Goal: Task Accomplishment & Management: Use online tool/utility

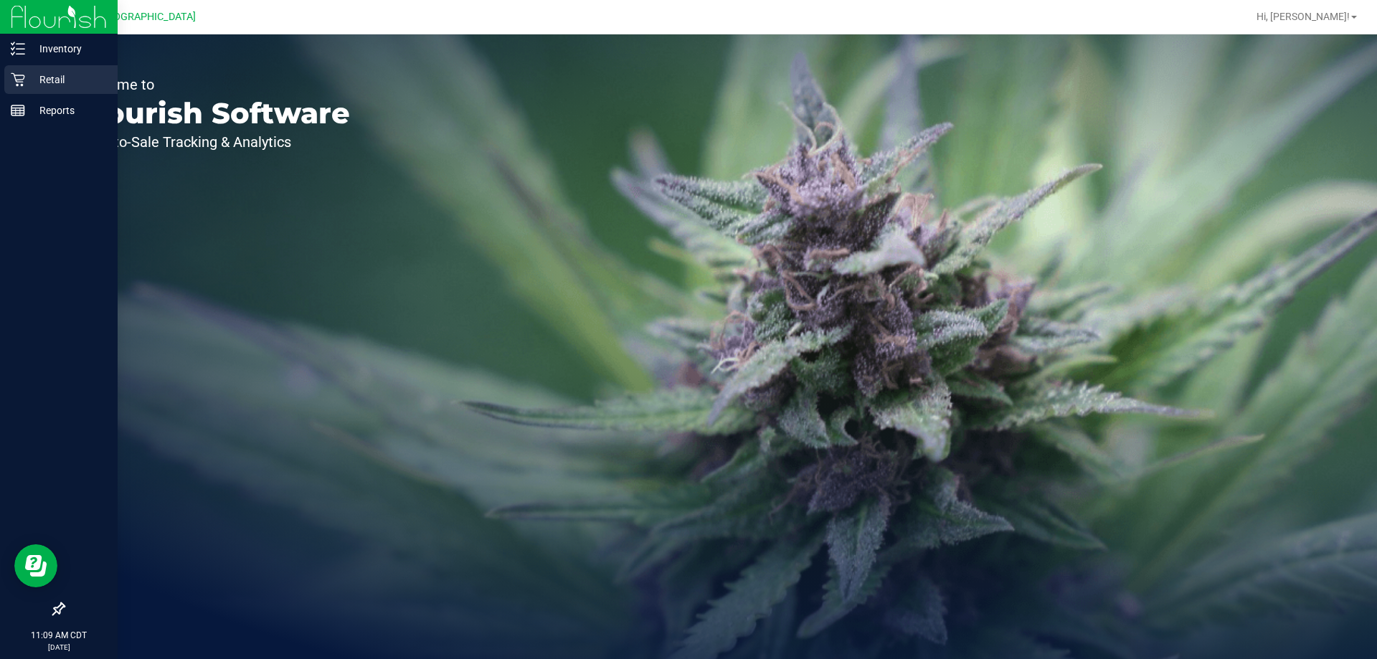
click at [62, 74] on p "Retail" at bounding box center [68, 79] width 86 height 17
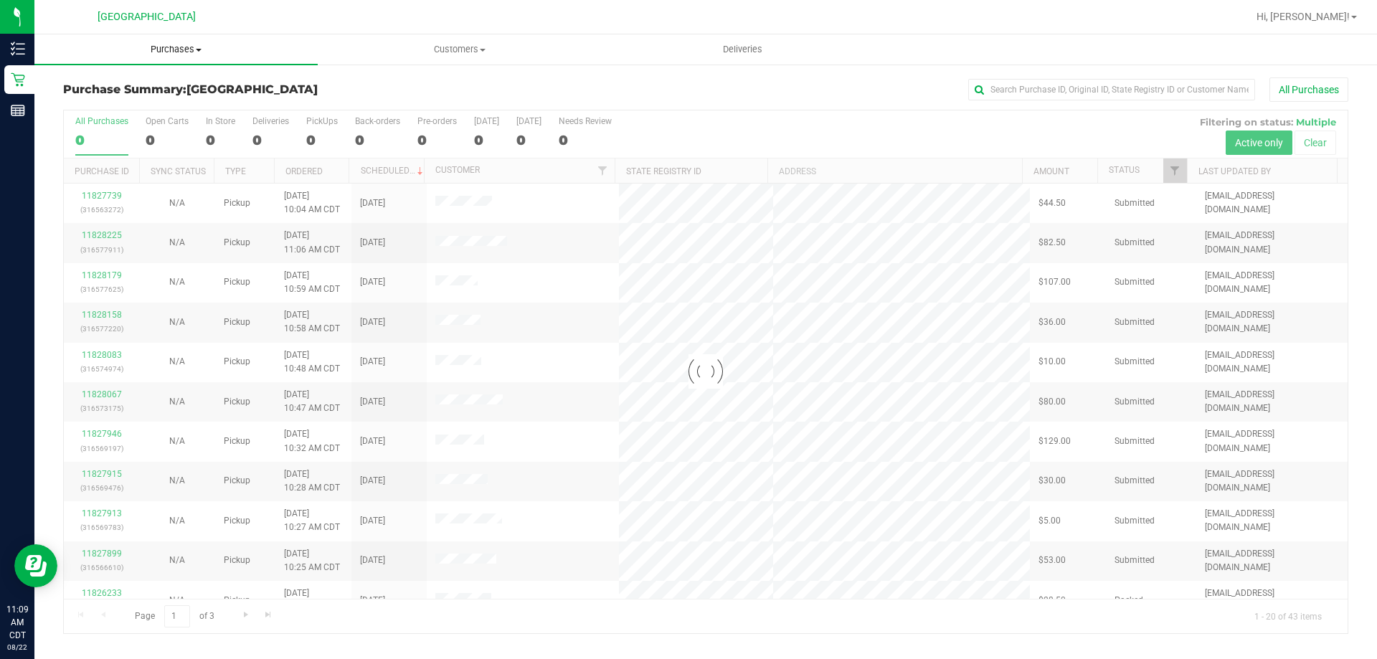
click at [189, 54] on span "Purchases" at bounding box center [175, 49] width 283 height 13
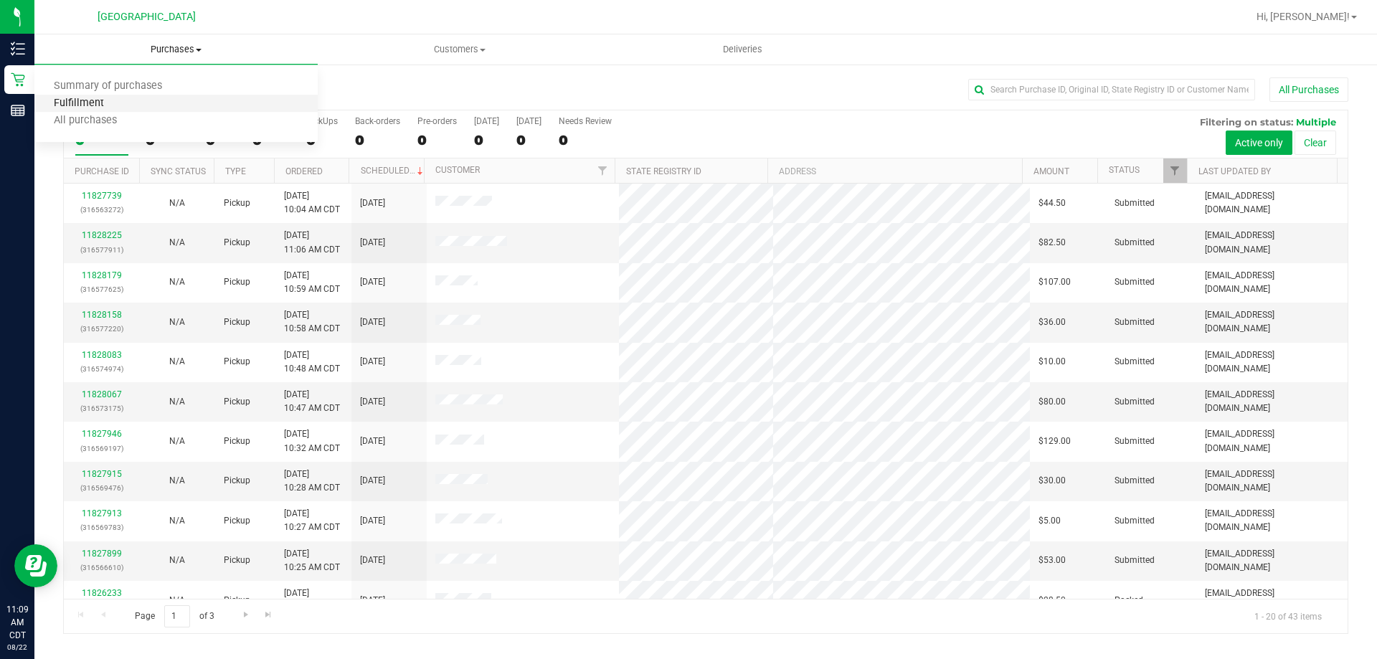
click at [118, 106] on span "Fulfillment" at bounding box center [78, 104] width 89 height 12
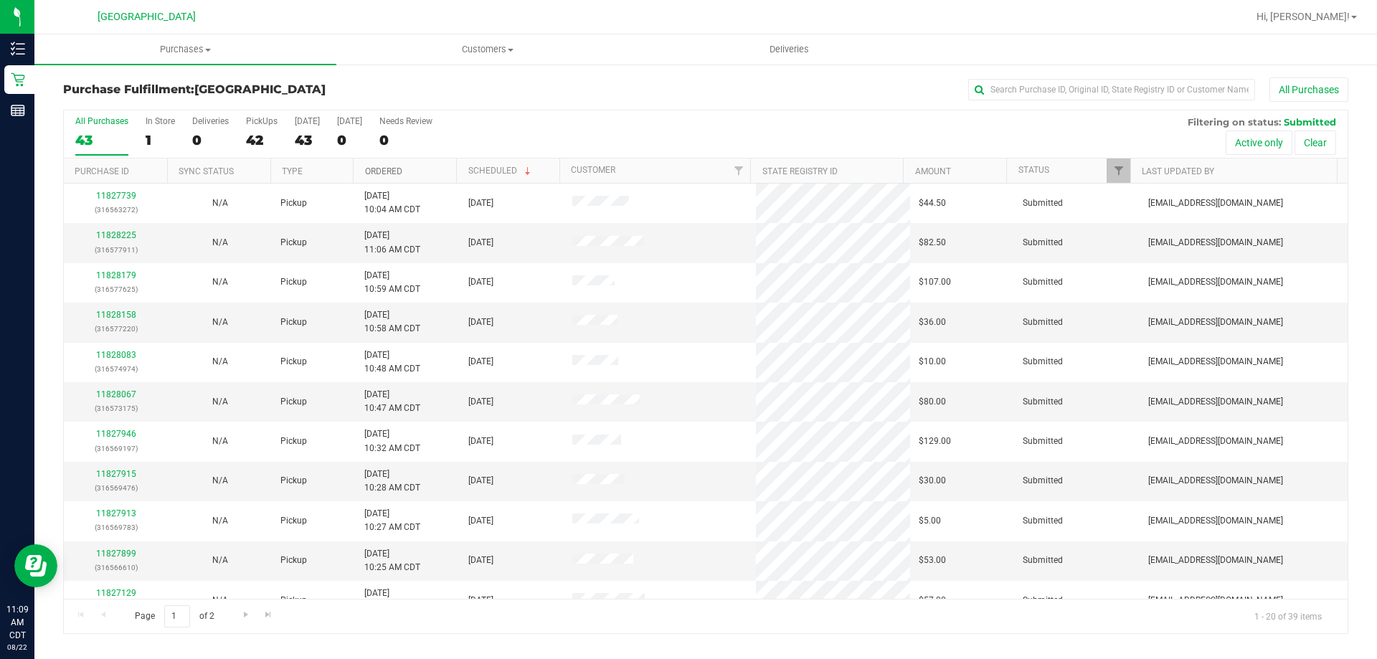
click at [388, 166] on link "Ordered" at bounding box center [383, 171] width 37 height 10
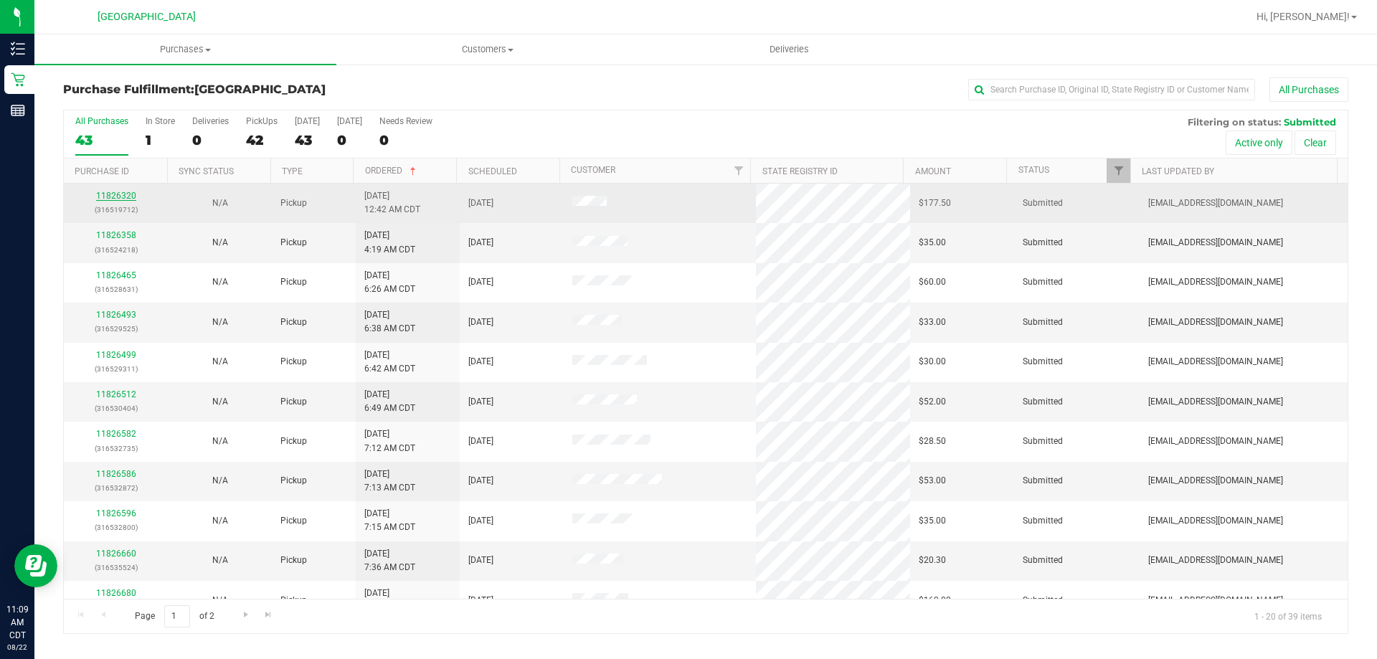
click at [107, 195] on link "11826320" at bounding box center [116, 196] width 40 height 10
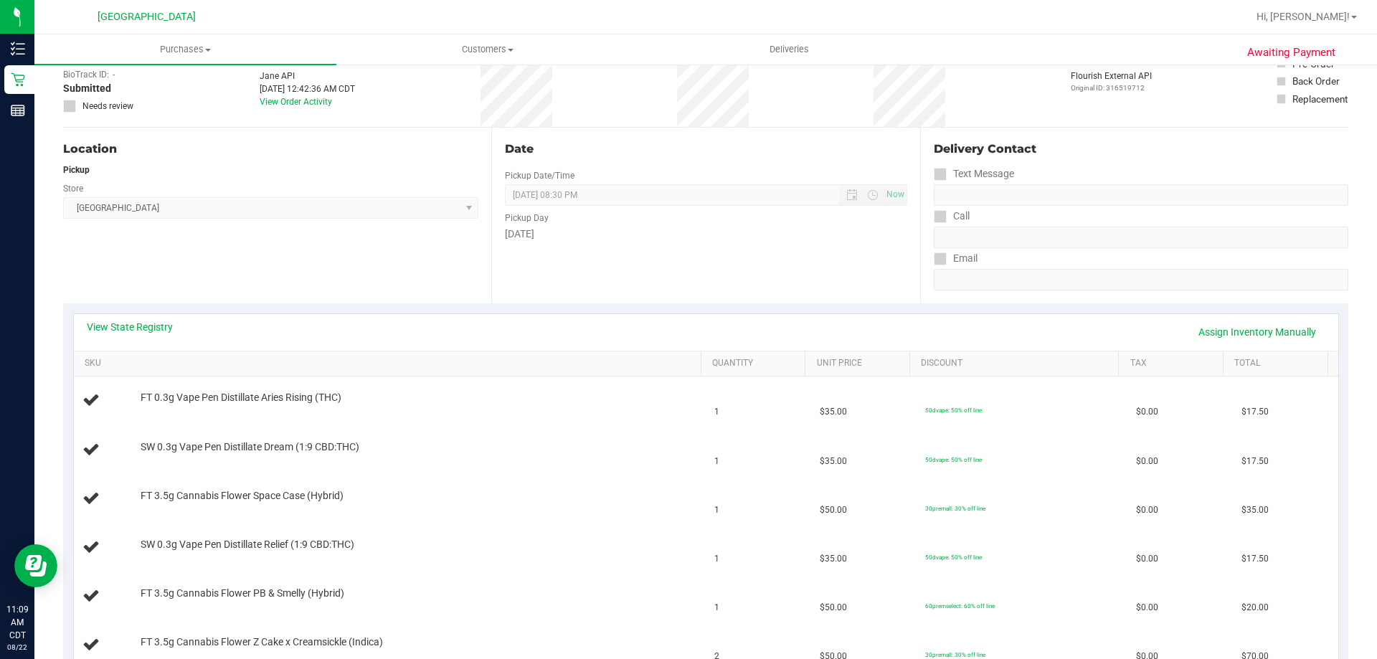
scroll to position [215, 0]
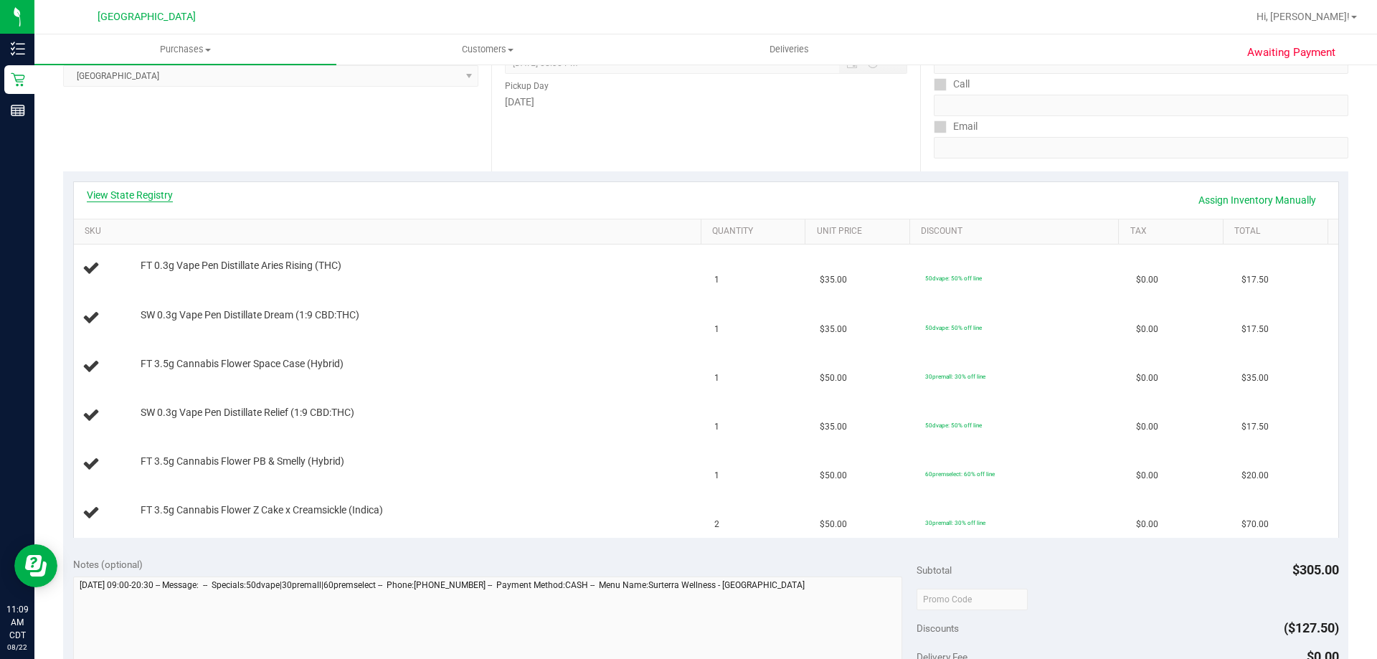
click at [136, 196] on link "View State Registry" at bounding box center [130, 195] width 86 height 14
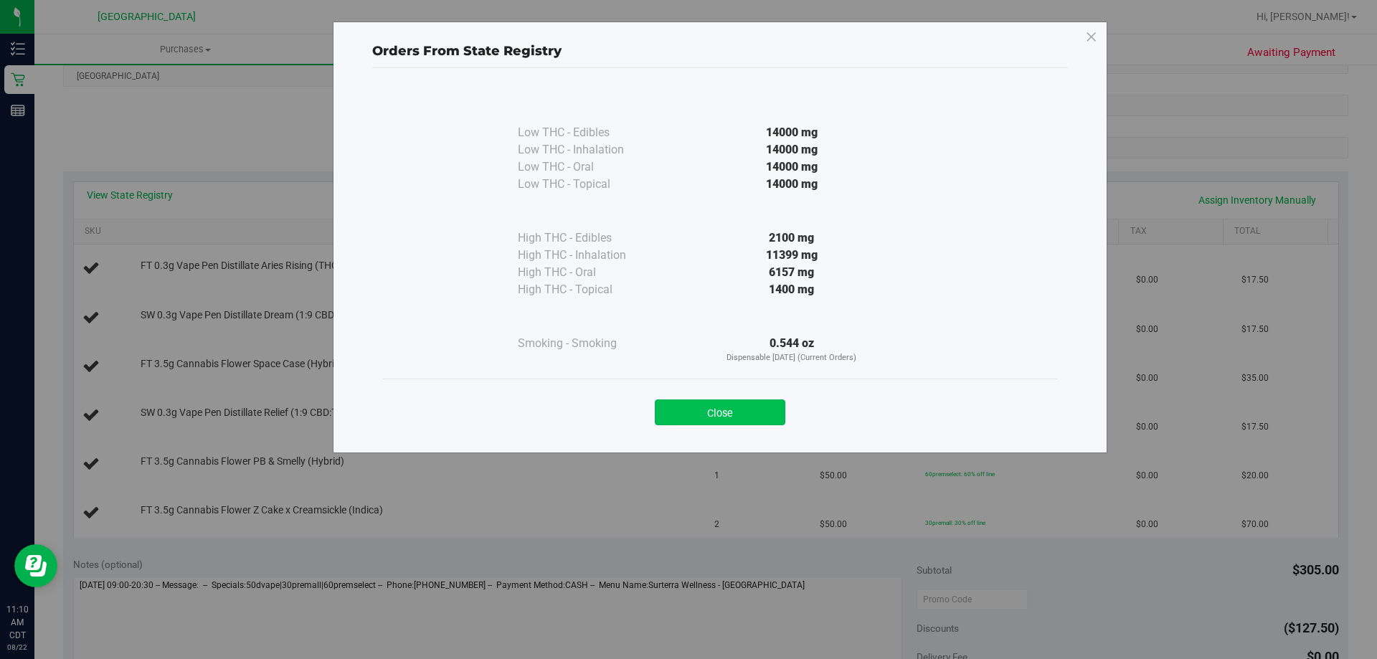
click at [749, 409] on button "Close" at bounding box center [720, 412] width 130 height 26
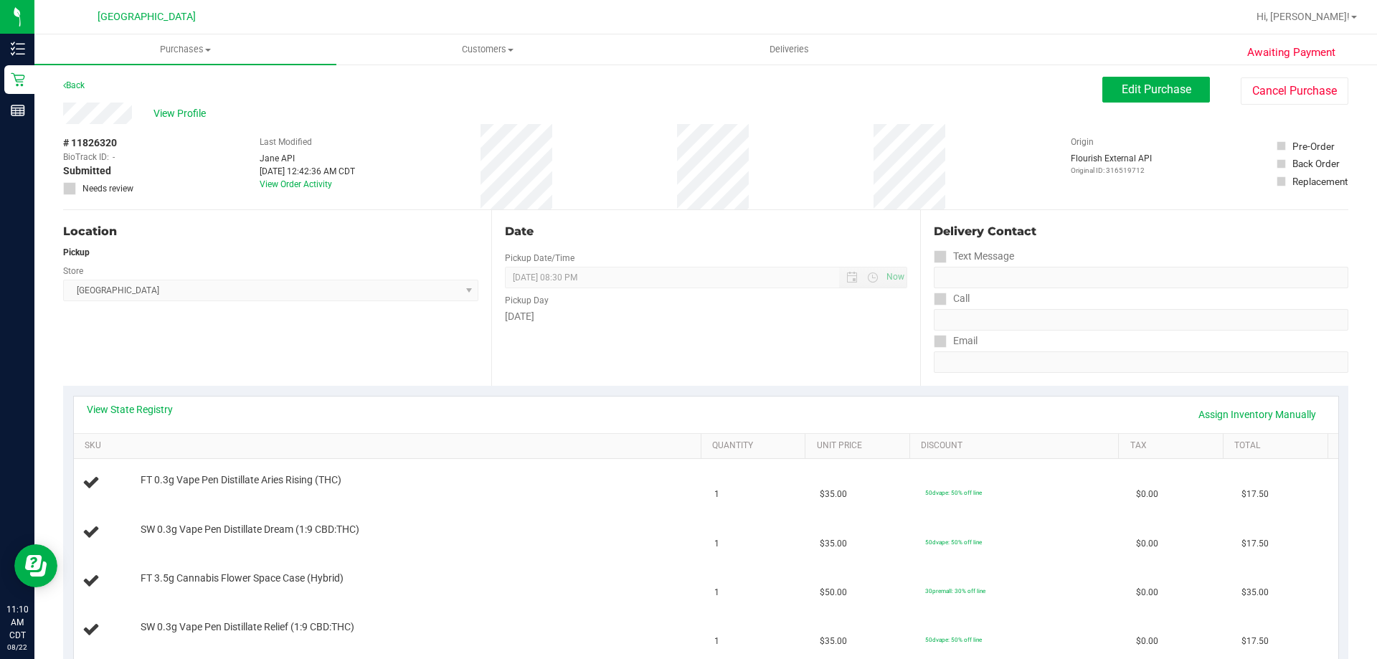
scroll to position [0, 0]
click at [80, 85] on link "Back" at bounding box center [74, 86] width 22 height 10
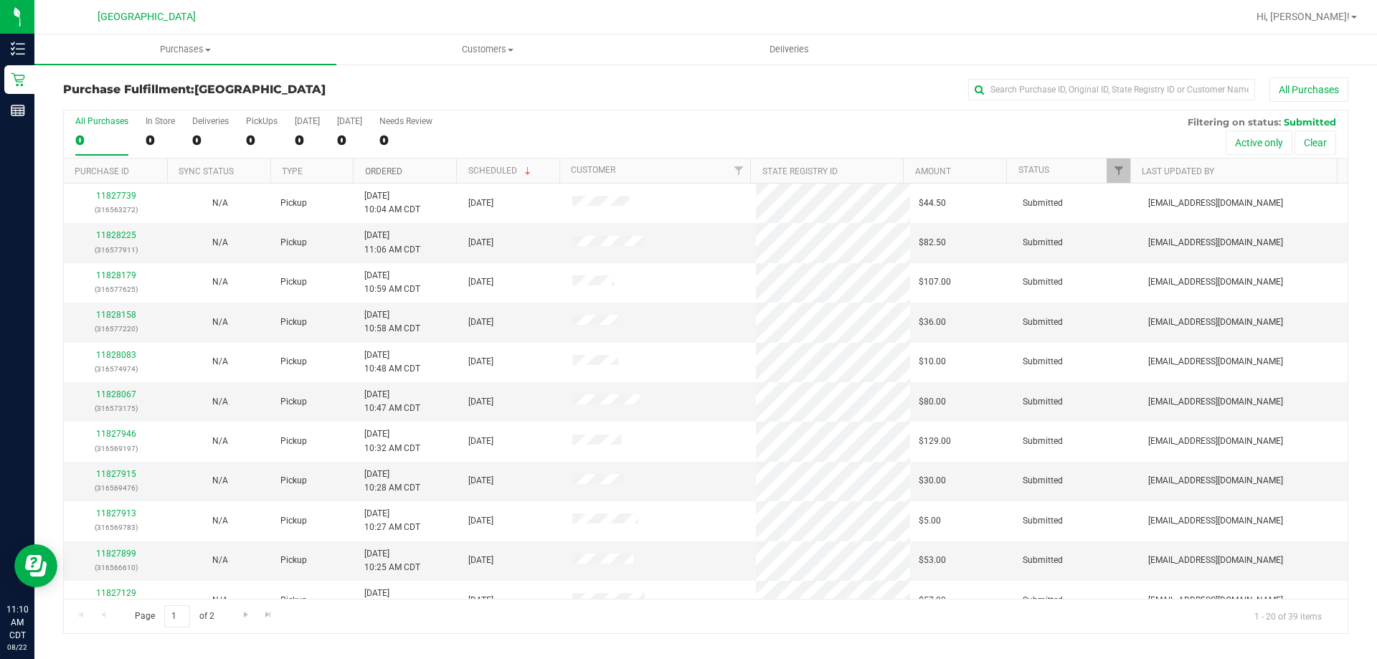
click at [381, 170] on link "Ordered" at bounding box center [383, 171] width 37 height 10
click at [128, 234] on link "11826358" at bounding box center [116, 235] width 40 height 10
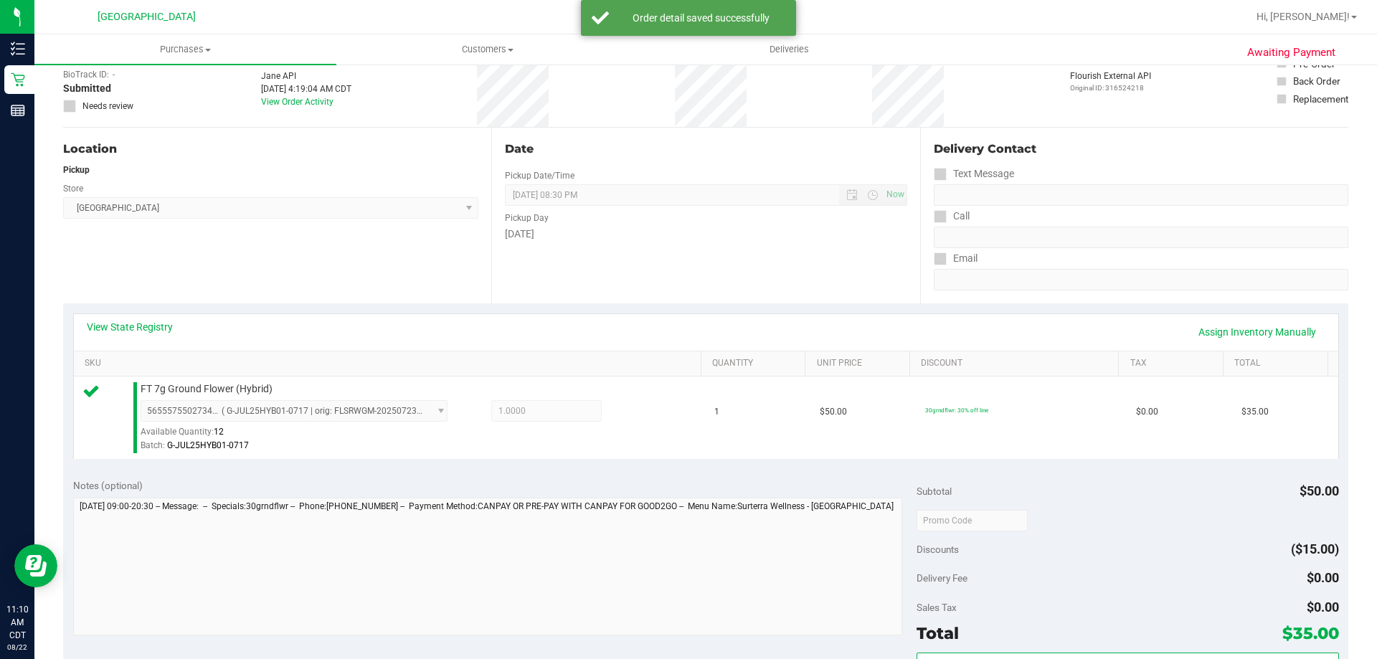
scroll to position [215, 0]
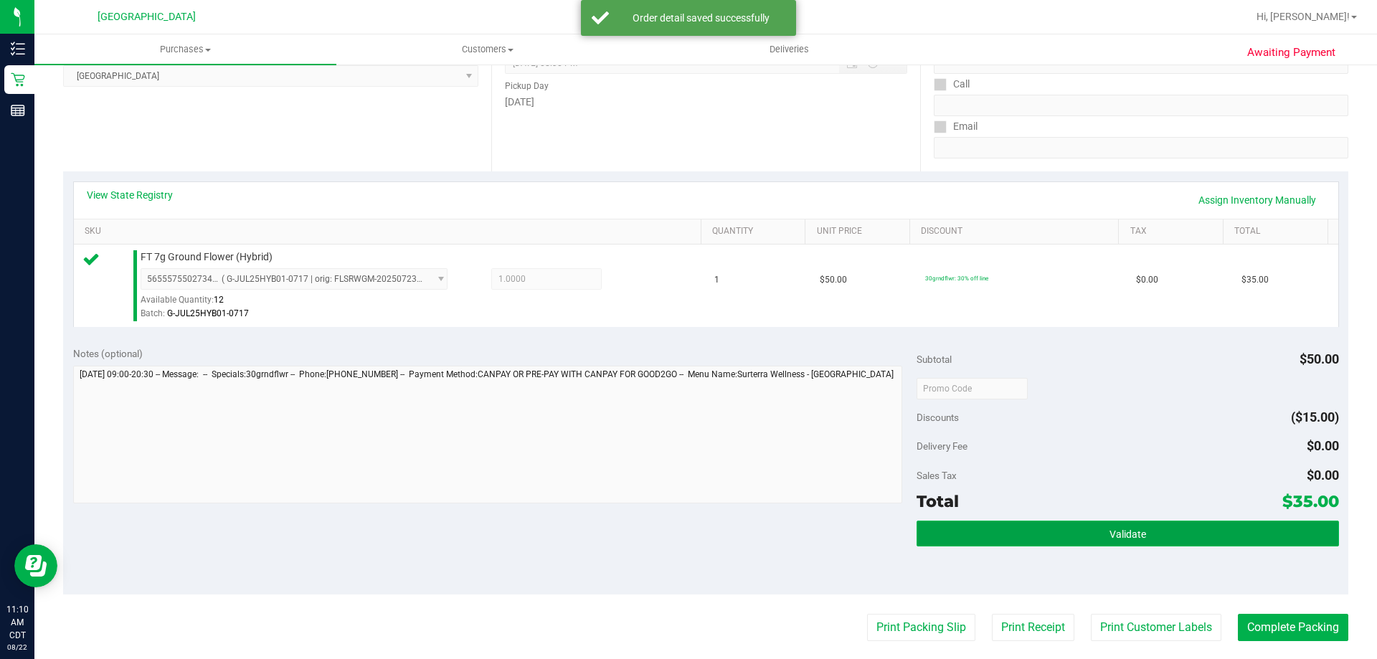
click at [966, 541] on button "Validate" at bounding box center [1127, 534] width 422 height 26
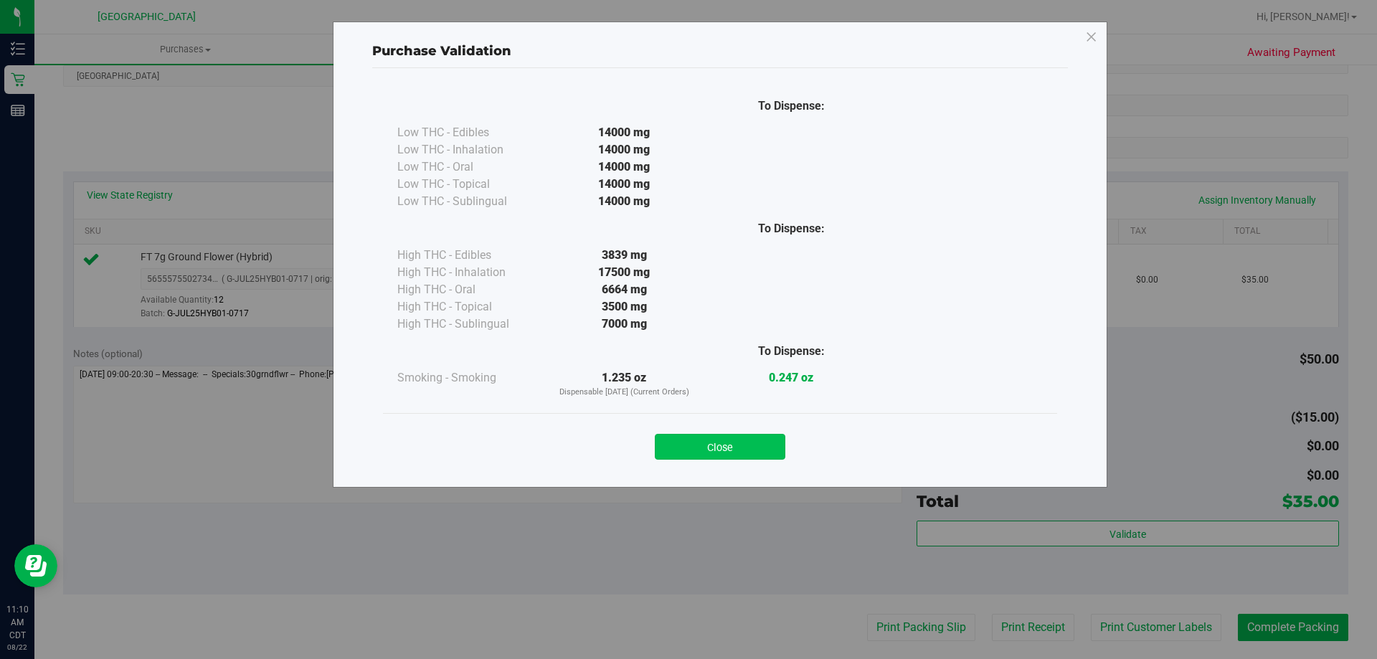
click at [713, 454] on button "Close" at bounding box center [720, 447] width 130 height 26
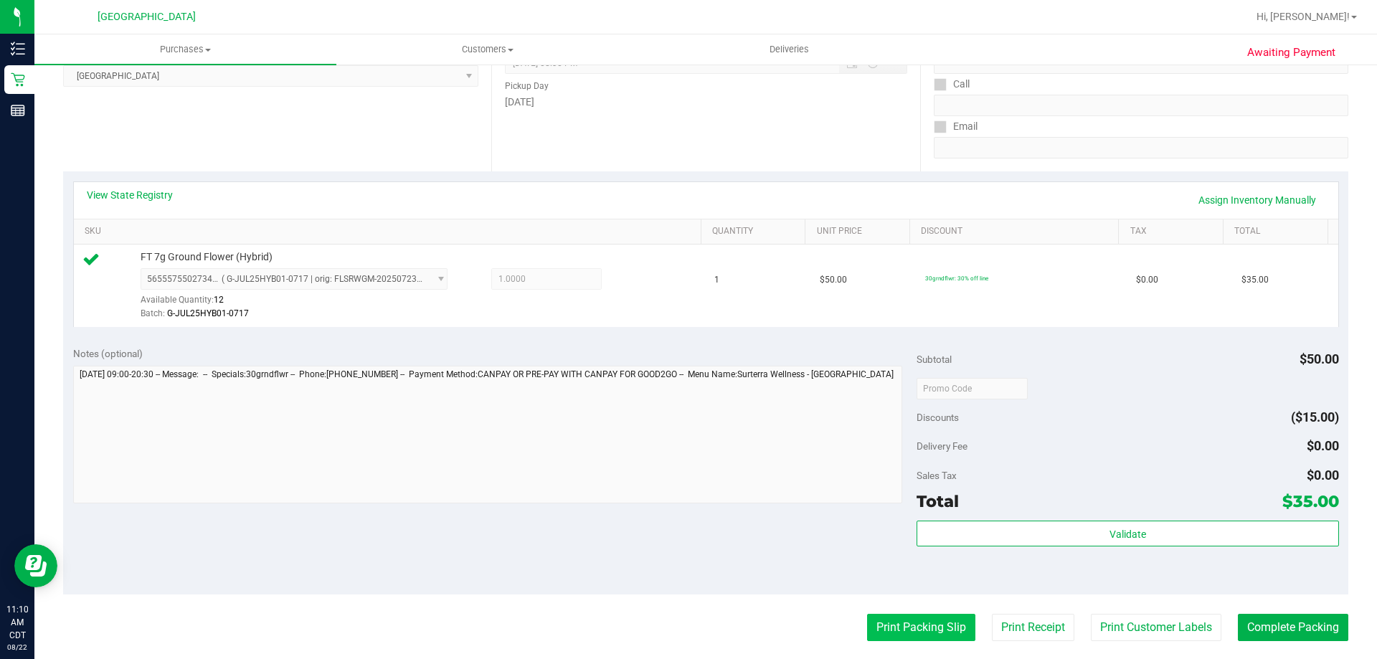
click at [902, 637] on button "Print Packing Slip" at bounding box center [921, 627] width 108 height 27
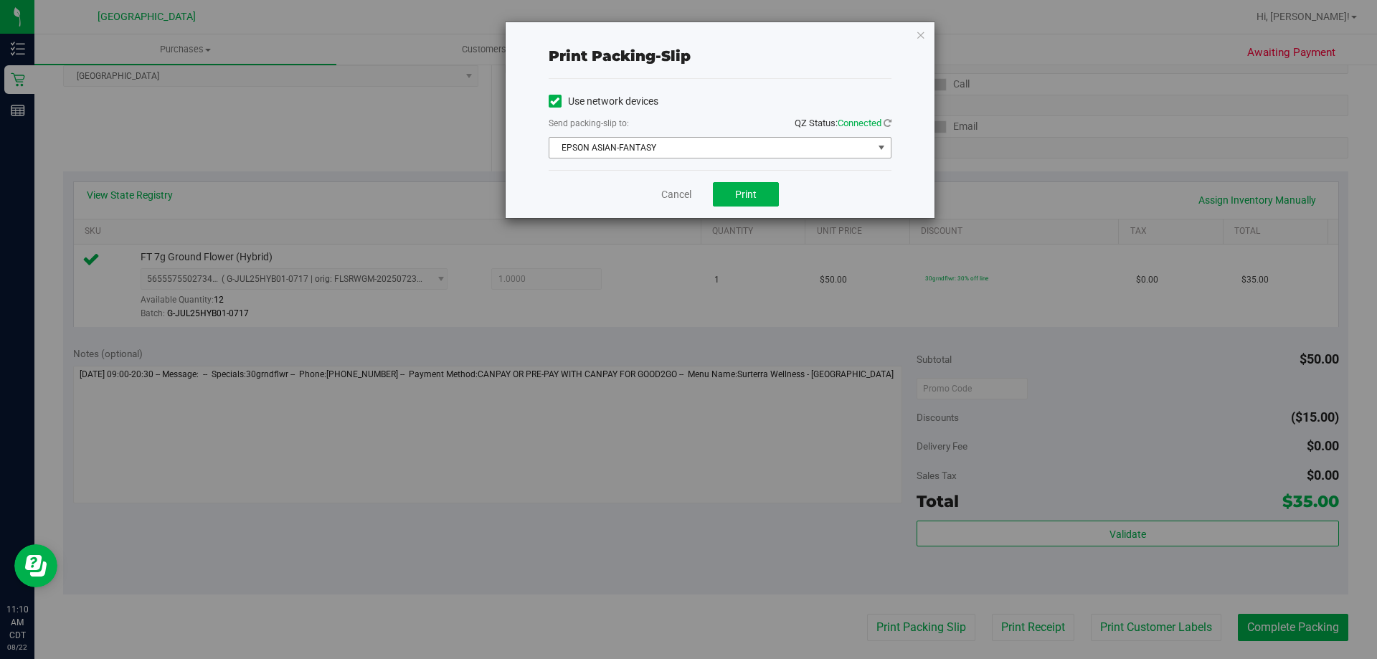
click at [738, 150] on span "EPSON ASIAN-FANTASY" at bounding box center [710, 148] width 323 height 20
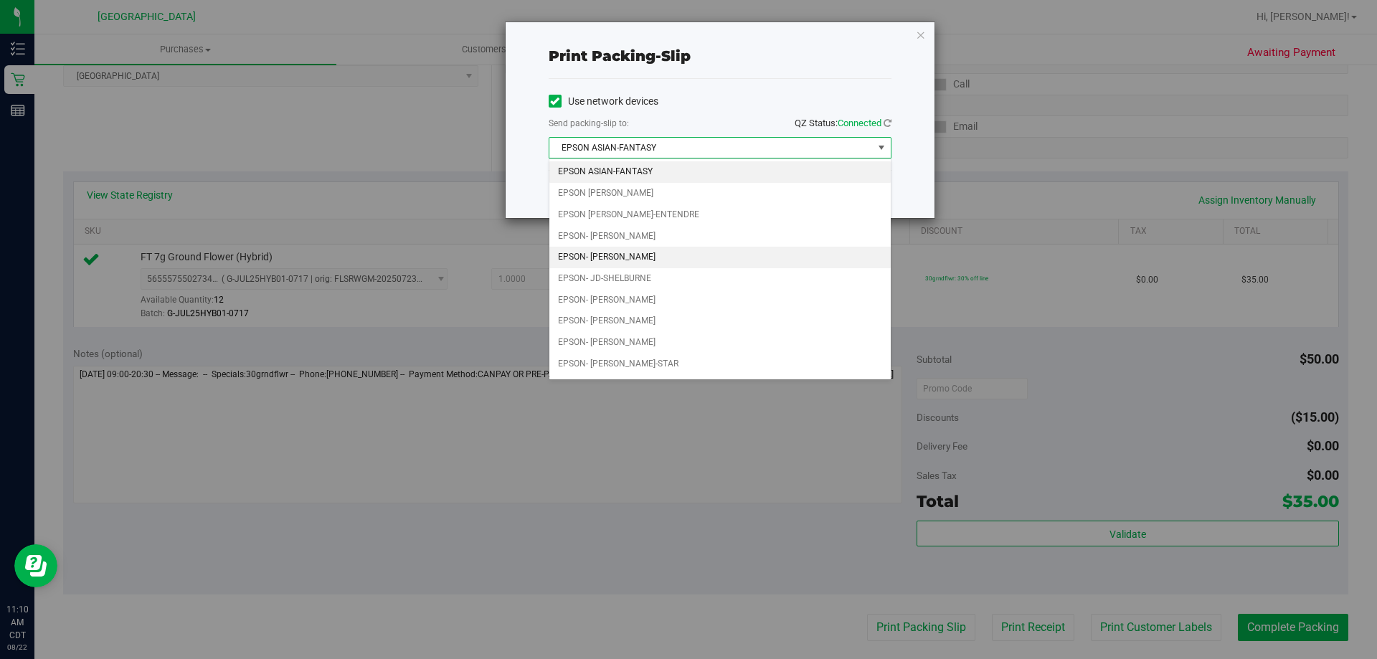
click at [656, 253] on li "EPSON- [PERSON_NAME]" at bounding box center [719, 258] width 341 height 22
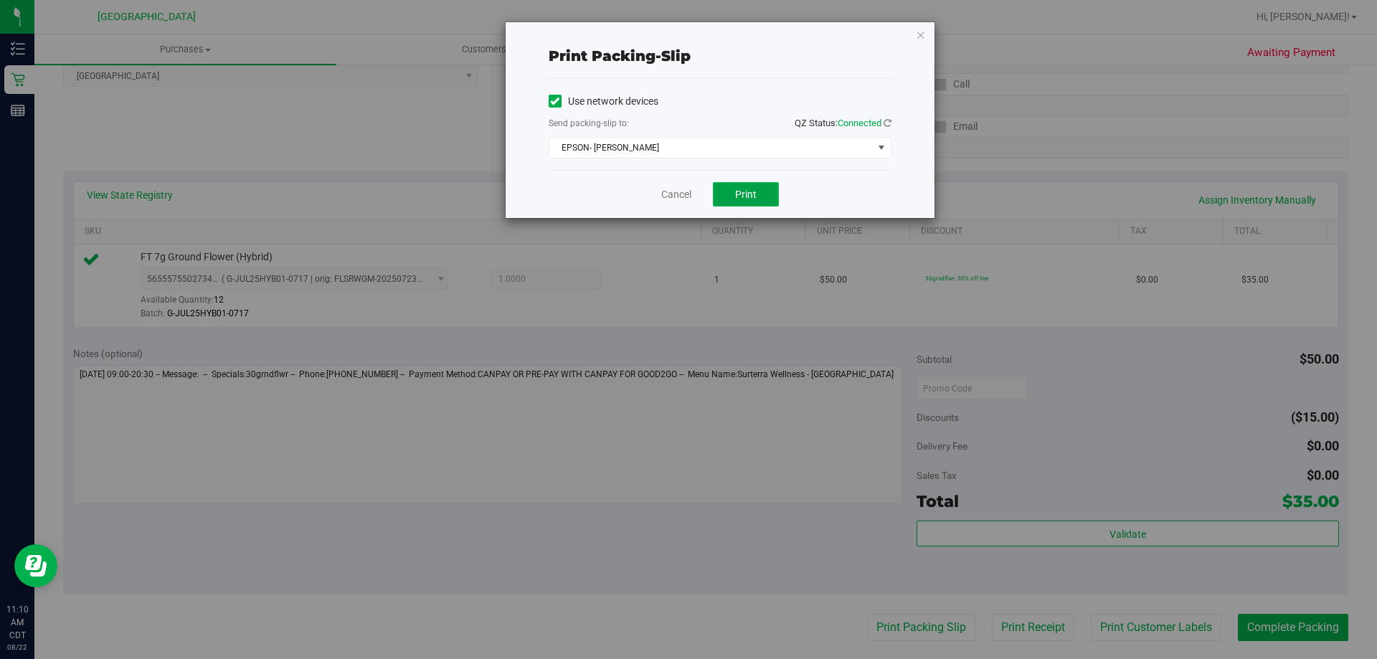
click at [742, 194] on span "Print" at bounding box center [746, 194] width 22 height 11
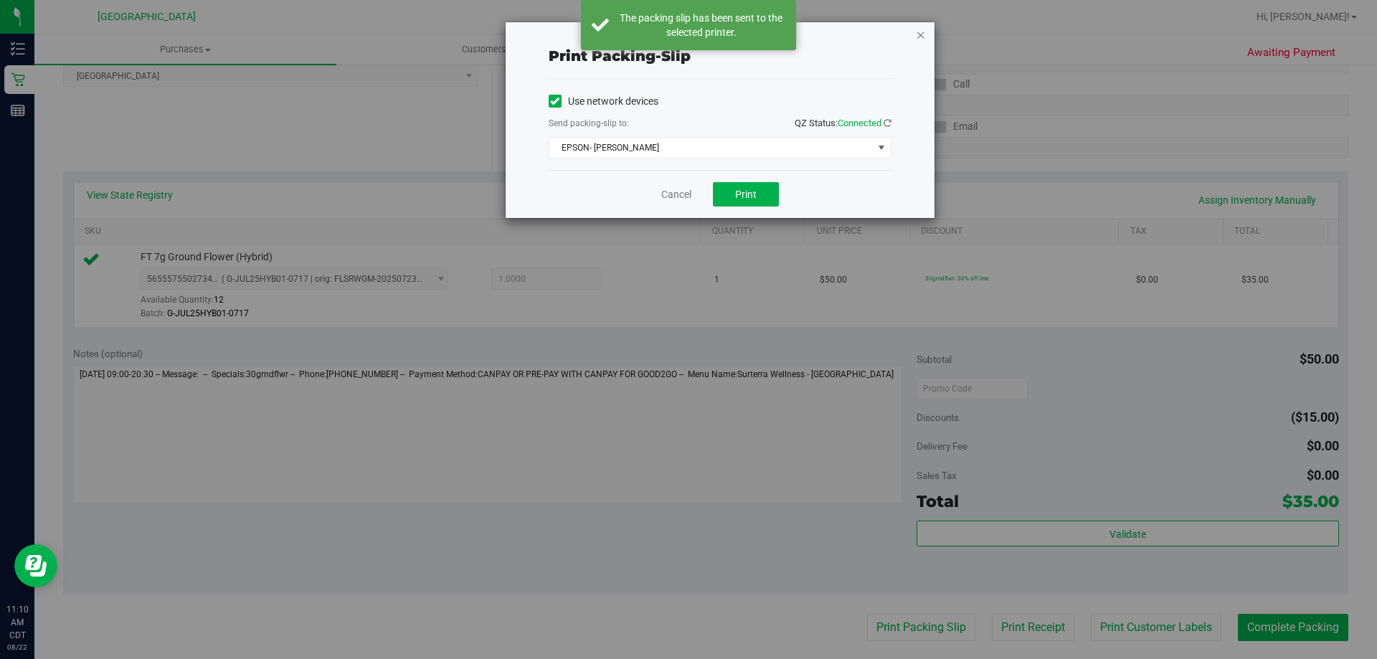
click at [918, 37] on icon "button" at bounding box center [921, 34] width 10 height 17
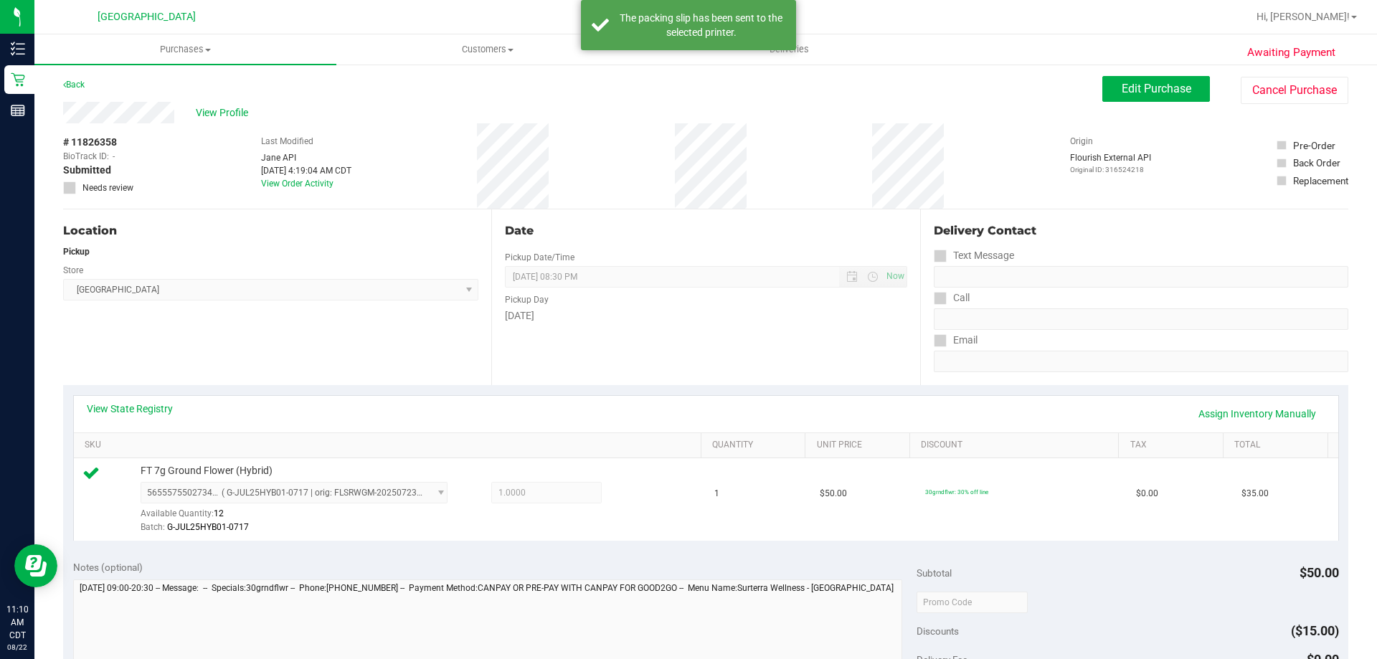
scroll to position [0, 0]
click at [1336, 17] on span "Hi, [PERSON_NAME]!" at bounding box center [1302, 16] width 93 height 11
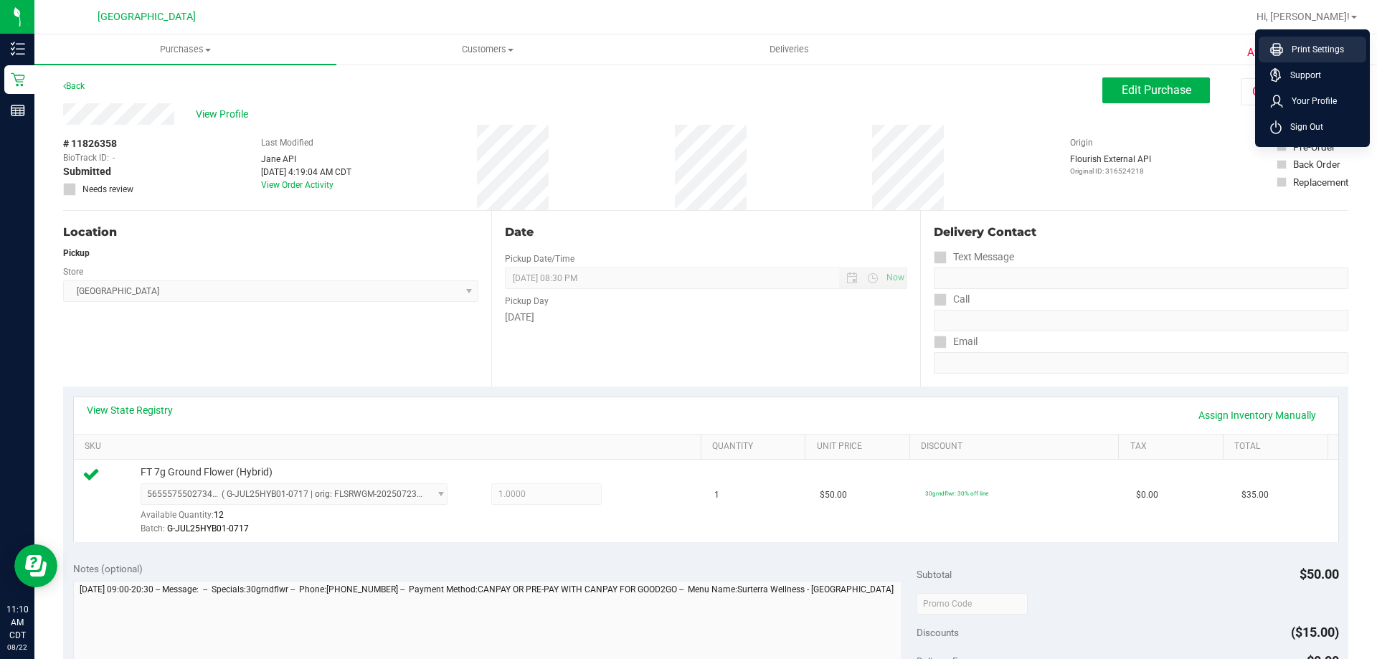
click at [1313, 43] on span "Print Settings" at bounding box center [1313, 49] width 61 height 14
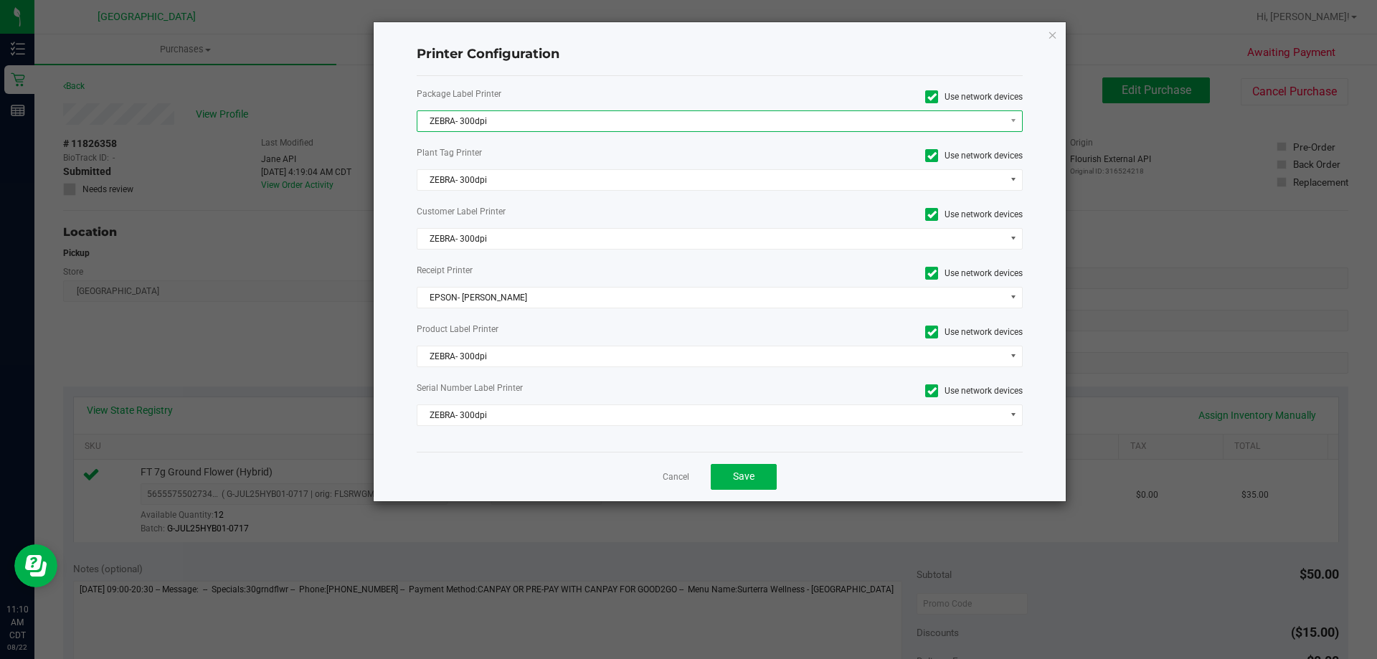
click at [589, 120] on span "ZEBRA- 300dpi" at bounding box center [710, 121] width 587 height 20
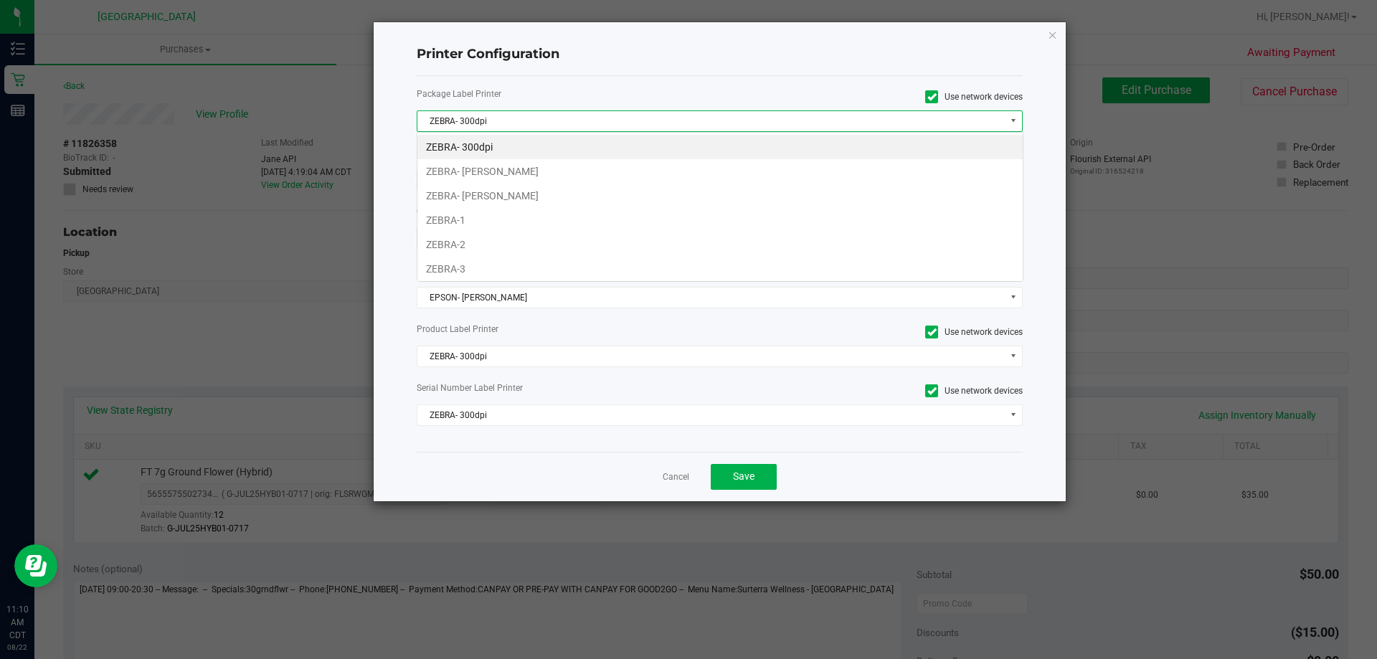
scroll to position [22, 606]
click at [549, 168] on li "ZEBRA- JAZMIN-WHITLEY" at bounding box center [719, 171] width 605 height 24
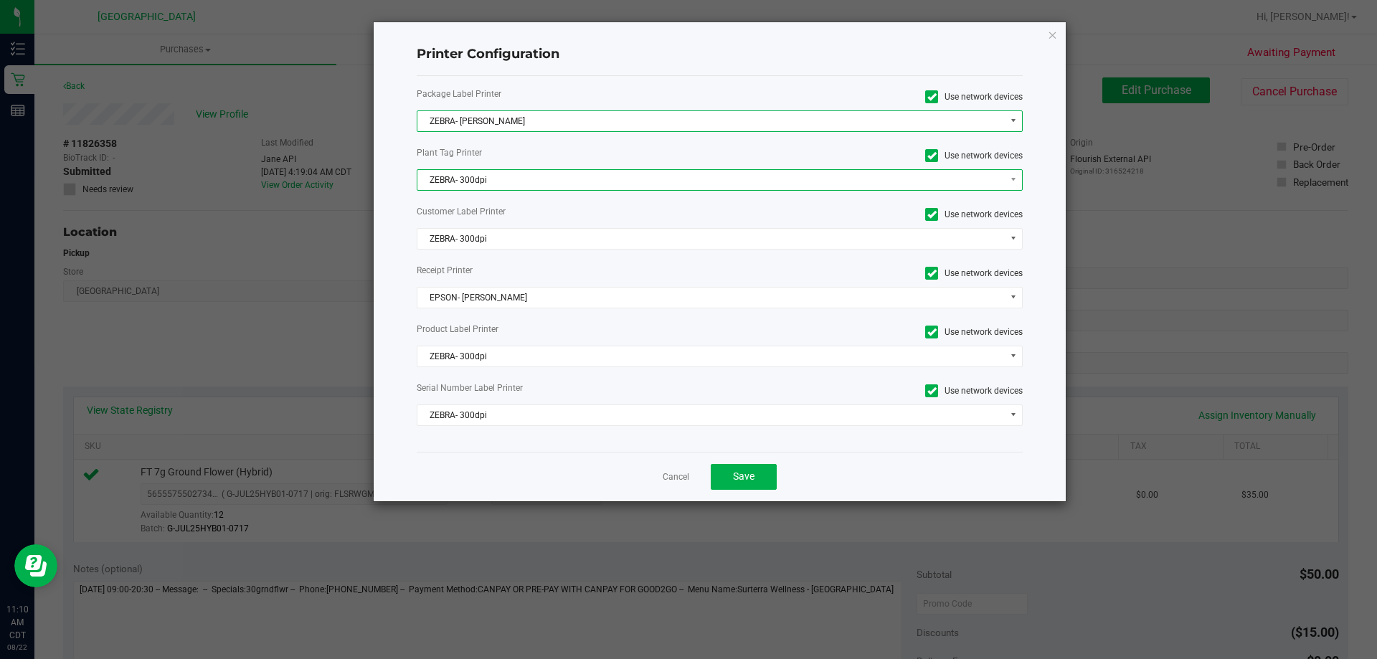
click at [535, 181] on span "ZEBRA- 300dpi" at bounding box center [710, 180] width 587 height 20
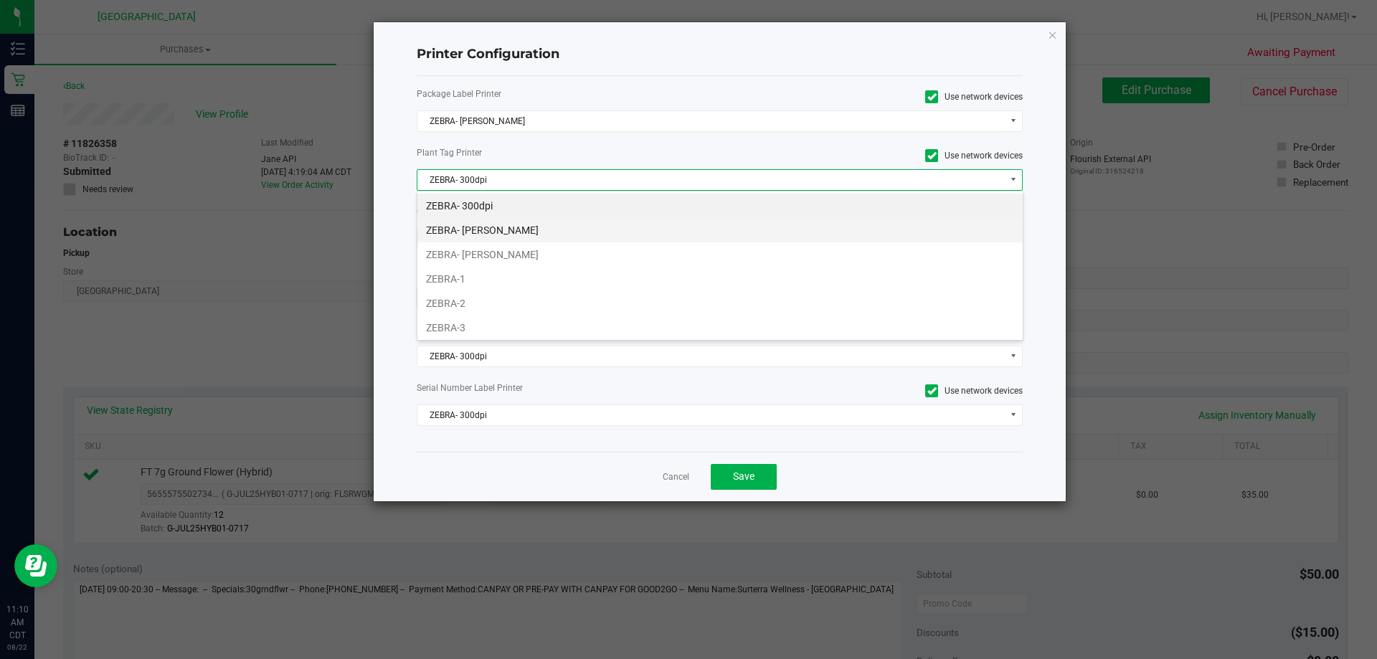
click at [536, 230] on li "ZEBRA- JAZMIN-WHITLEY" at bounding box center [719, 230] width 605 height 24
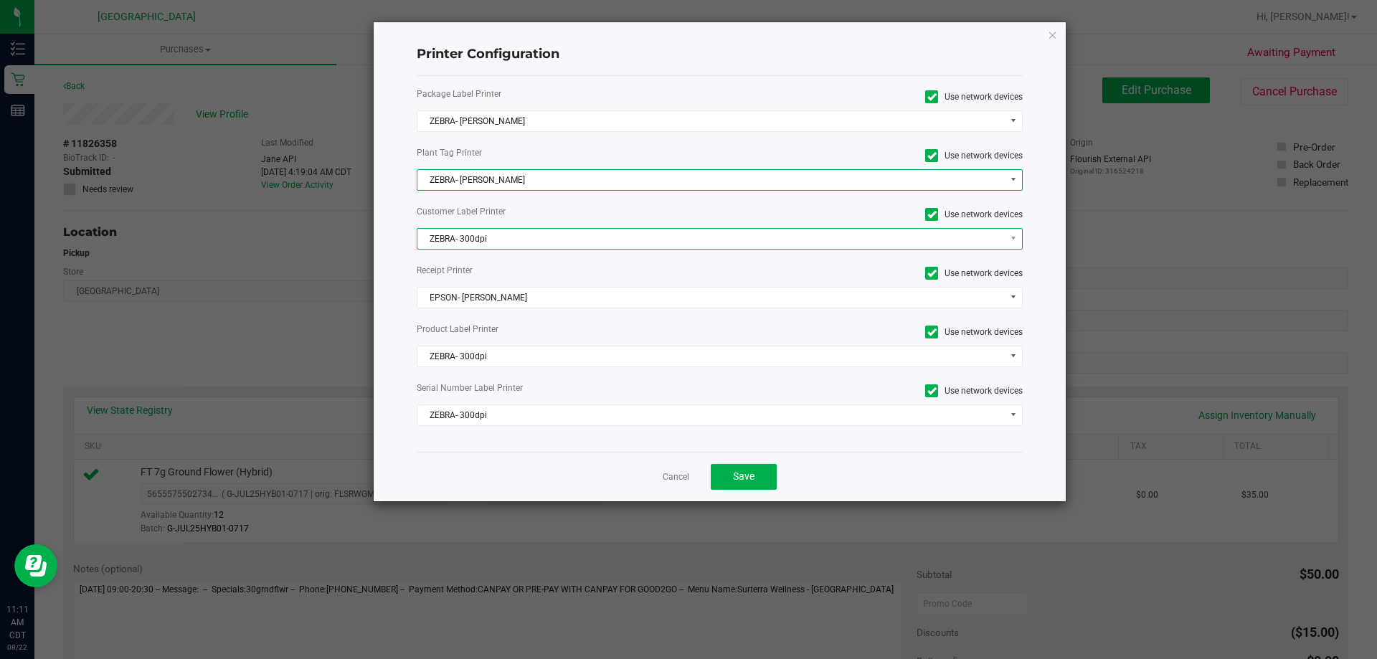
click at [535, 242] on span "ZEBRA- 300dpi" at bounding box center [710, 239] width 587 height 20
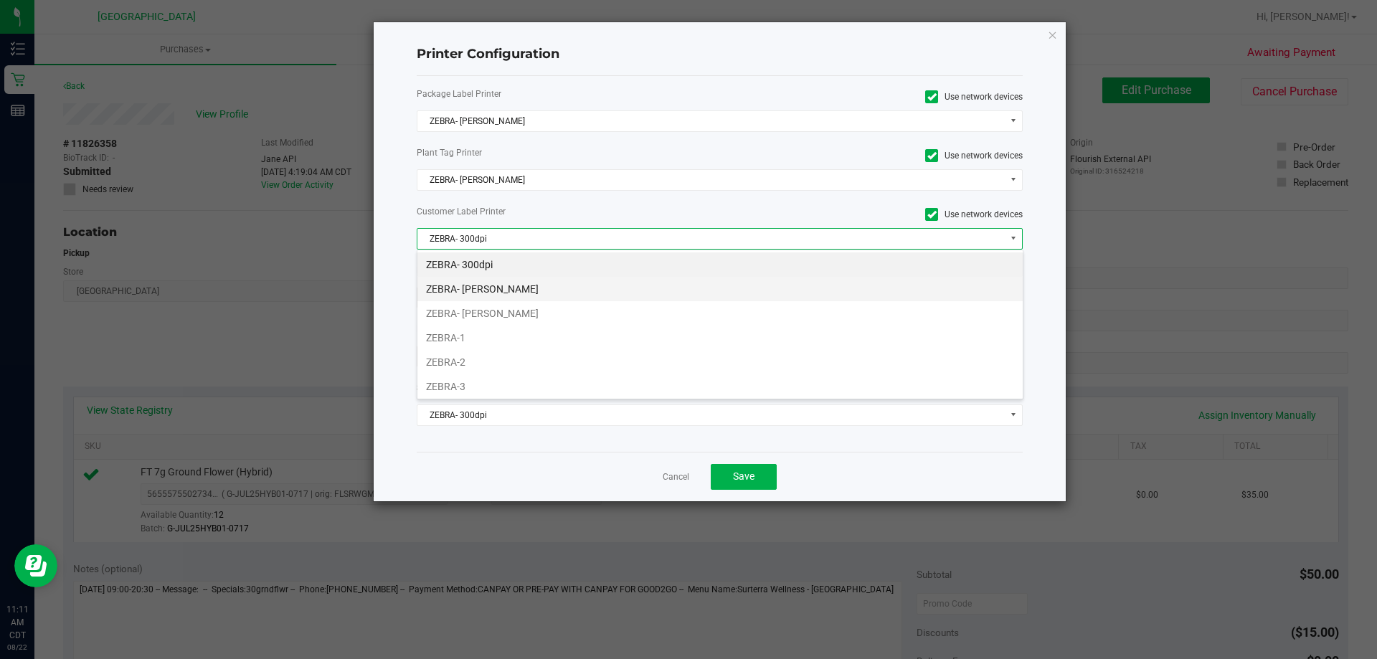
click at [542, 282] on li "ZEBRA- JAZMIN-WHITLEY" at bounding box center [719, 289] width 605 height 24
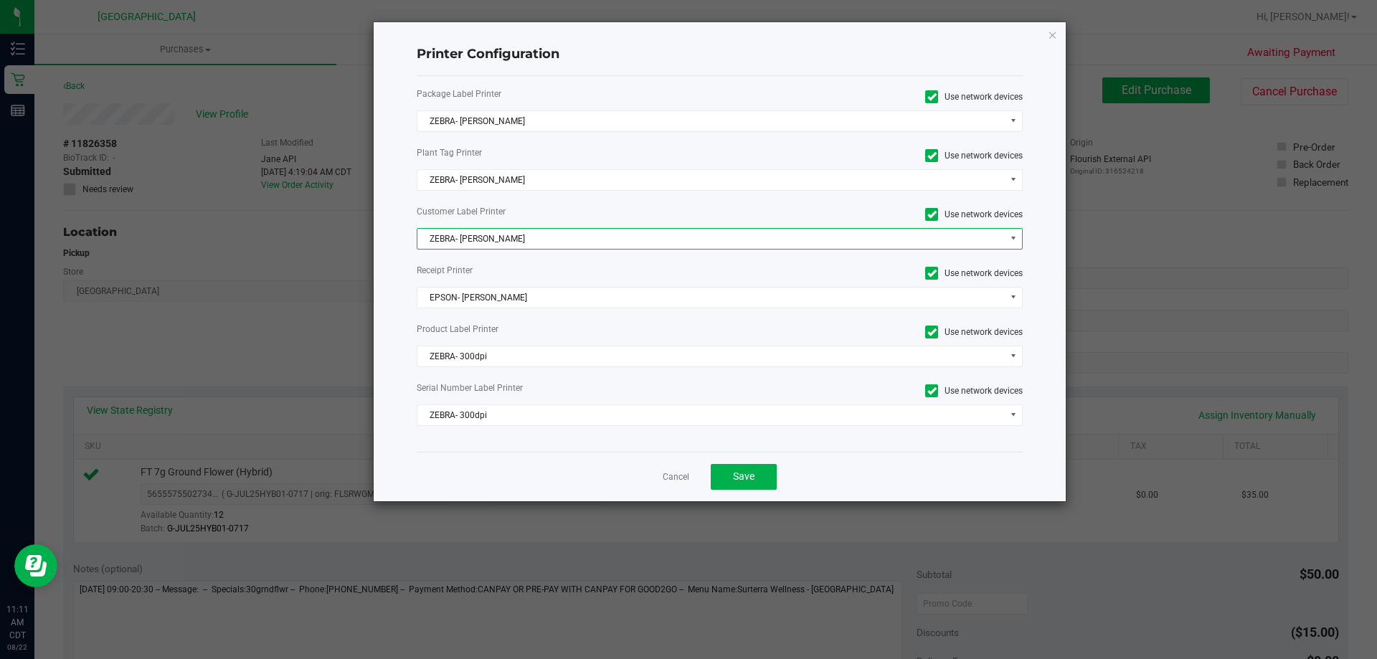
click at [528, 370] on div "Package Label Printer Use network devices ZEBRA- JAZMIN-WHITLEY Plant Tag Print…" at bounding box center [720, 264] width 607 height 376
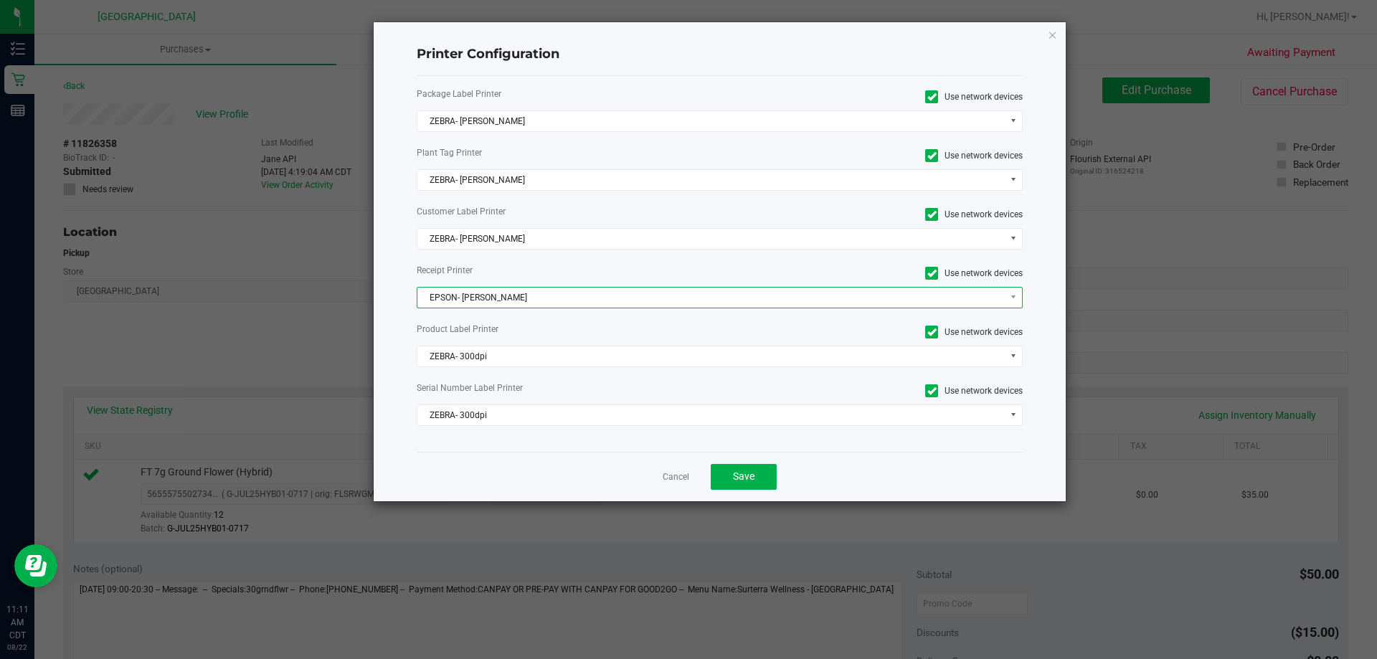
click at [539, 298] on span "EPSON- [PERSON_NAME]" at bounding box center [710, 298] width 587 height 20
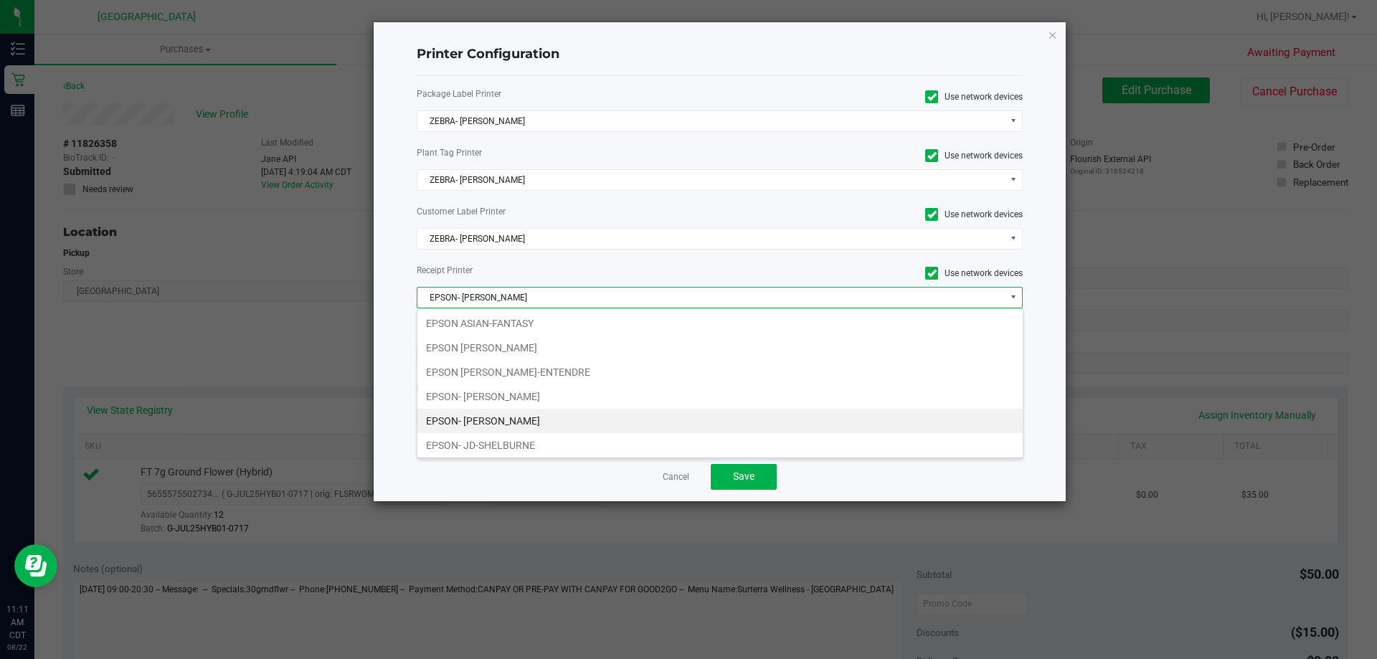
click at [677, 164] on div "Plant Tag Printer Use network devices" at bounding box center [720, 155] width 628 height 19
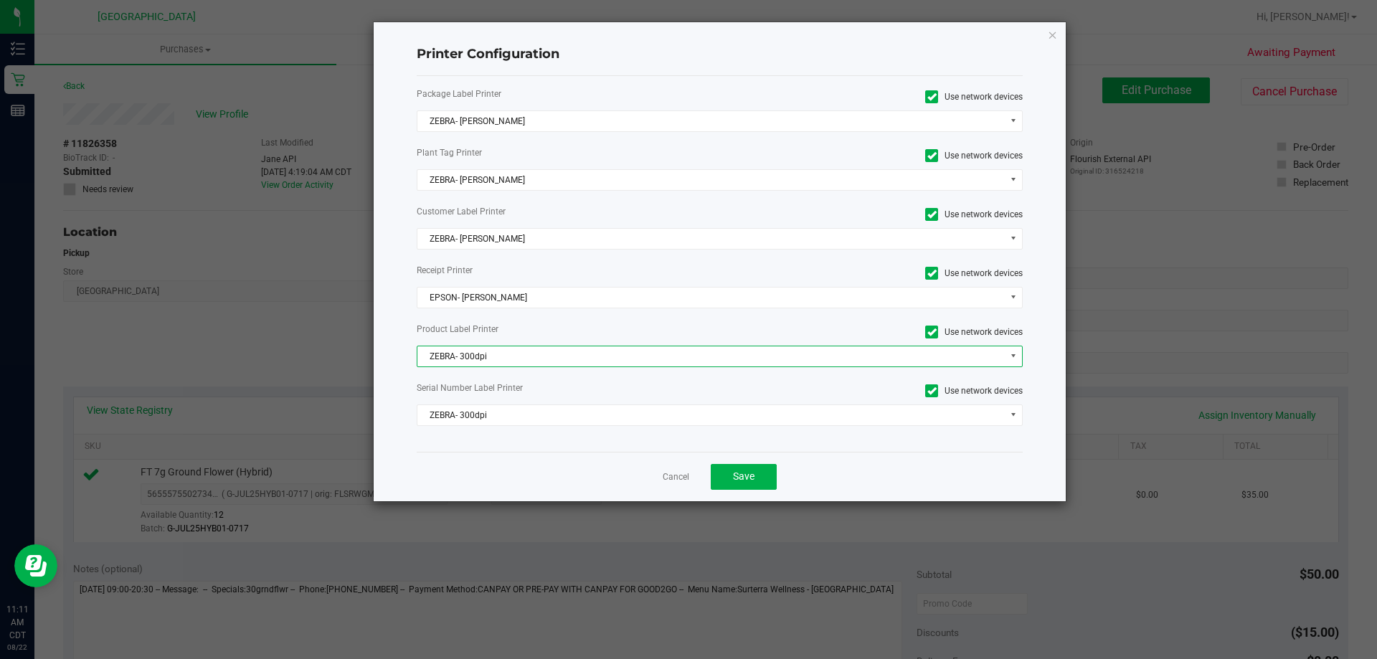
click at [582, 348] on span "ZEBRA- 300dpi" at bounding box center [710, 356] width 587 height 20
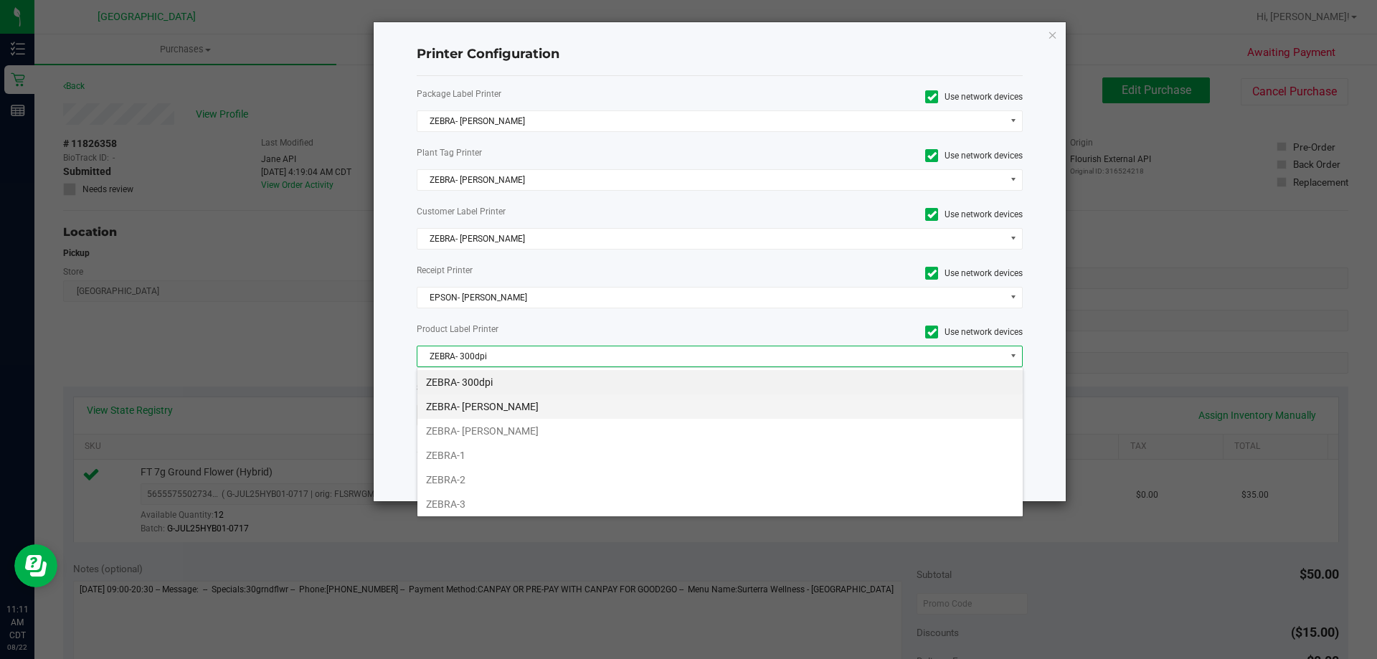
click at [569, 401] on li "ZEBRA- JAZMIN-WHITLEY" at bounding box center [719, 406] width 605 height 24
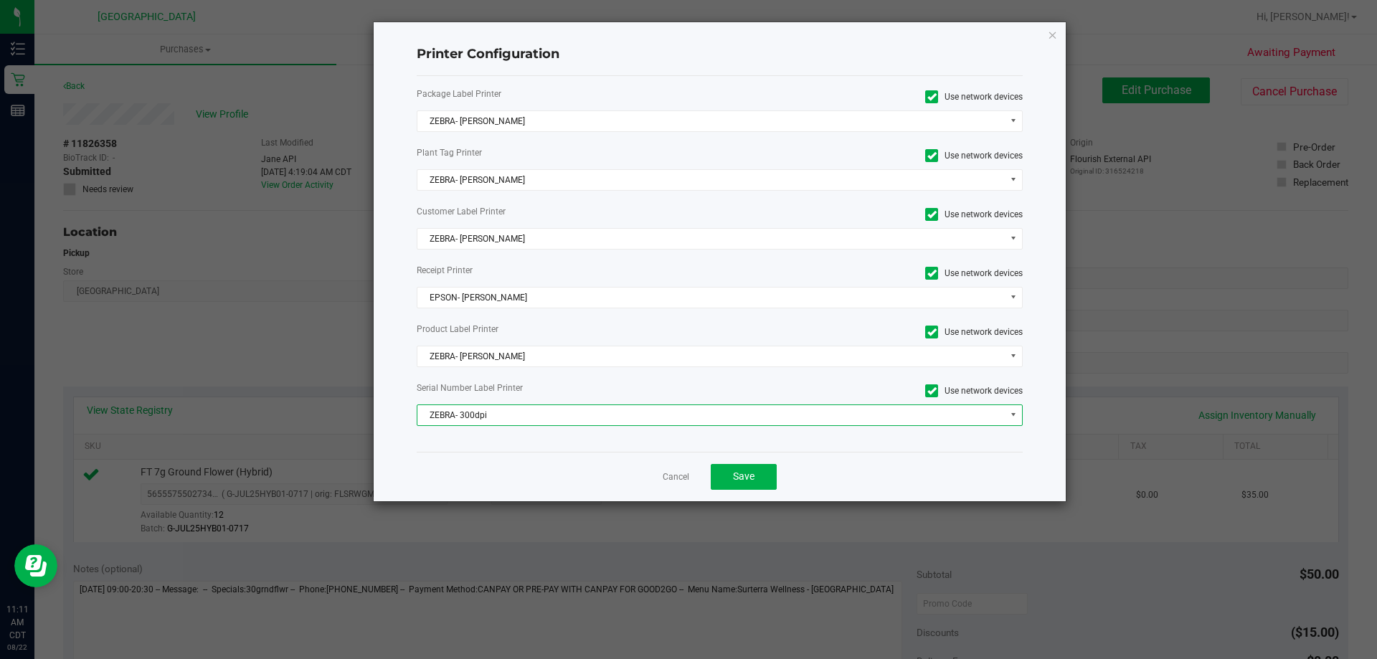
click at [571, 412] on span "ZEBRA- 300dpi" at bounding box center [710, 415] width 587 height 20
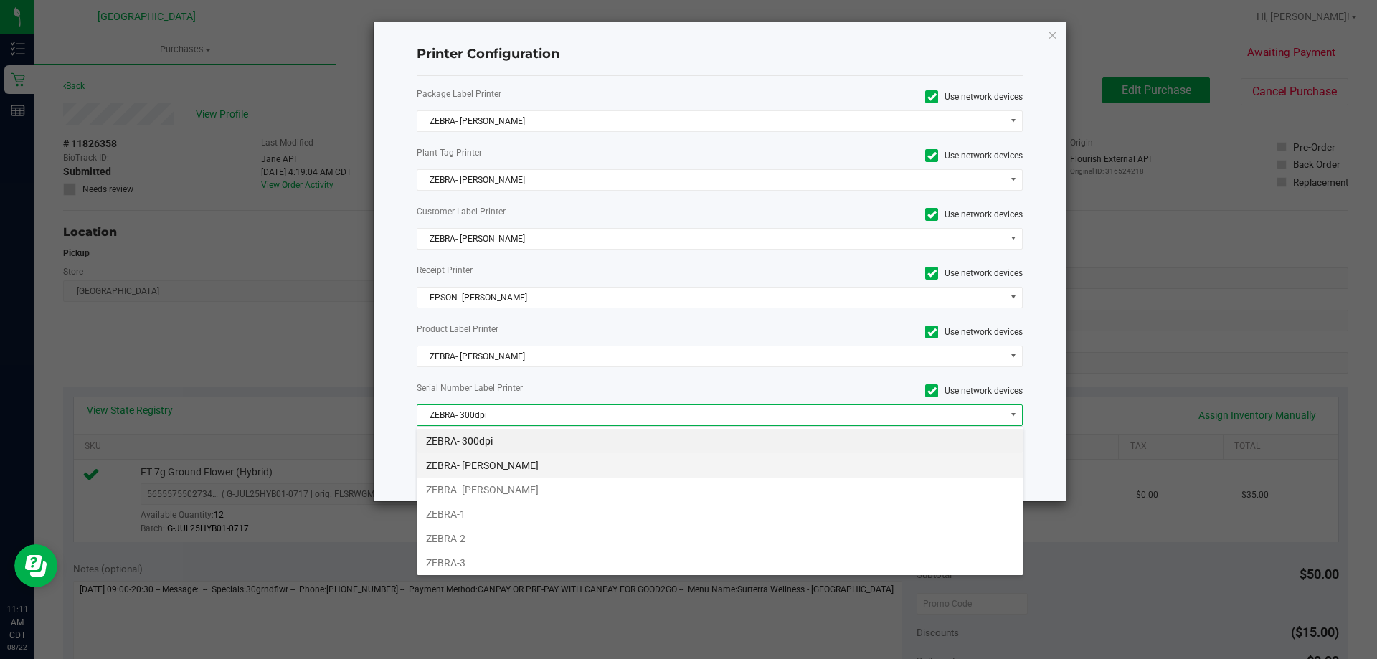
click at [569, 466] on li "ZEBRA- JAZMIN-WHITLEY" at bounding box center [719, 465] width 605 height 24
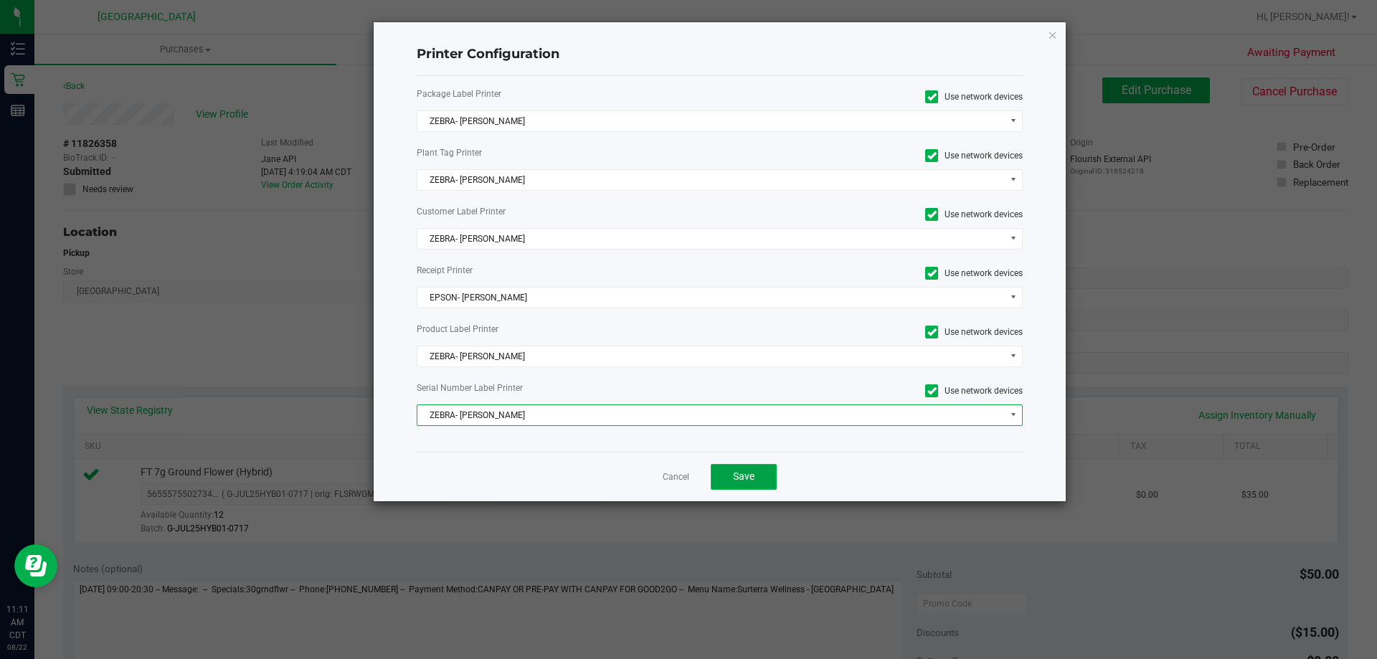
click at [756, 475] on button "Save" at bounding box center [744, 477] width 66 height 26
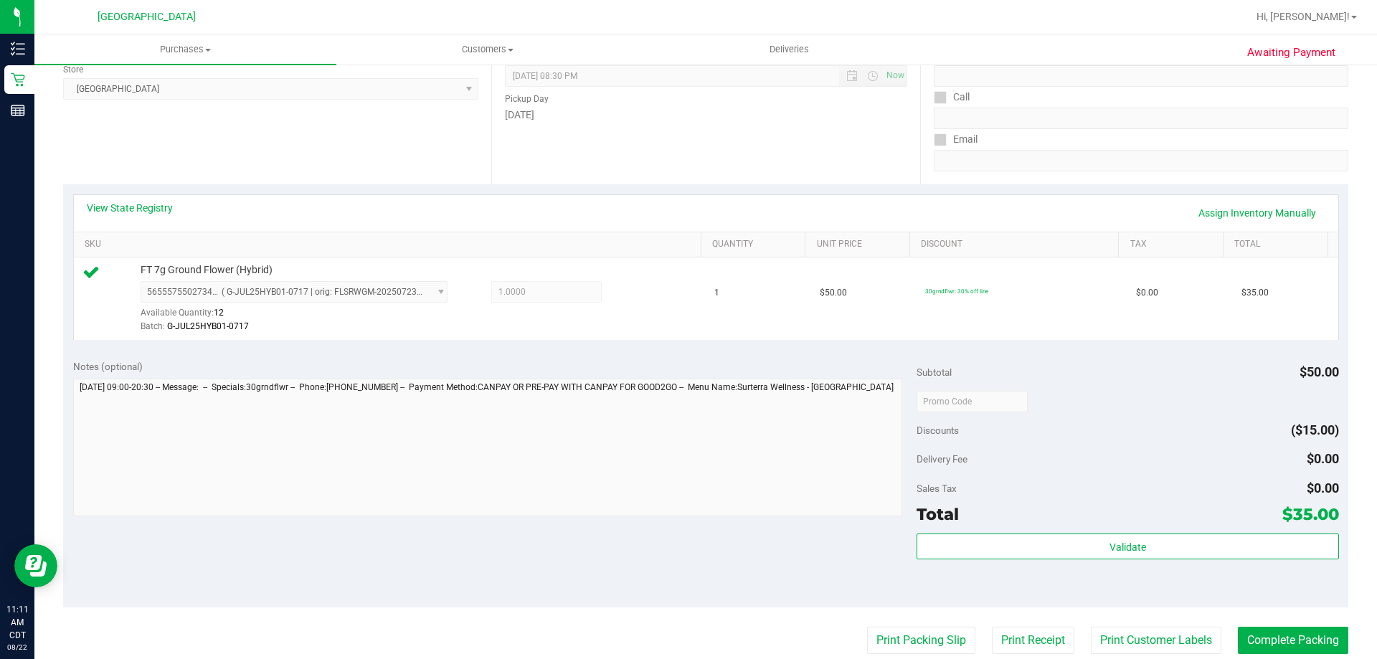
scroll to position [287, 0]
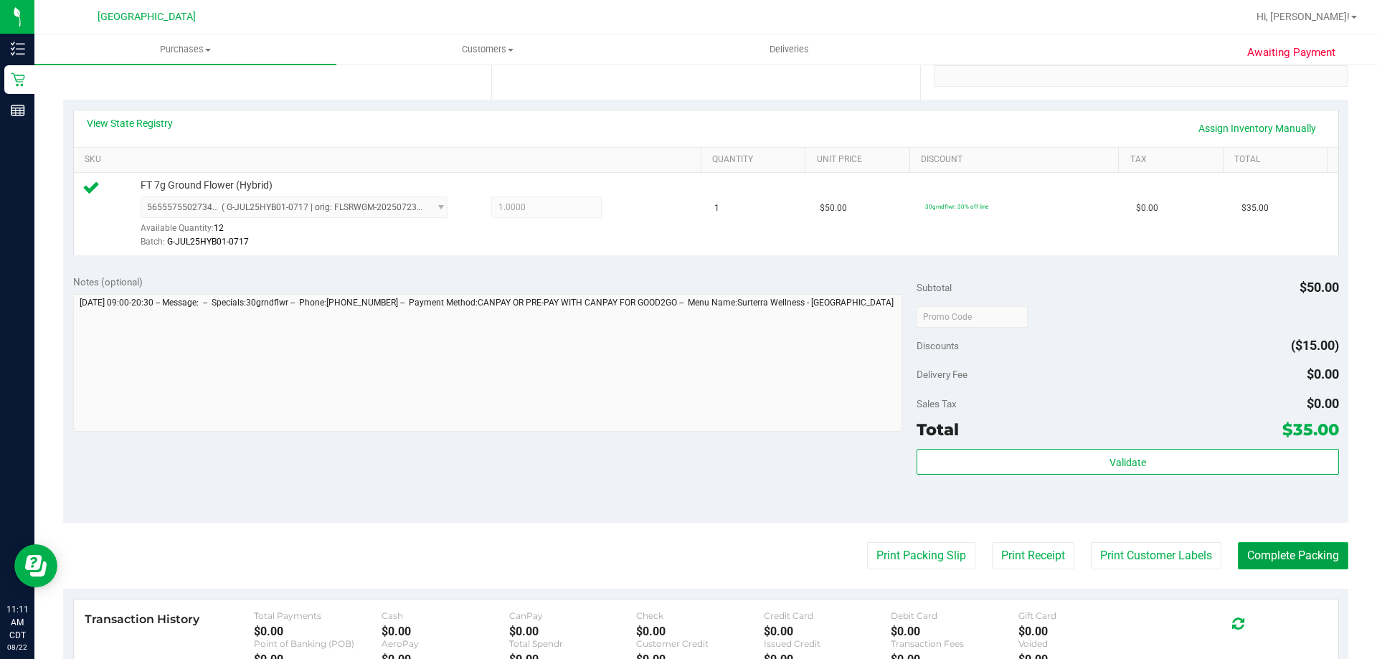
click at [1291, 561] on button "Complete Packing" at bounding box center [1292, 555] width 110 height 27
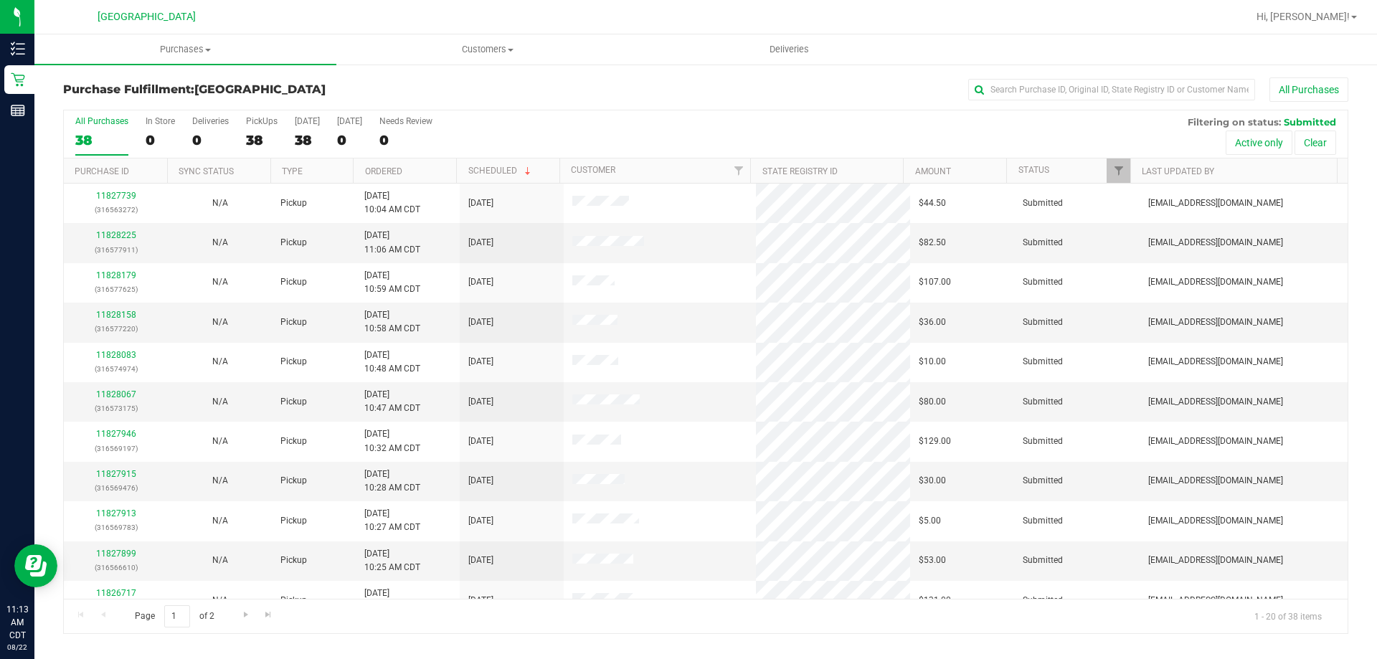
click at [386, 178] on th "Ordered" at bounding box center [404, 170] width 103 height 25
click at [115, 234] on link "11826465" at bounding box center [116, 235] width 40 height 10
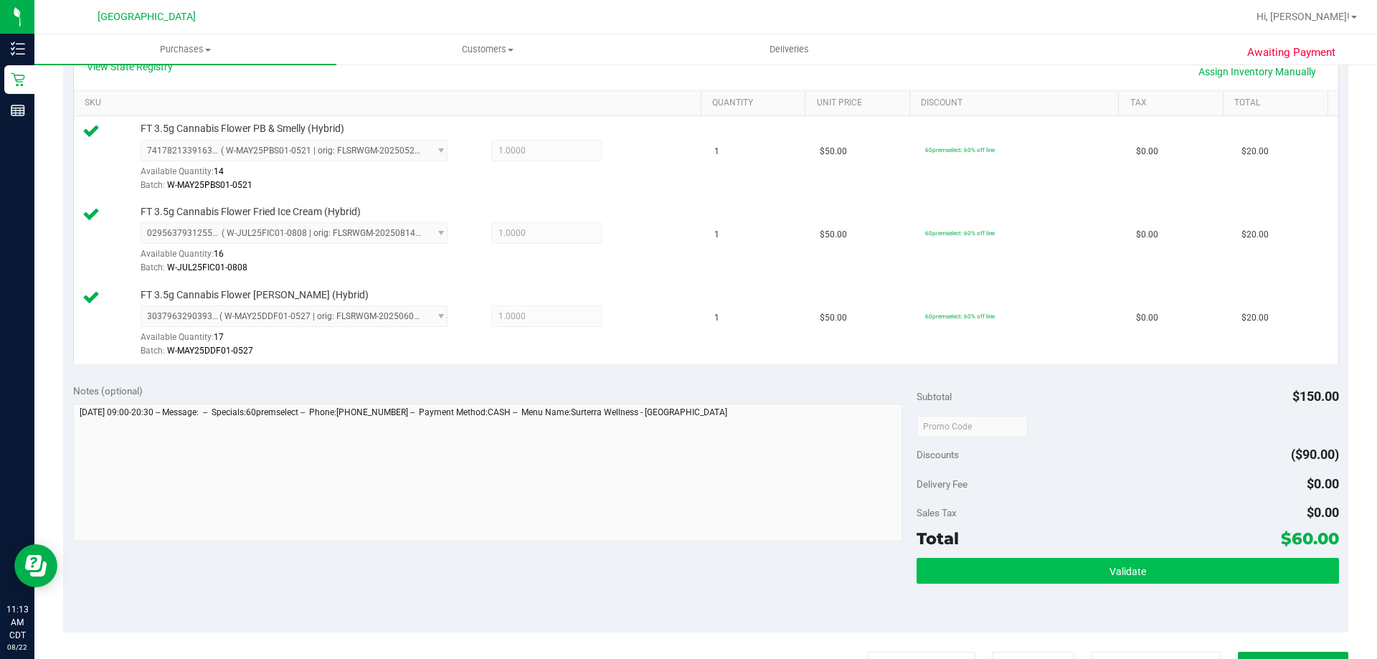
scroll to position [430, 0]
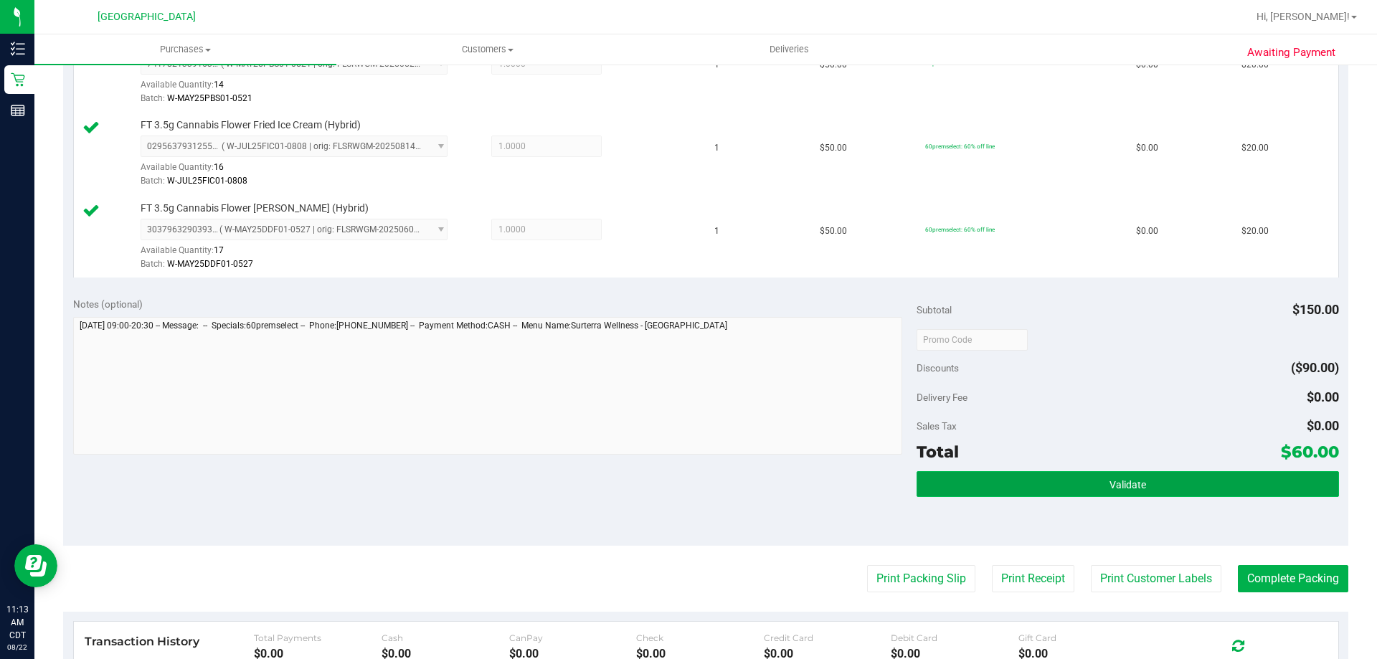
click at [1146, 471] on button "Validate" at bounding box center [1127, 484] width 422 height 26
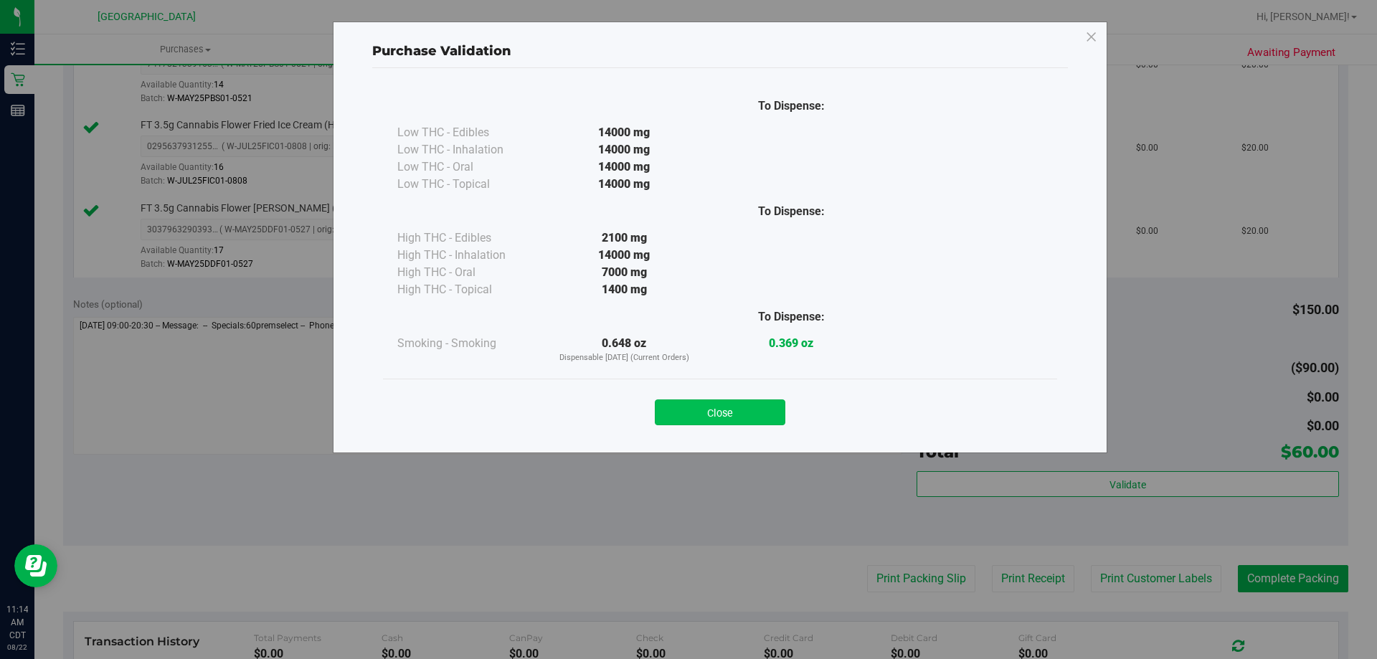
click at [740, 411] on button "Close" at bounding box center [720, 412] width 130 height 26
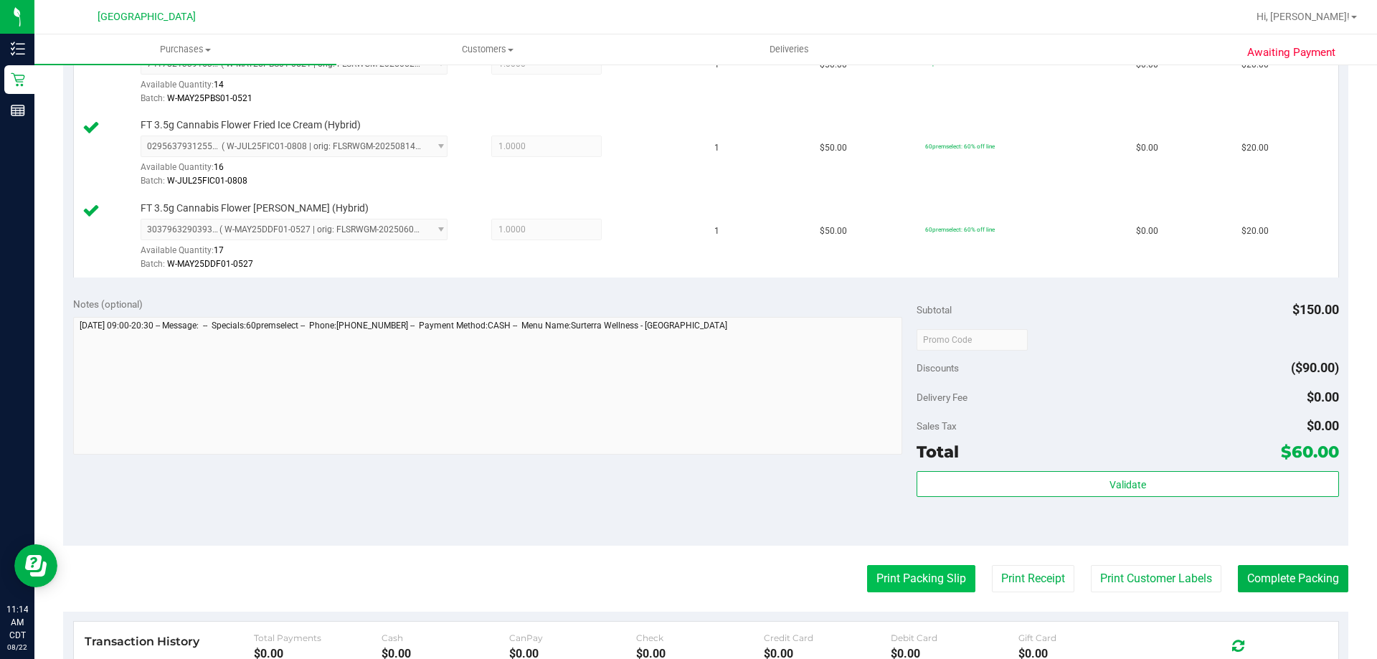
click at [882, 571] on button "Print Packing Slip" at bounding box center [921, 578] width 108 height 27
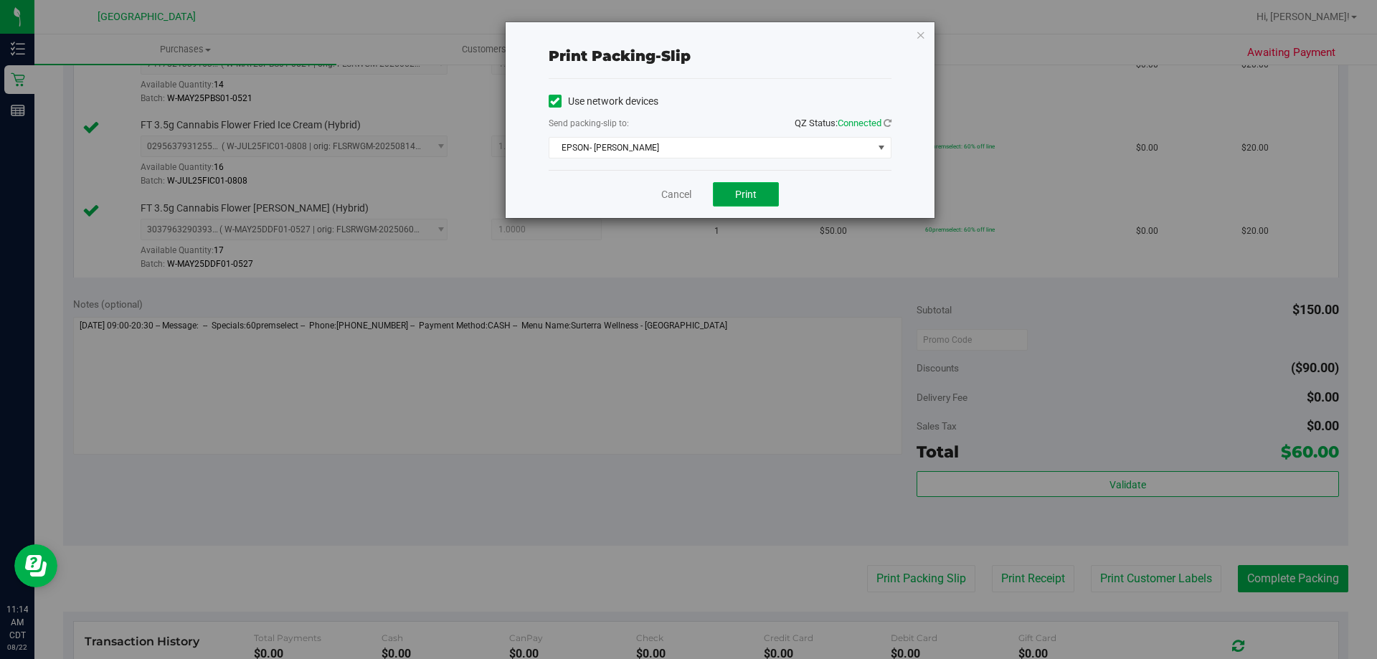
click at [730, 199] on button "Print" at bounding box center [746, 194] width 66 height 24
click at [678, 192] on link "Cancel" at bounding box center [676, 194] width 30 height 15
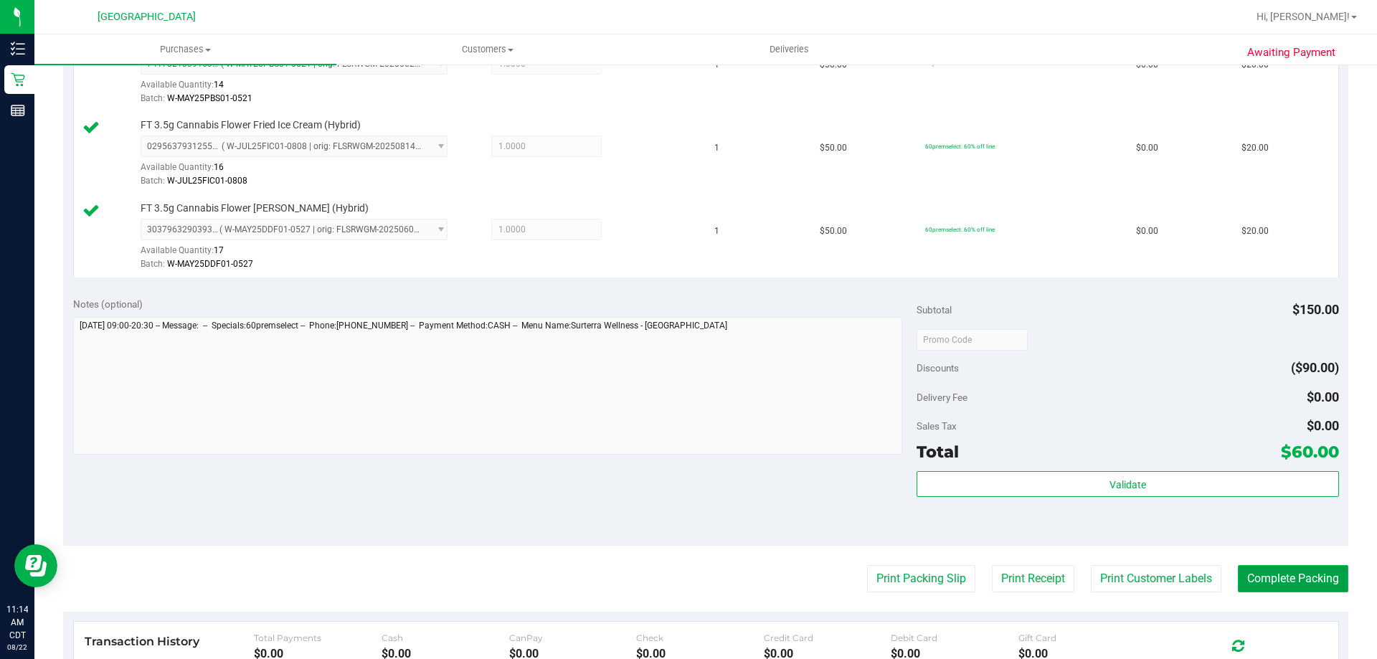
click at [1305, 571] on button "Complete Packing" at bounding box center [1292, 578] width 110 height 27
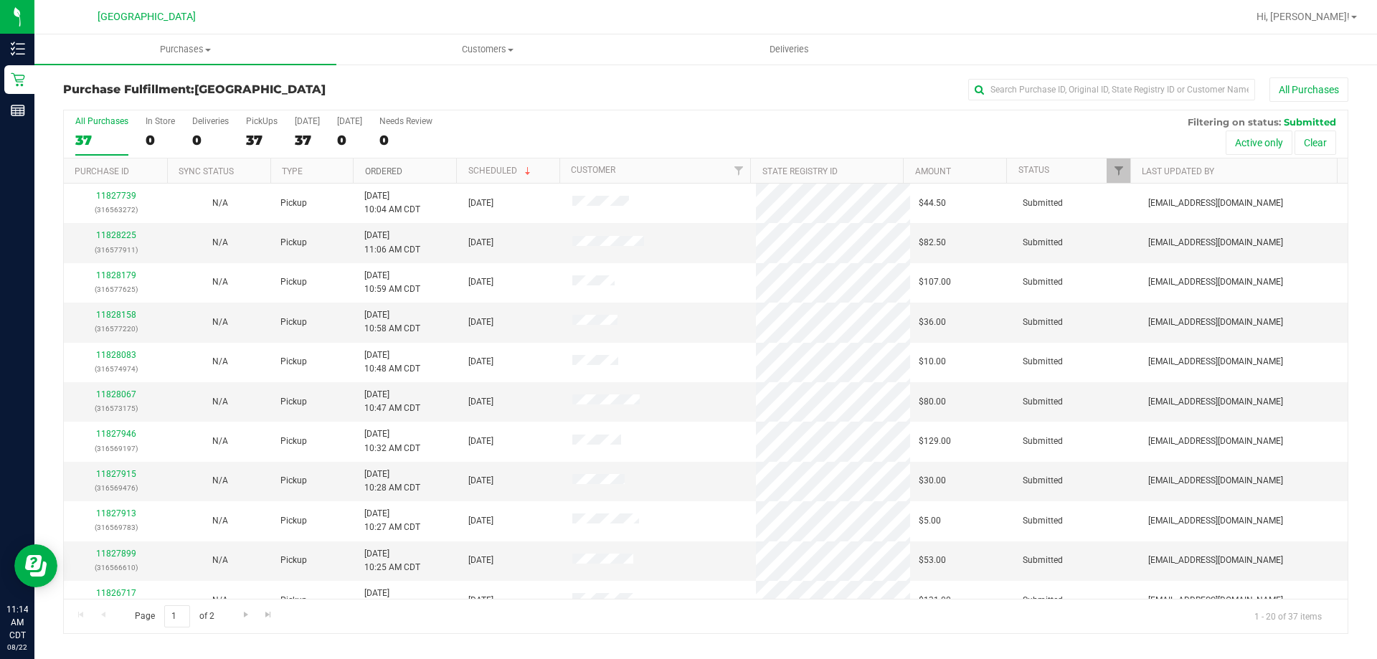
click at [371, 170] on link "Ordered" at bounding box center [383, 171] width 37 height 10
click at [118, 232] on link "11826493" at bounding box center [116, 235] width 40 height 10
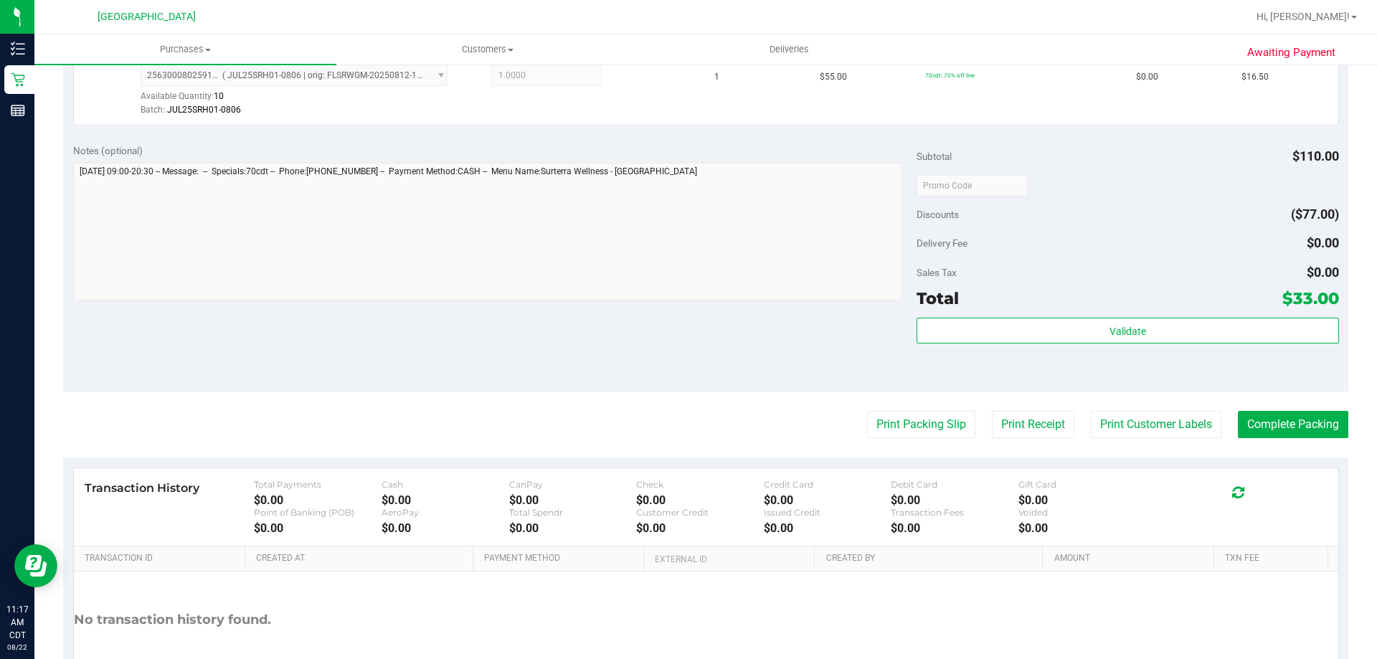
scroll to position [502, 0]
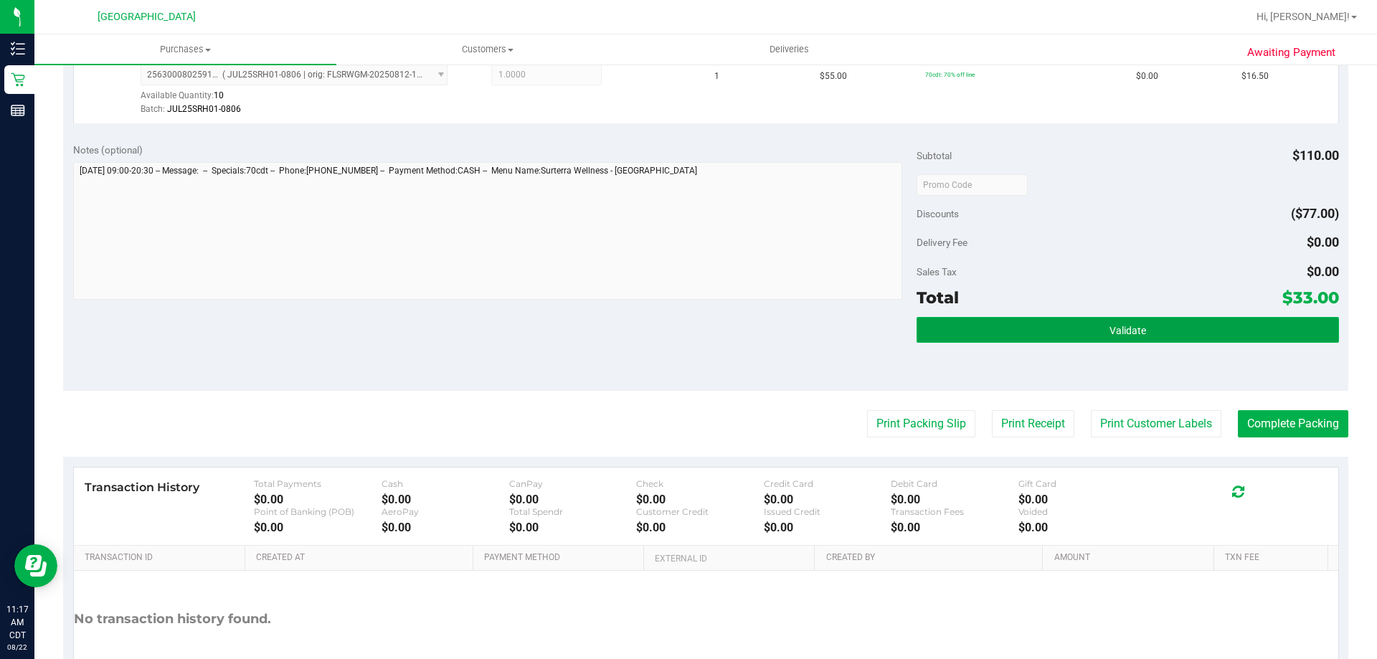
click at [1057, 325] on button "Validate" at bounding box center [1127, 330] width 422 height 26
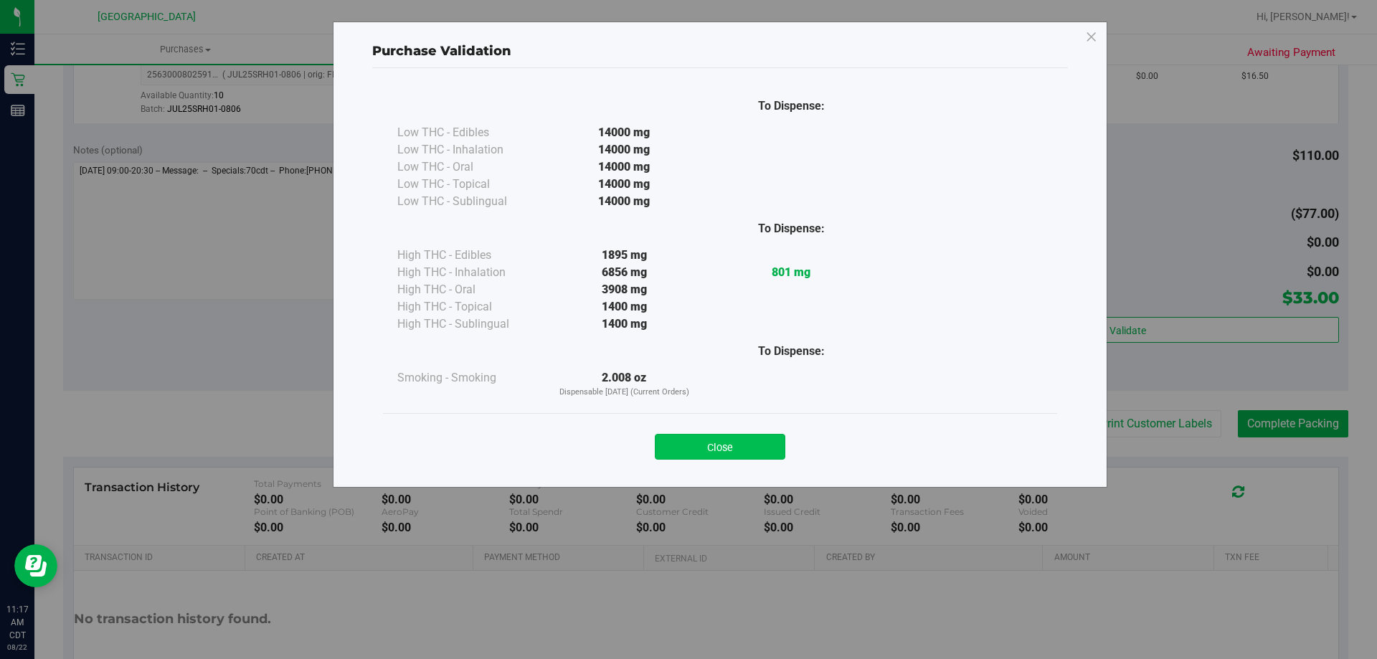
click at [774, 453] on button "Close" at bounding box center [720, 447] width 130 height 26
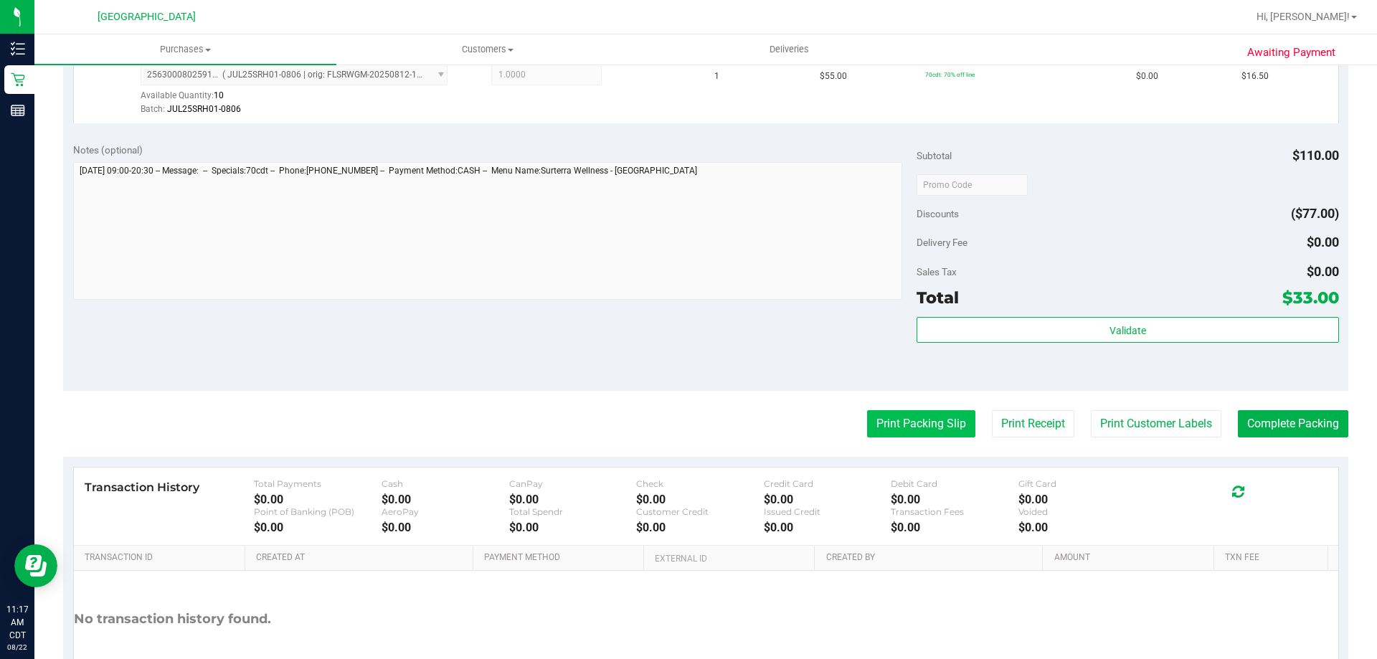
click at [894, 424] on button "Print Packing Slip" at bounding box center [921, 423] width 108 height 27
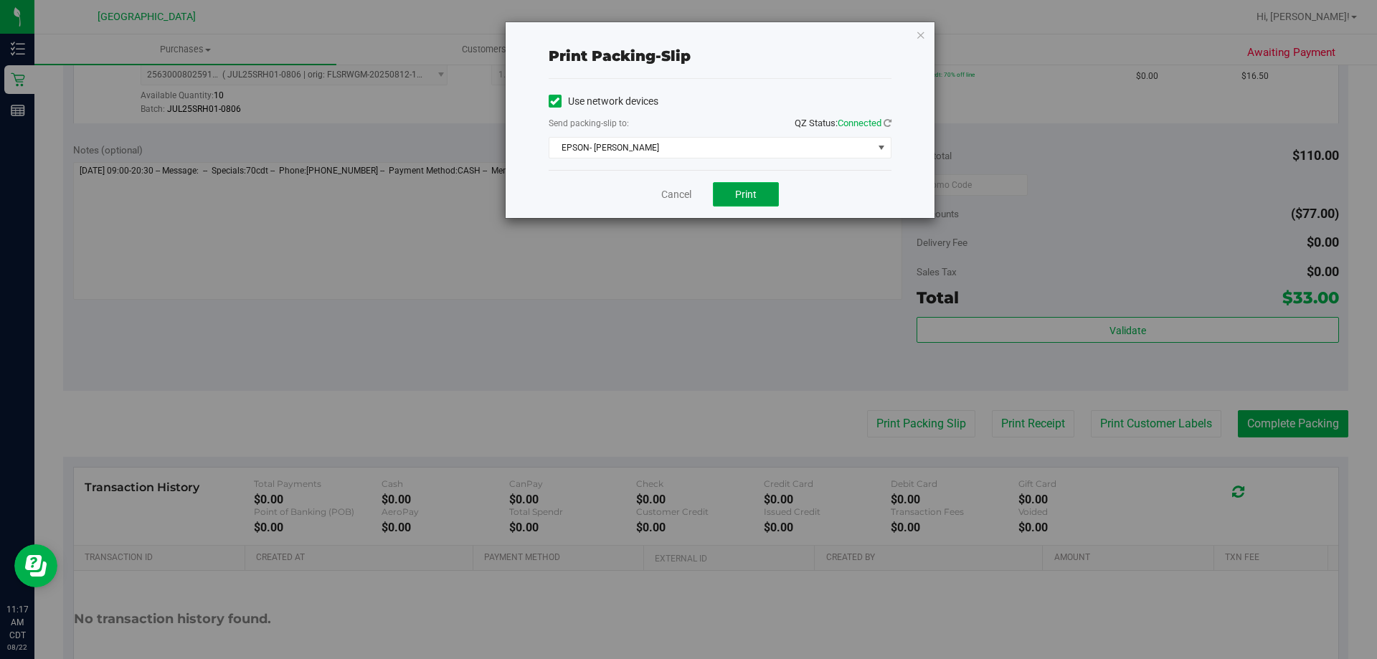
click at [734, 183] on button "Print" at bounding box center [746, 194] width 66 height 24
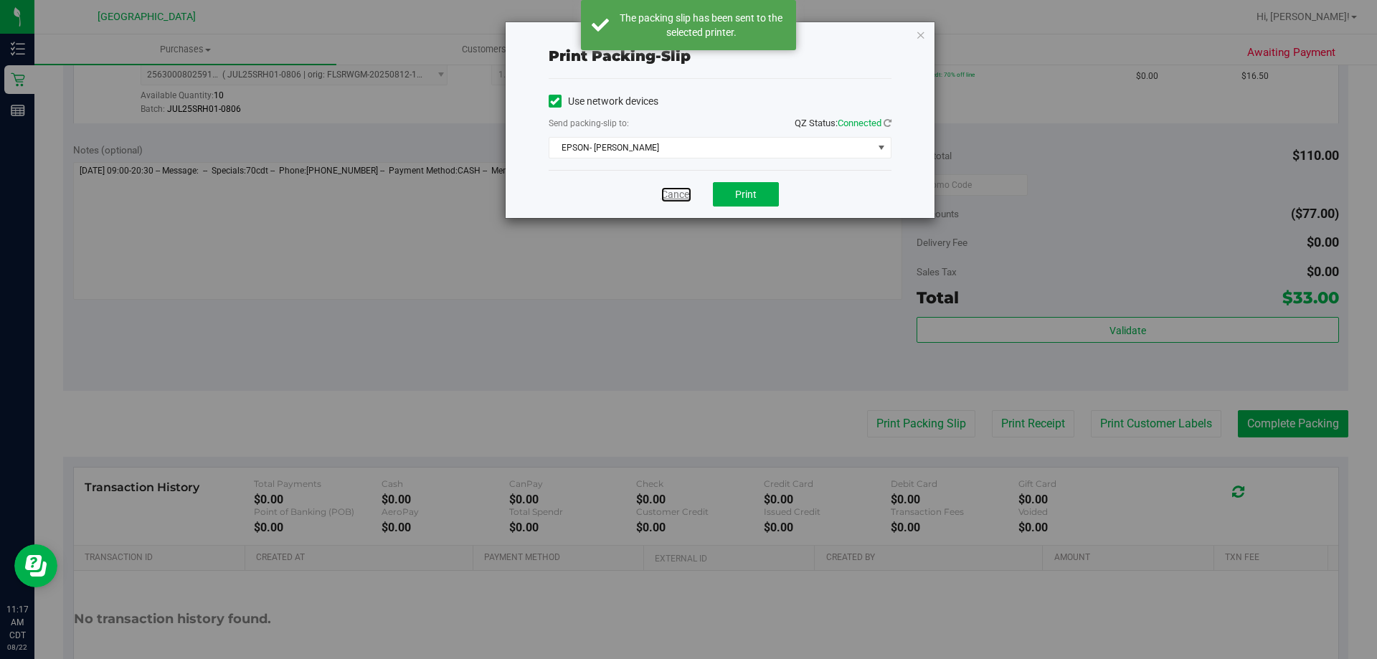
drag, startPoint x: 665, startPoint y: 189, endPoint x: 675, endPoint y: 193, distance: 11.3
click at [665, 190] on link "Cancel" at bounding box center [676, 194] width 30 height 15
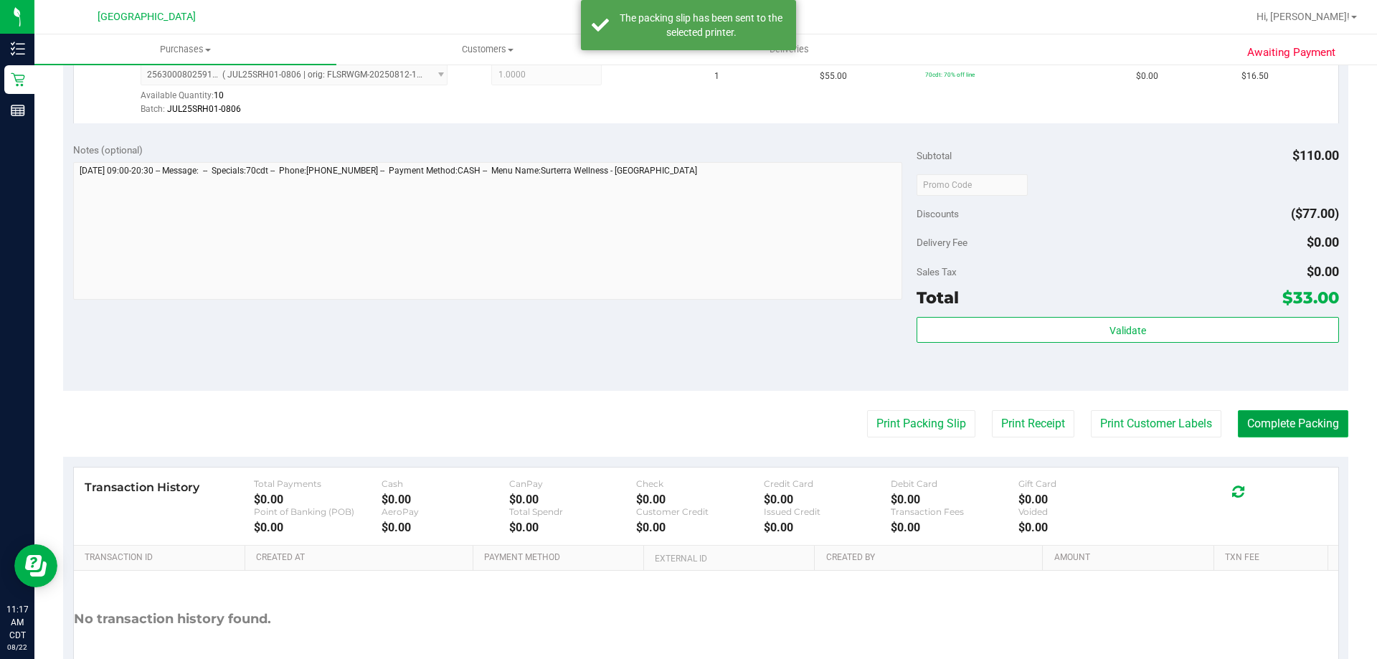
click at [1248, 419] on button "Complete Packing" at bounding box center [1292, 423] width 110 height 27
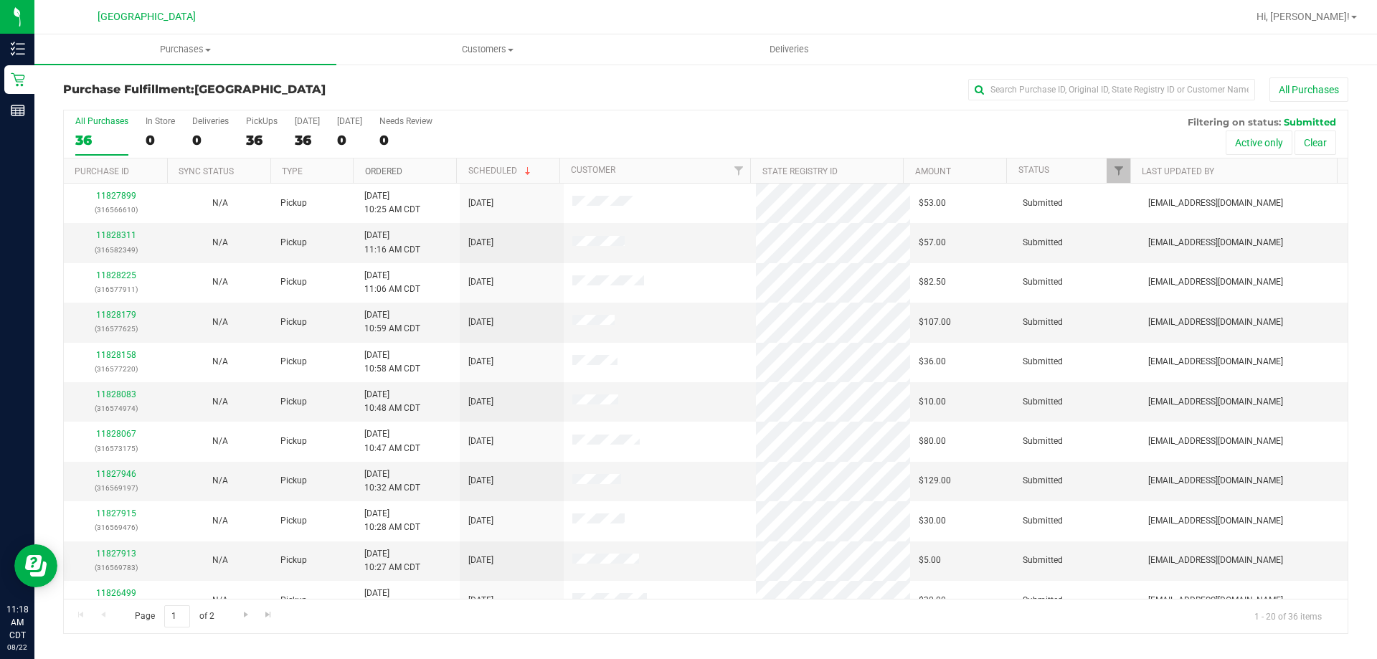
click at [379, 166] on link "Ordered" at bounding box center [383, 171] width 37 height 10
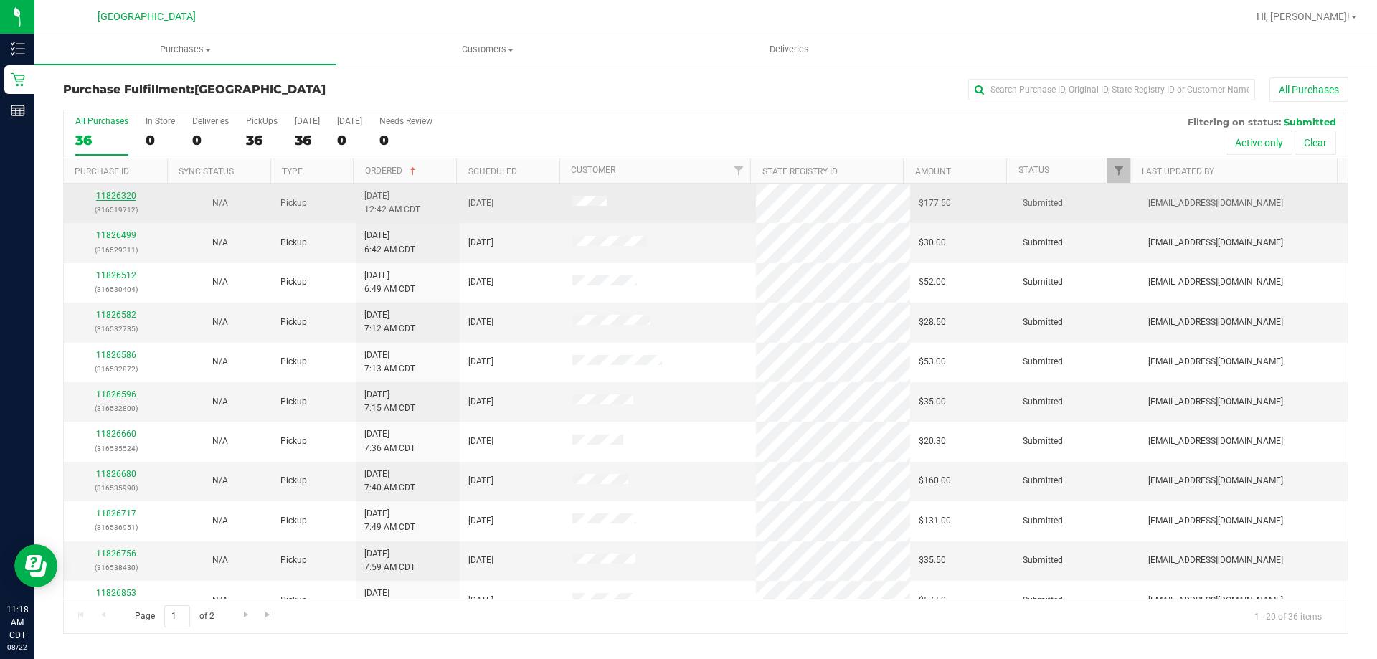
click at [119, 200] on link "11826320" at bounding box center [116, 196] width 40 height 10
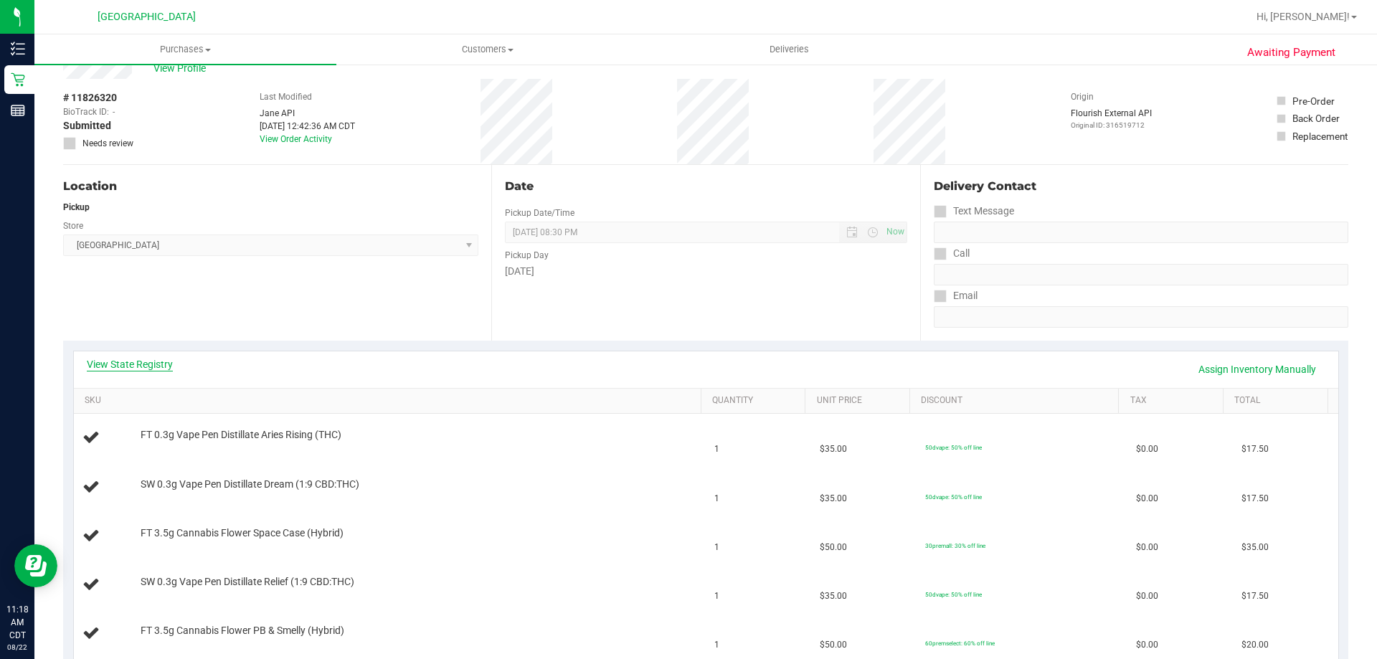
scroll to position [72, 0]
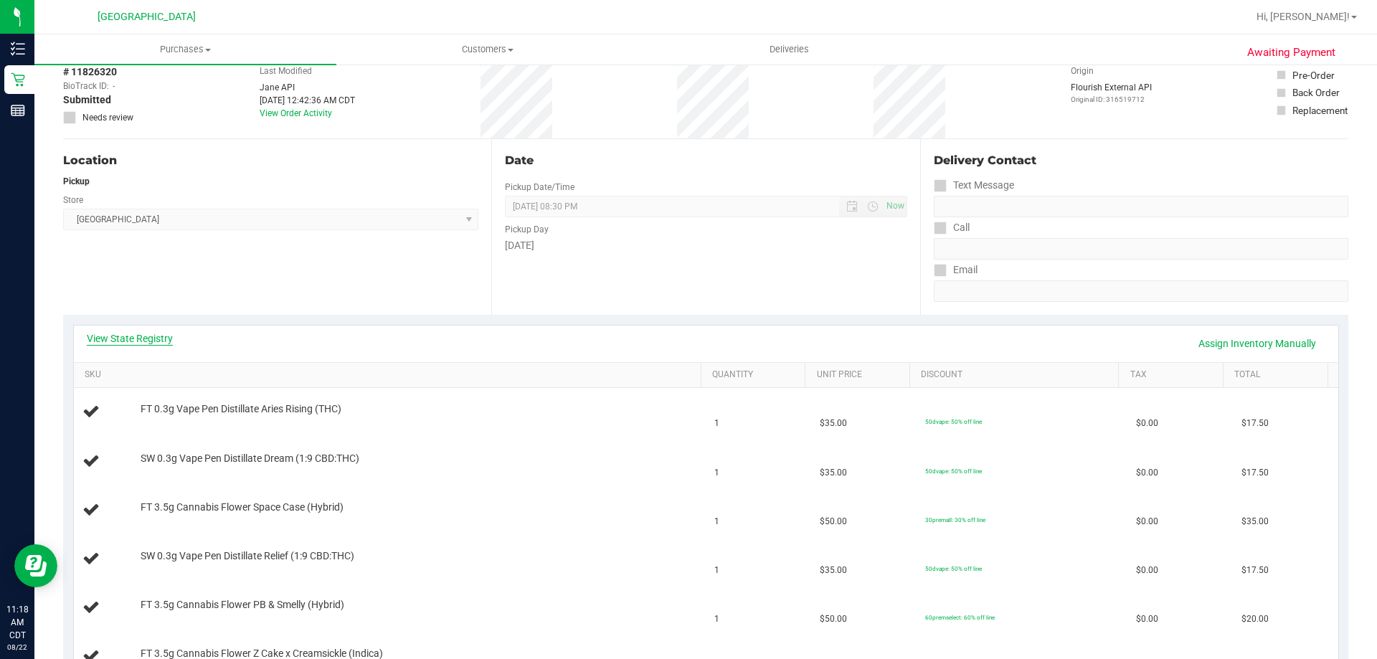
click at [143, 331] on link "View State Registry" at bounding box center [130, 338] width 86 height 14
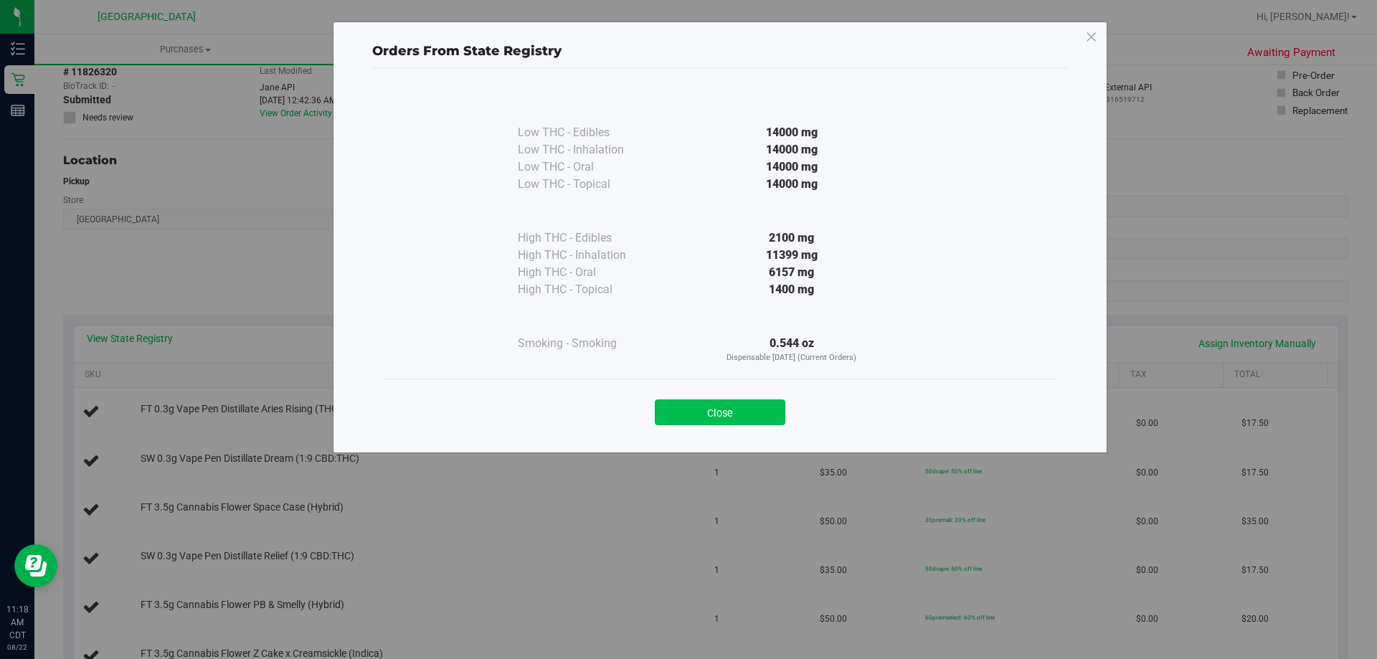
click at [761, 399] on button "Close" at bounding box center [720, 412] width 130 height 26
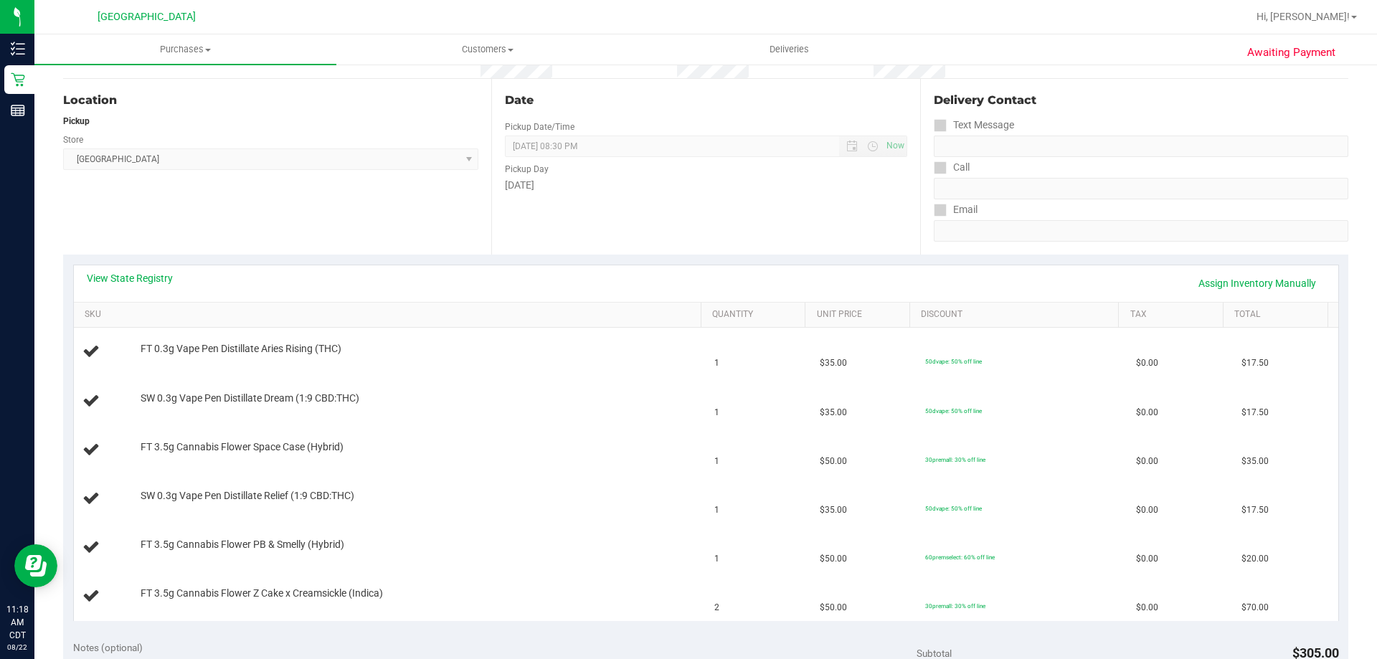
scroll to position [215, 0]
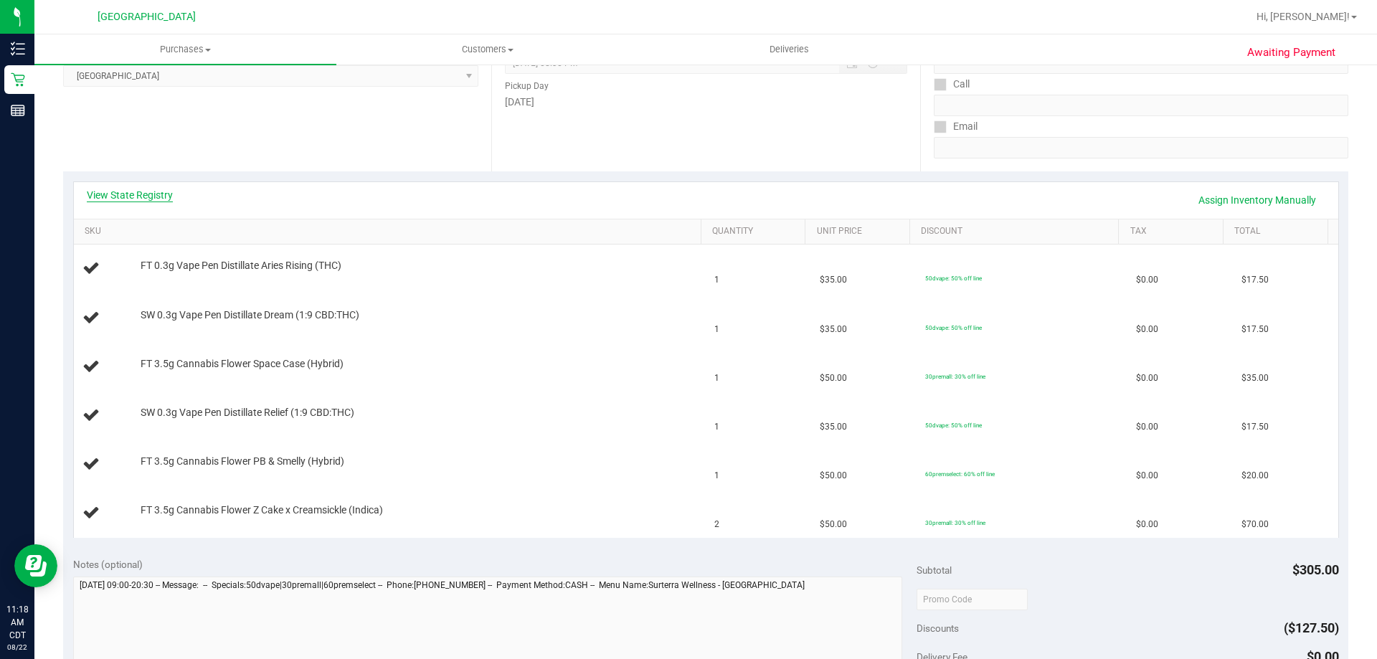
click at [158, 199] on link "View State Registry" at bounding box center [130, 195] width 86 height 14
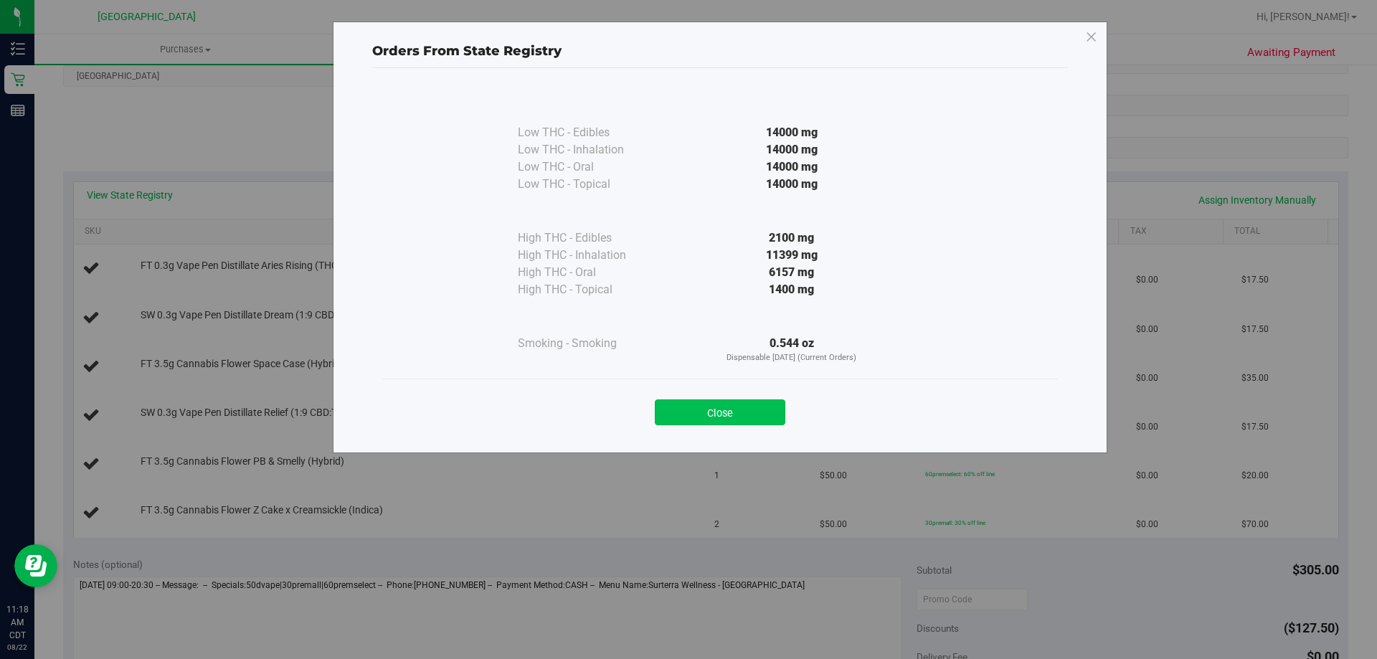
click at [765, 414] on button "Close" at bounding box center [720, 412] width 130 height 26
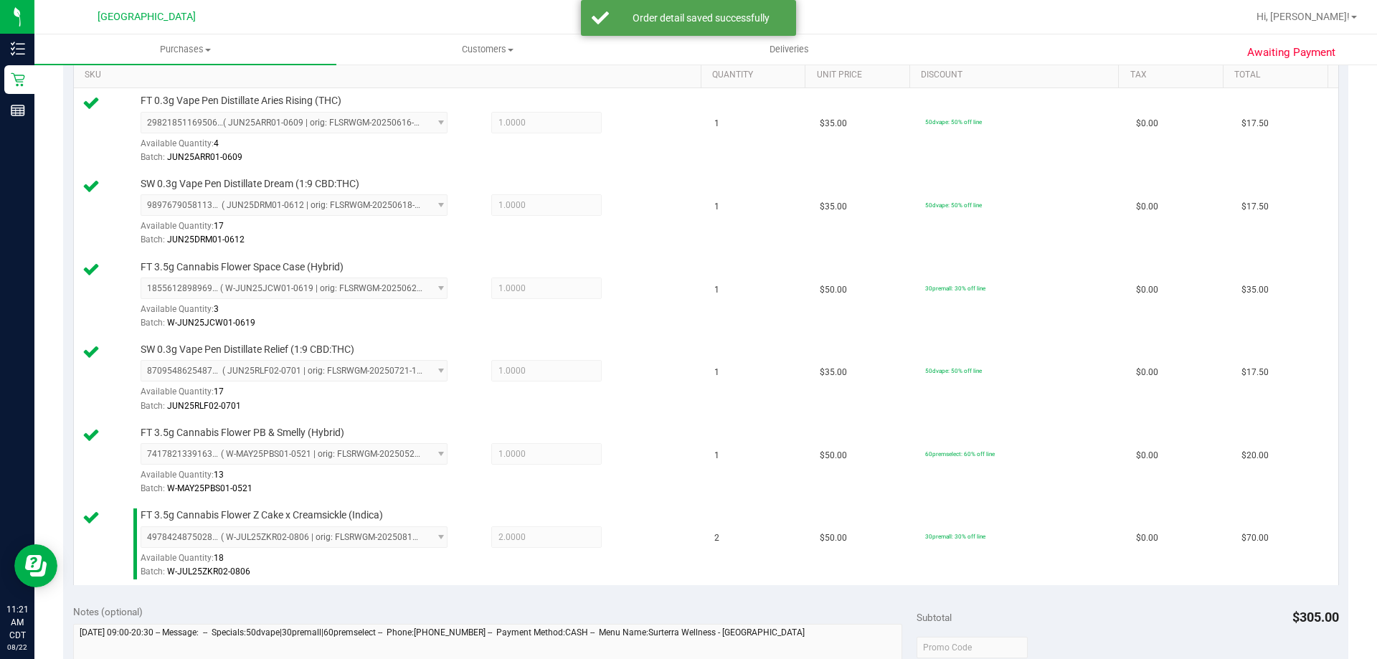
scroll to position [574, 0]
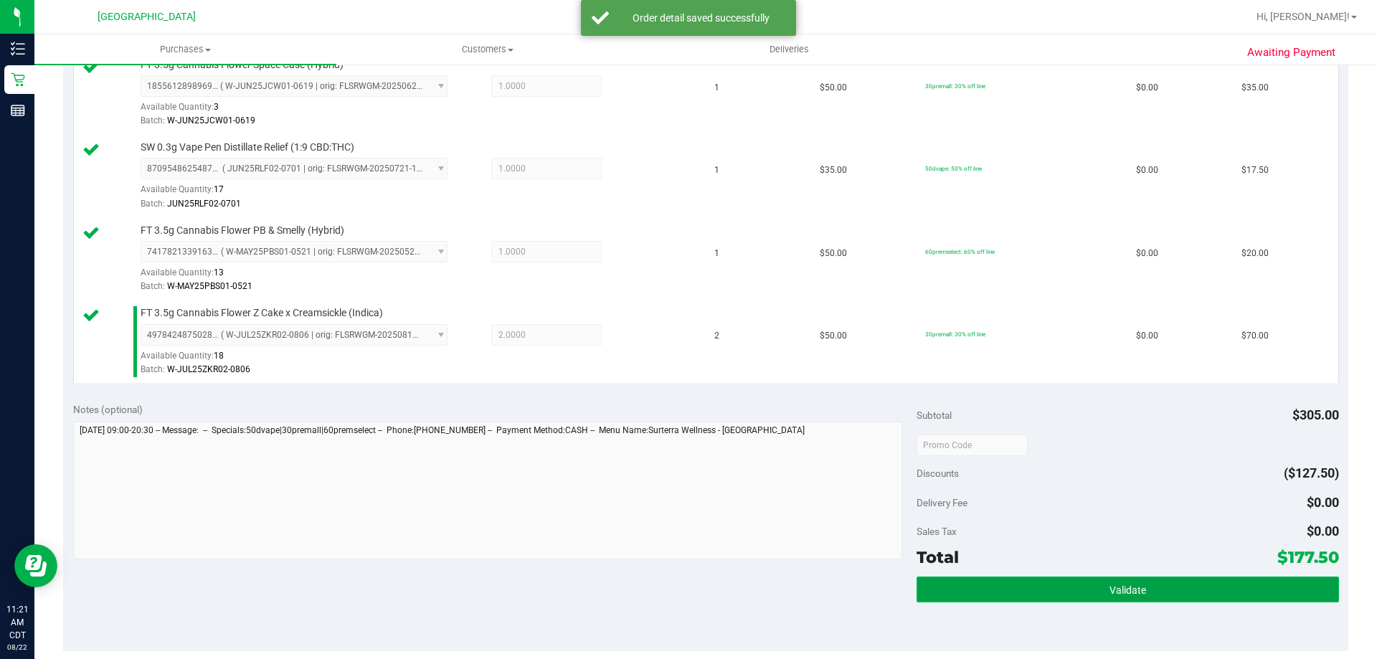
click at [1234, 583] on button "Validate" at bounding box center [1127, 589] width 422 height 26
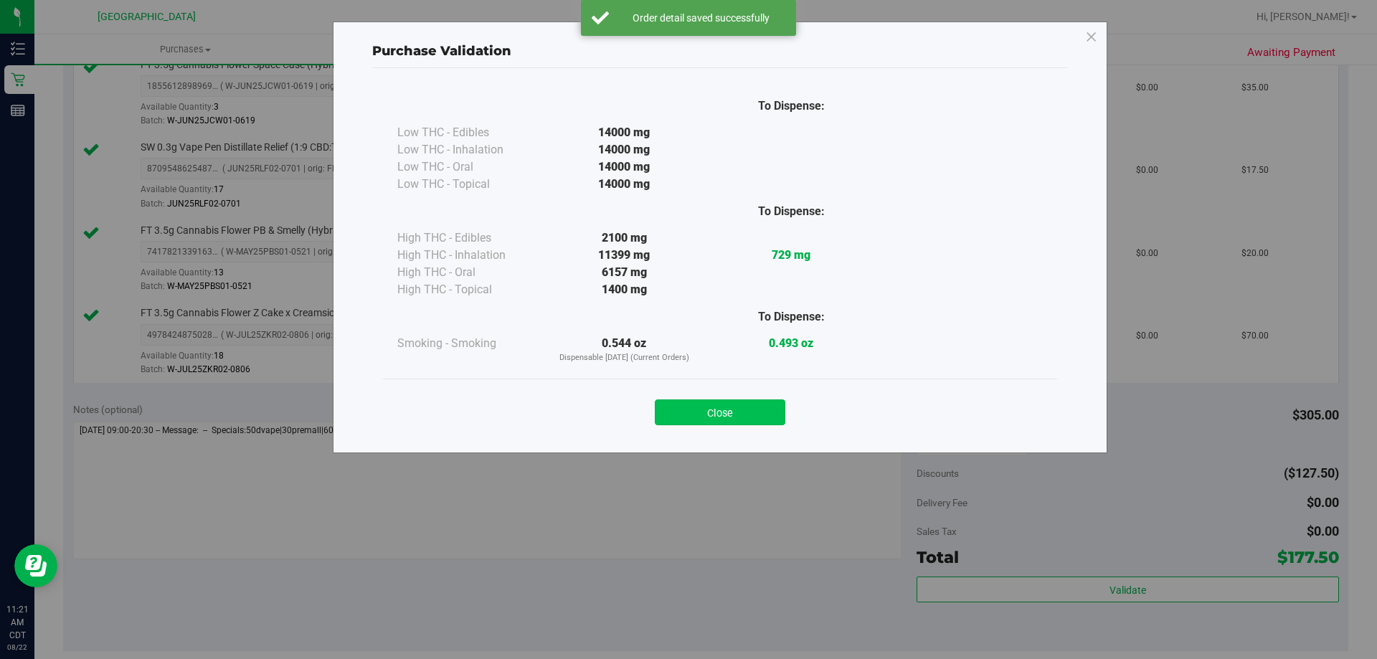
click at [677, 399] on button "Close" at bounding box center [720, 412] width 130 height 26
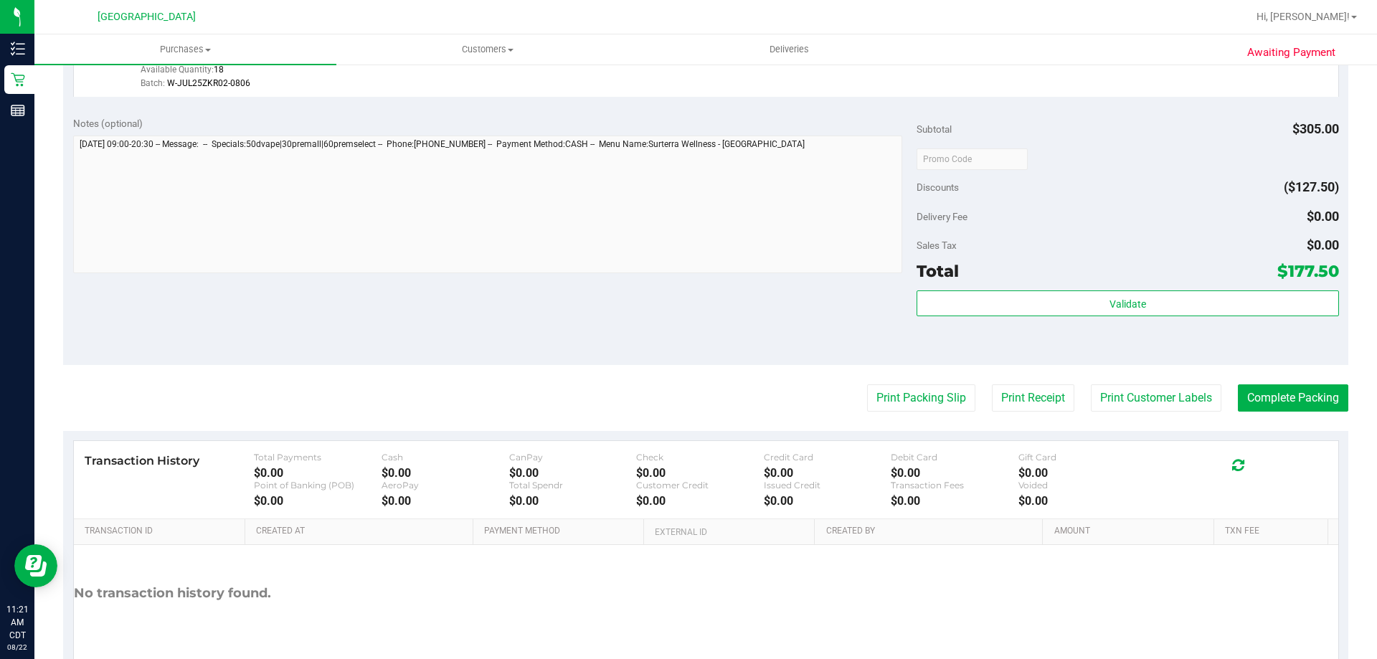
scroll to position [860, 0]
click at [942, 408] on button "Print Packing Slip" at bounding box center [921, 397] width 108 height 27
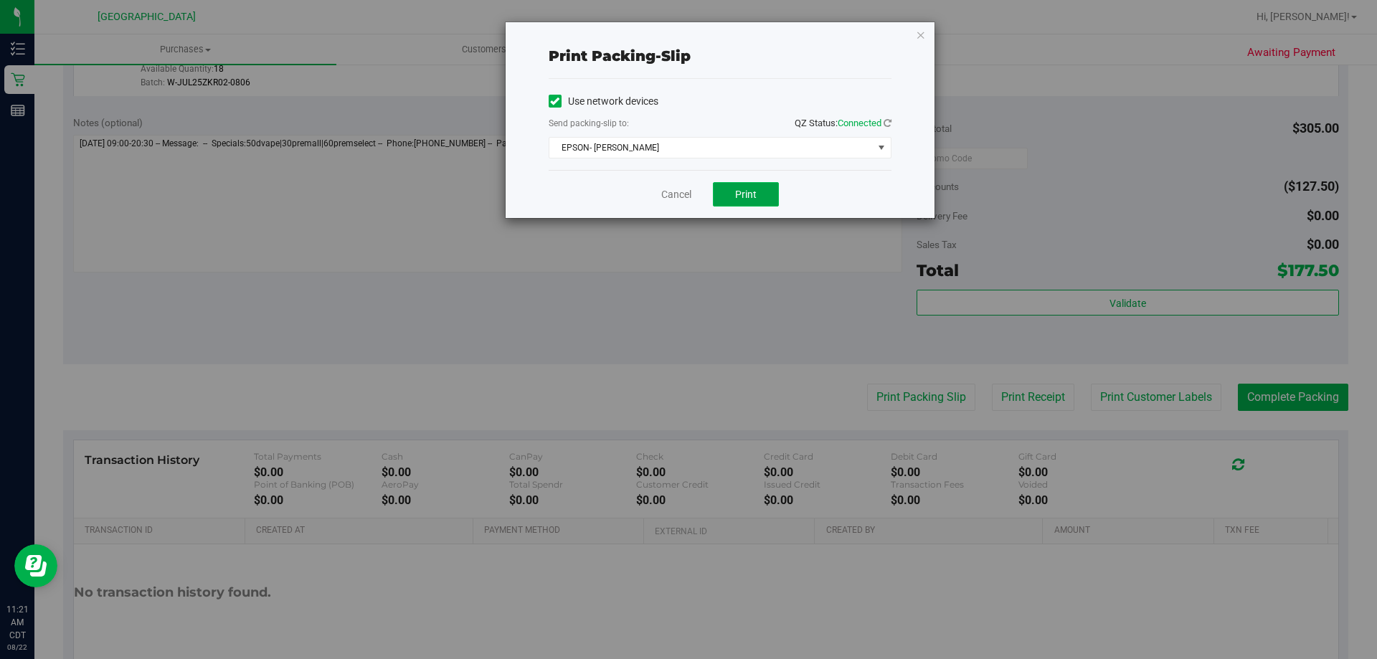
click at [749, 189] on span "Print" at bounding box center [746, 194] width 22 height 11
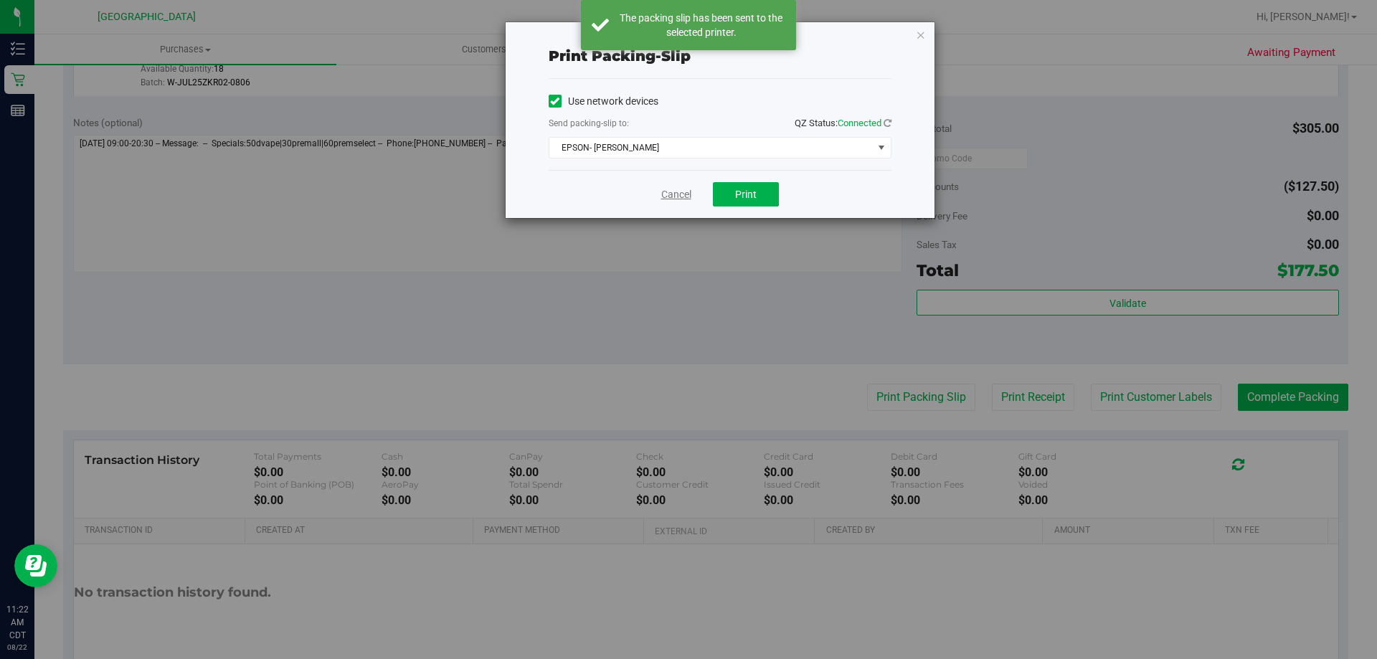
click at [684, 191] on link "Cancel" at bounding box center [676, 194] width 30 height 15
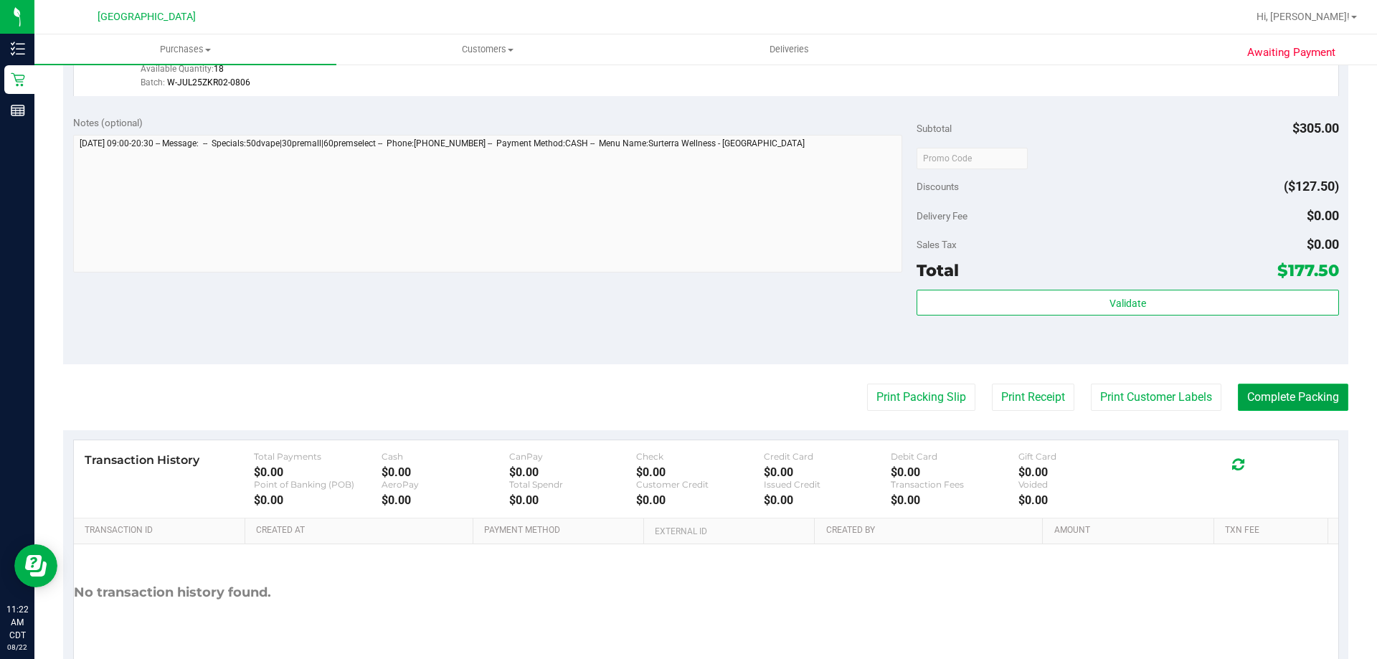
click at [1278, 393] on button "Complete Packing" at bounding box center [1292, 397] width 110 height 27
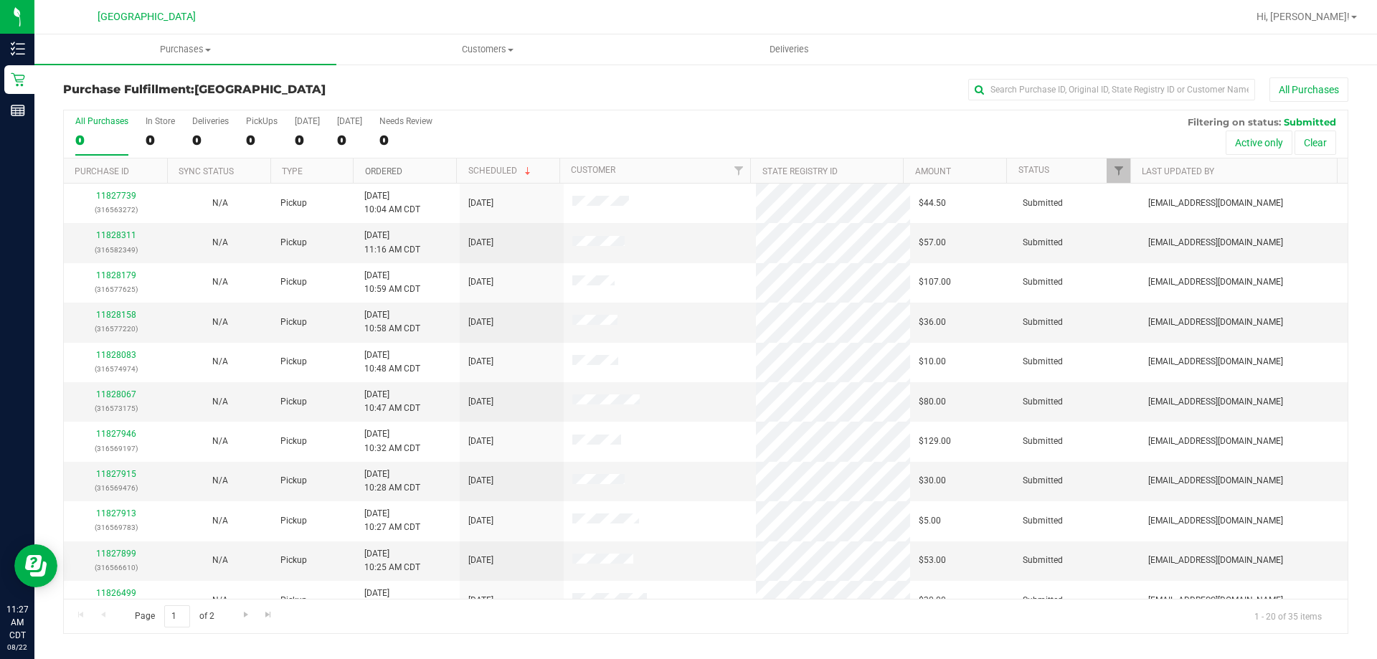
click at [384, 174] on link "Ordered" at bounding box center [383, 171] width 37 height 10
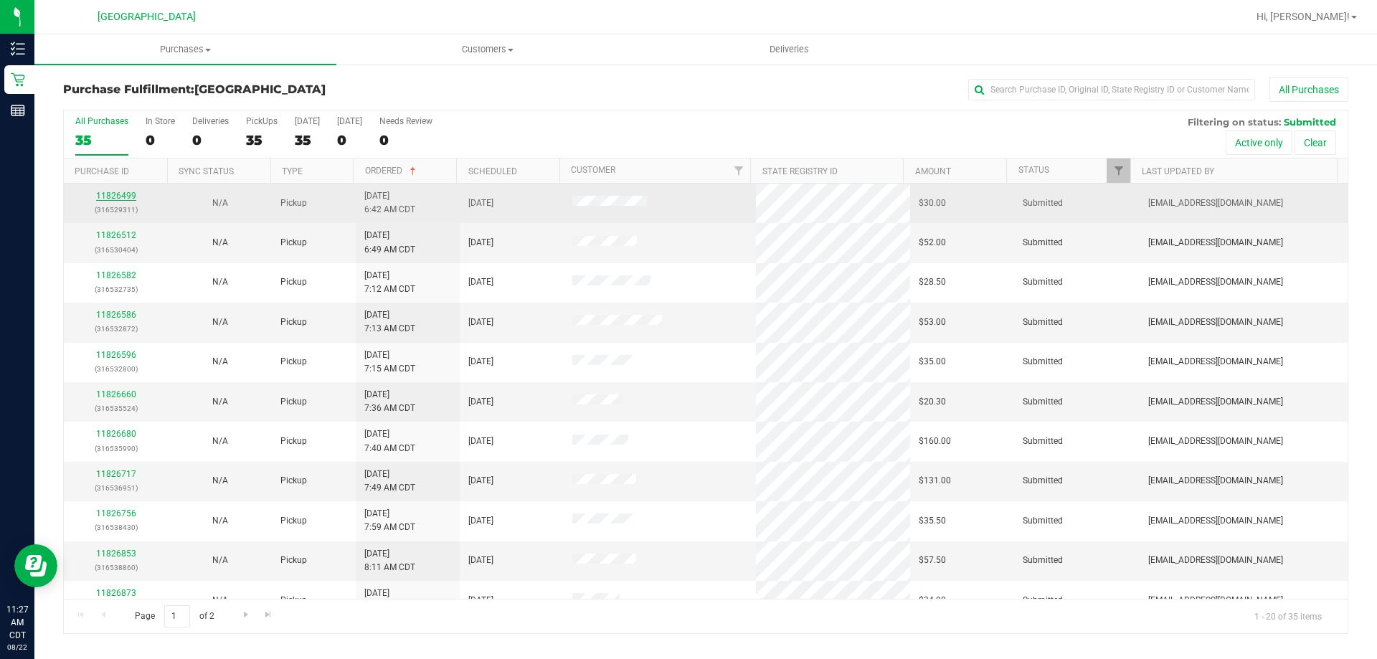
click at [114, 199] on link "11826499" at bounding box center [116, 196] width 40 height 10
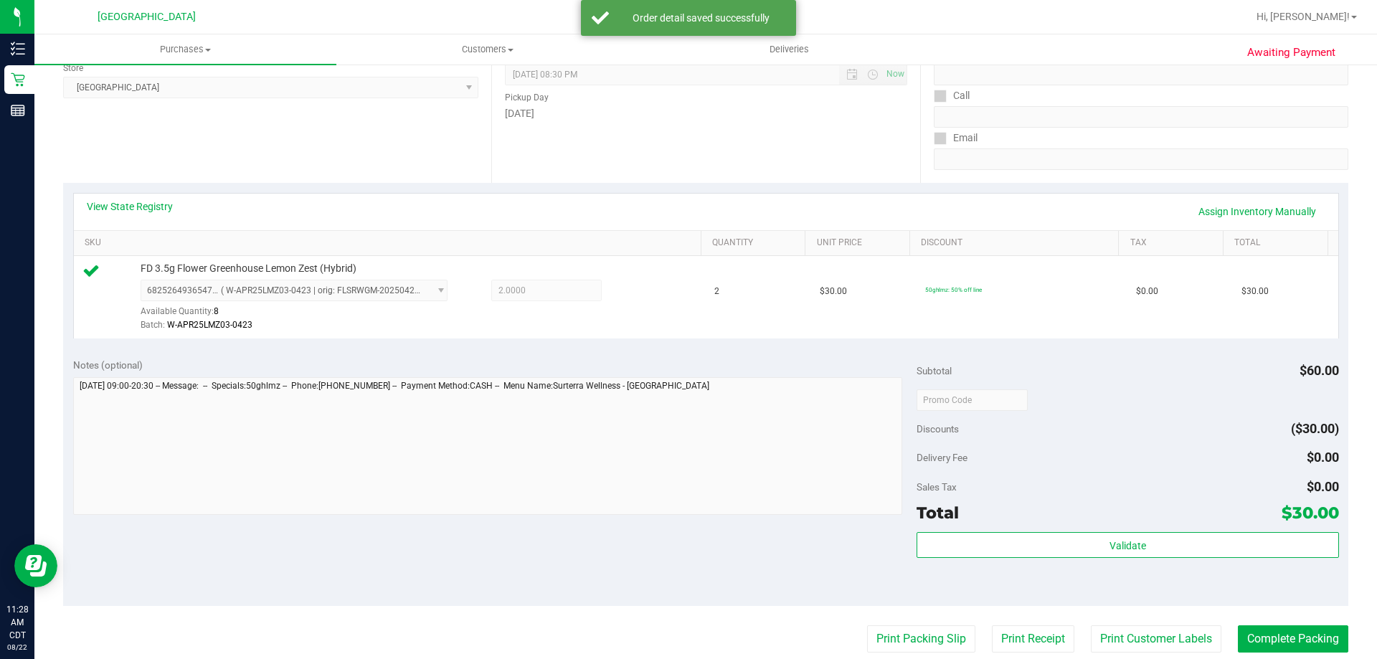
scroll to position [502, 0]
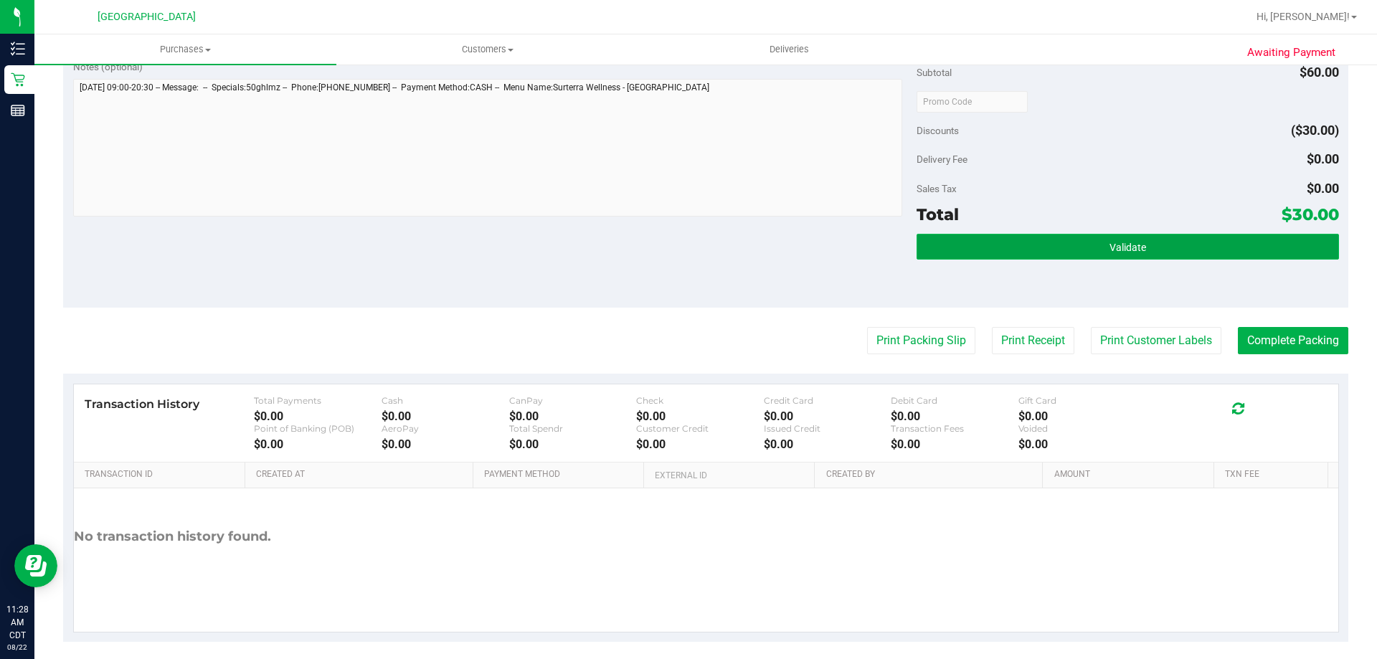
click at [997, 242] on button "Validate" at bounding box center [1127, 247] width 422 height 26
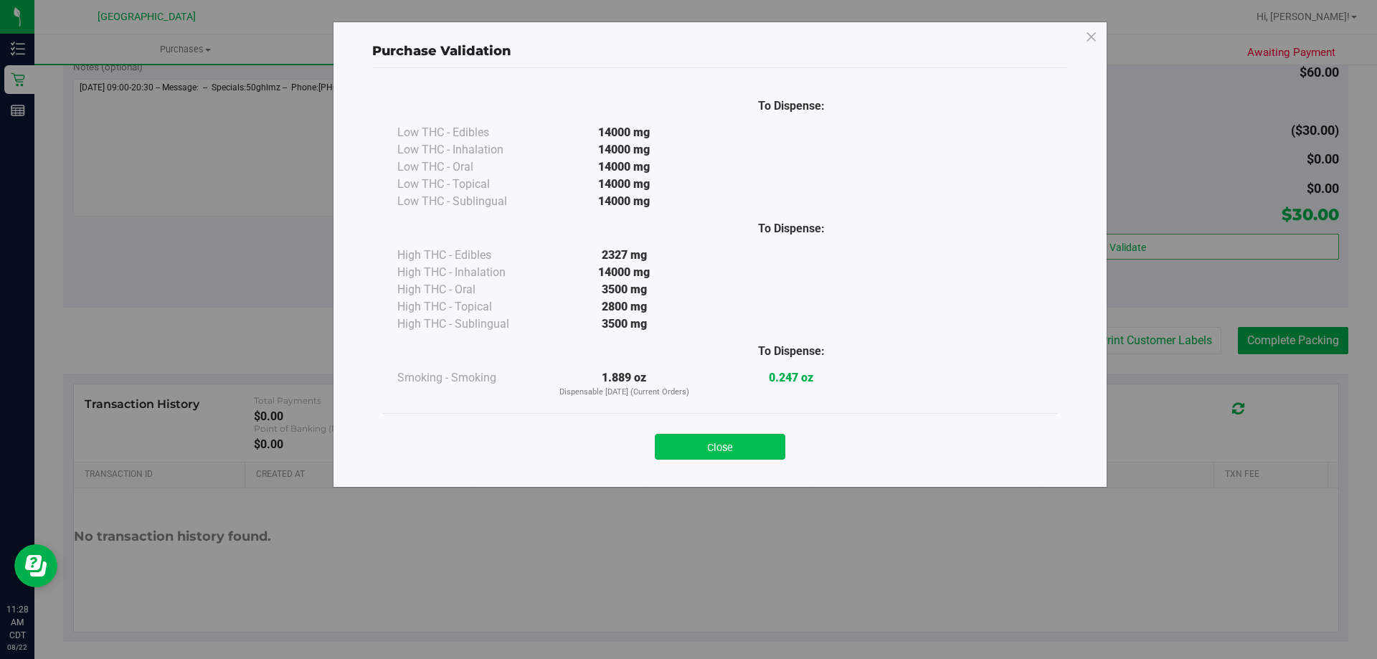
click at [688, 435] on button "Close" at bounding box center [720, 447] width 130 height 26
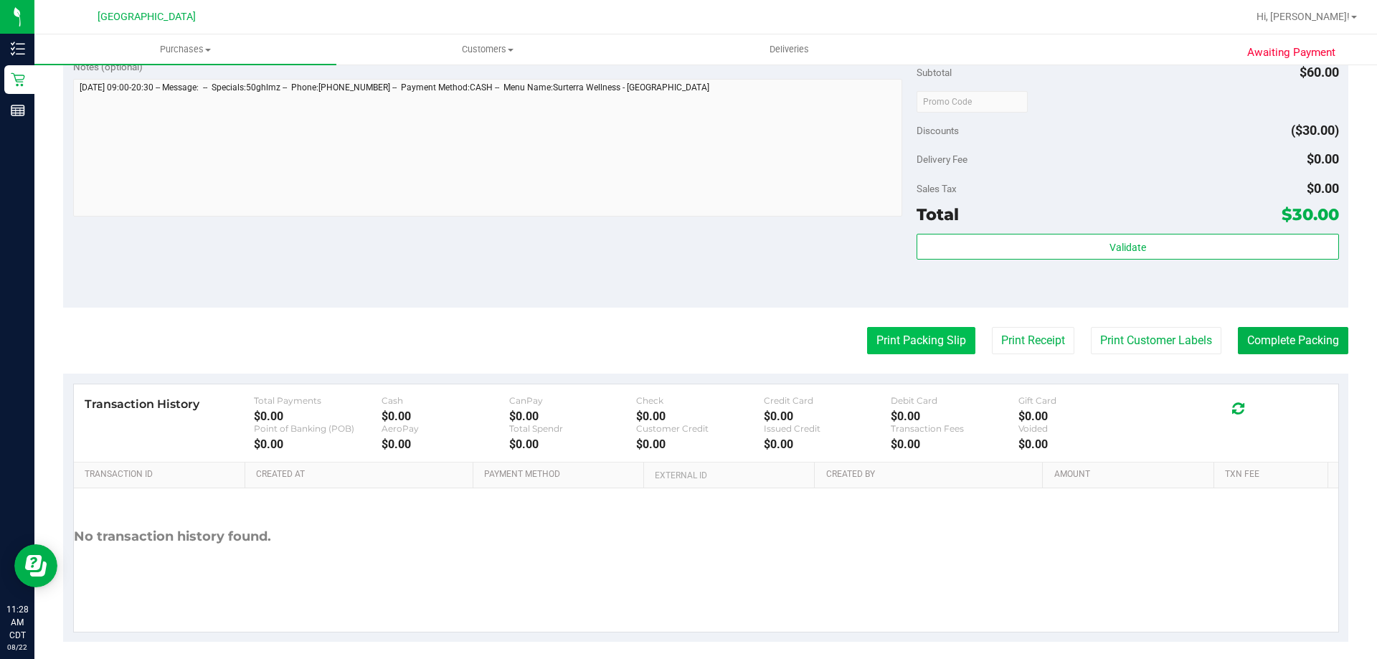
click at [879, 341] on button "Print Packing Slip" at bounding box center [921, 340] width 108 height 27
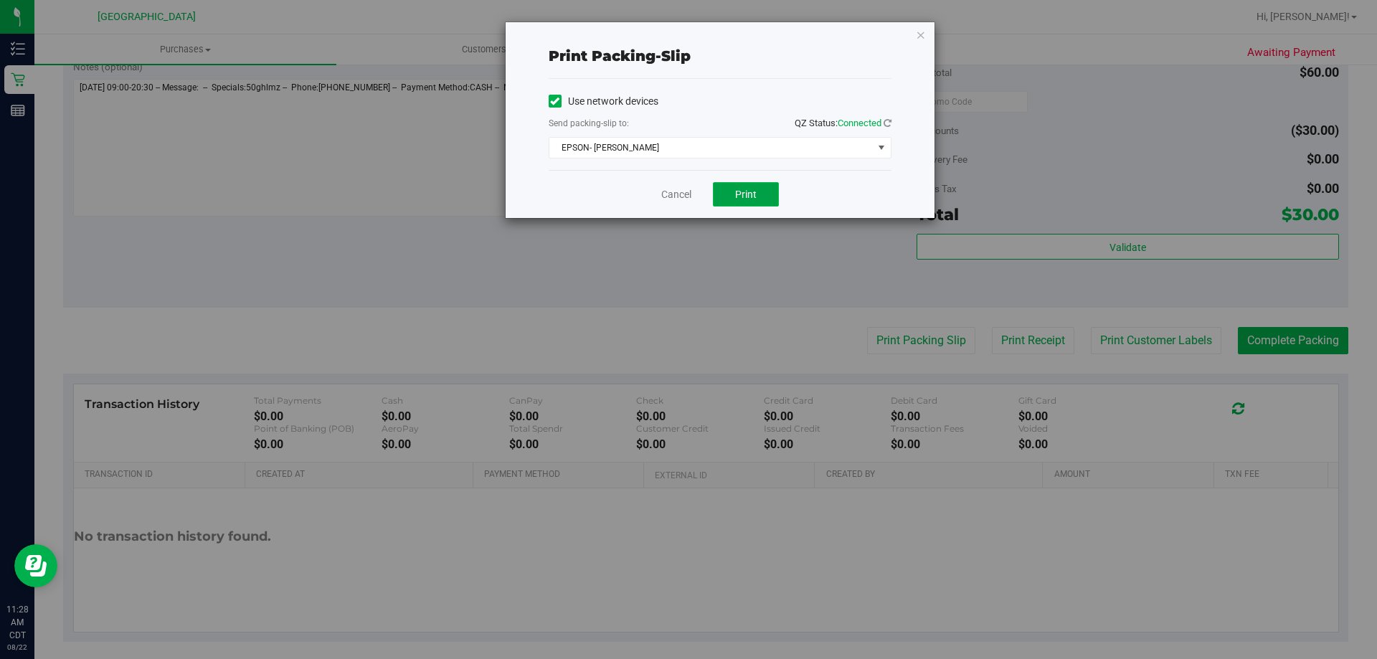
click at [744, 189] on span "Print" at bounding box center [746, 194] width 22 height 11
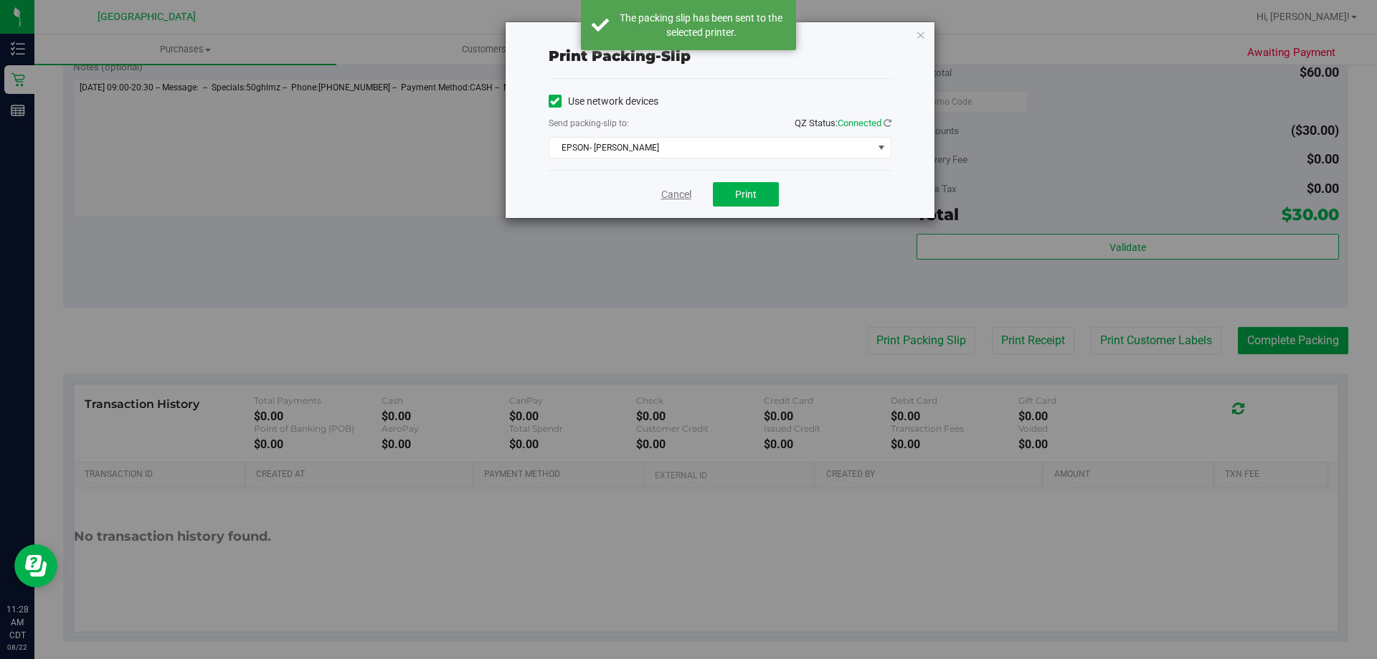
click at [680, 196] on link "Cancel" at bounding box center [676, 194] width 30 height 15
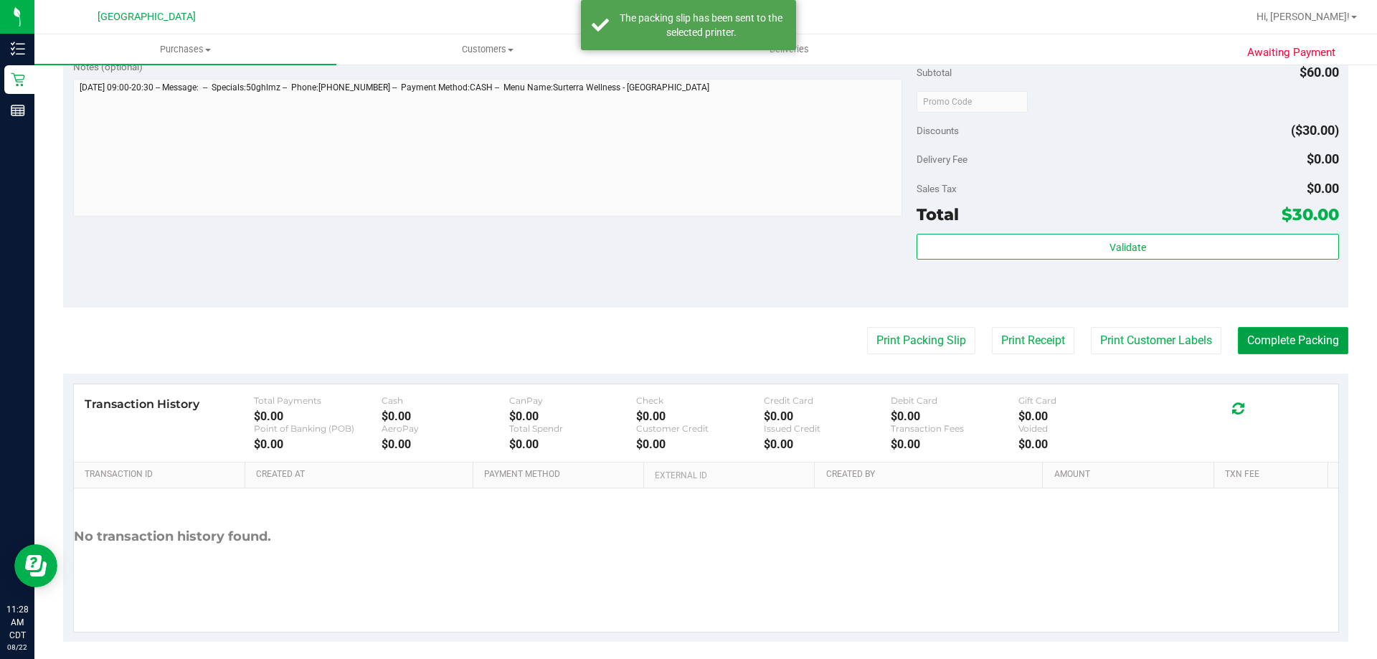
click at [1265, 343] on button "Complete Packing" at bounding box center [1292, 340] width 110 height 27
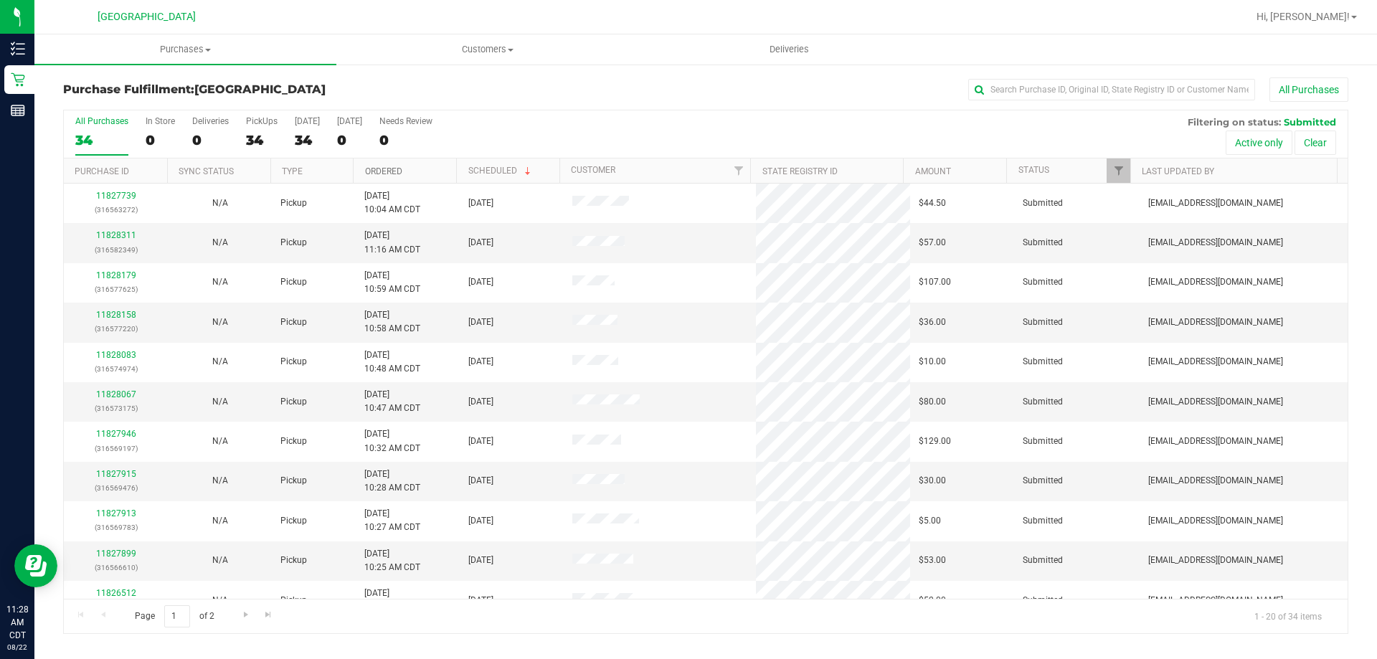
click at [374, 171] on link "Ordered" at bounding box center [383, 171] width 37 height 10
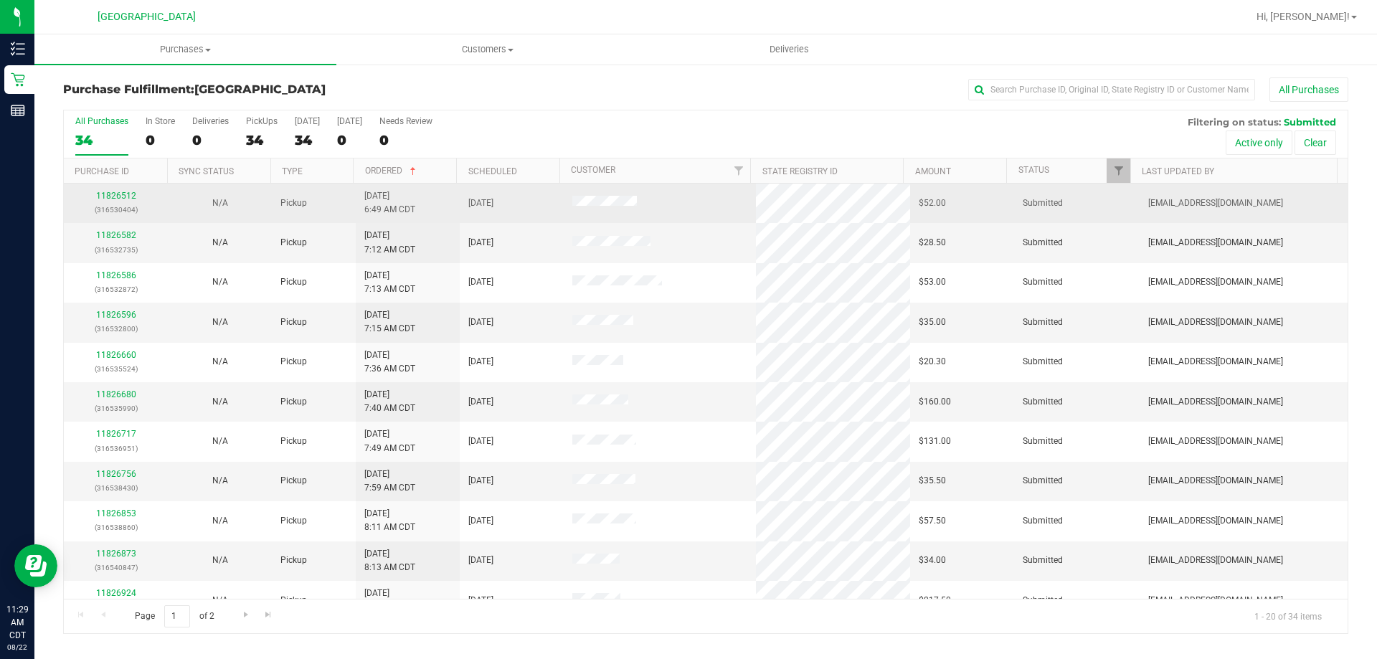
click at [123, 189] on div "11826512 (316530404)" at bounding box center [115, 202] width 87 height 27
click at [125, 200] on link "11826512" at bounding box center [116, 196] width 40 height 10
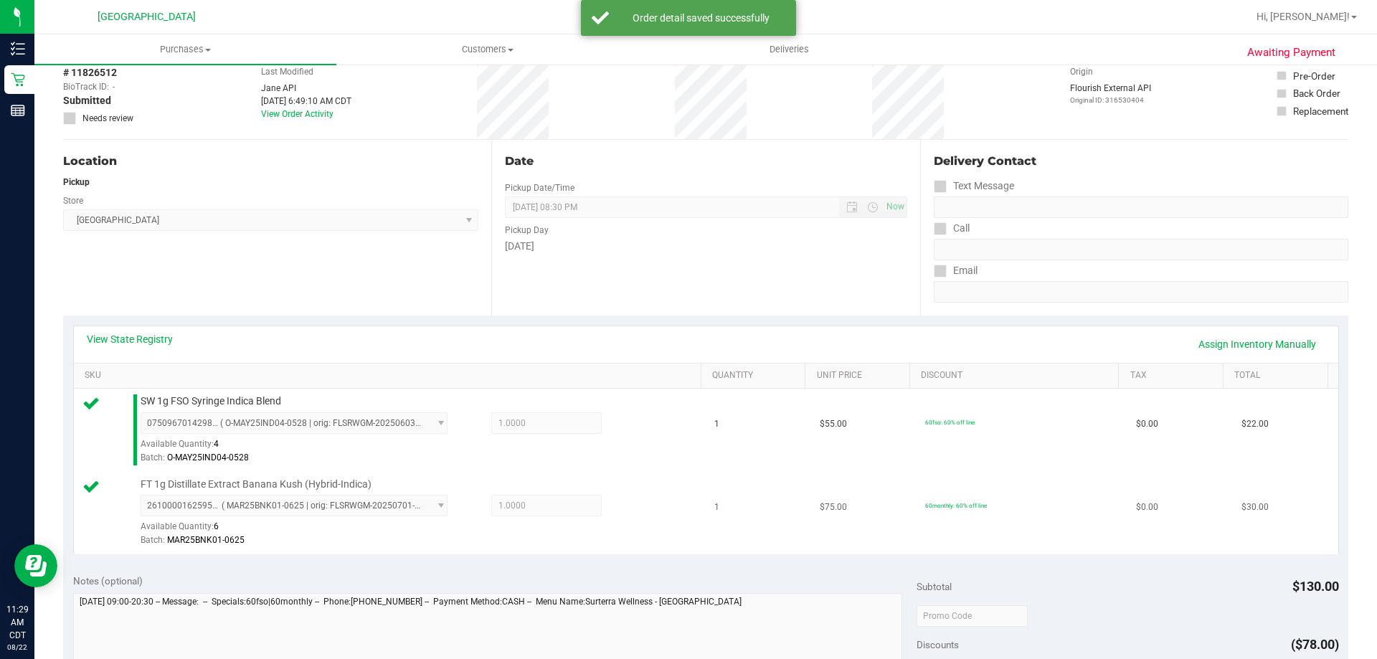
scroll to position [215, 0]
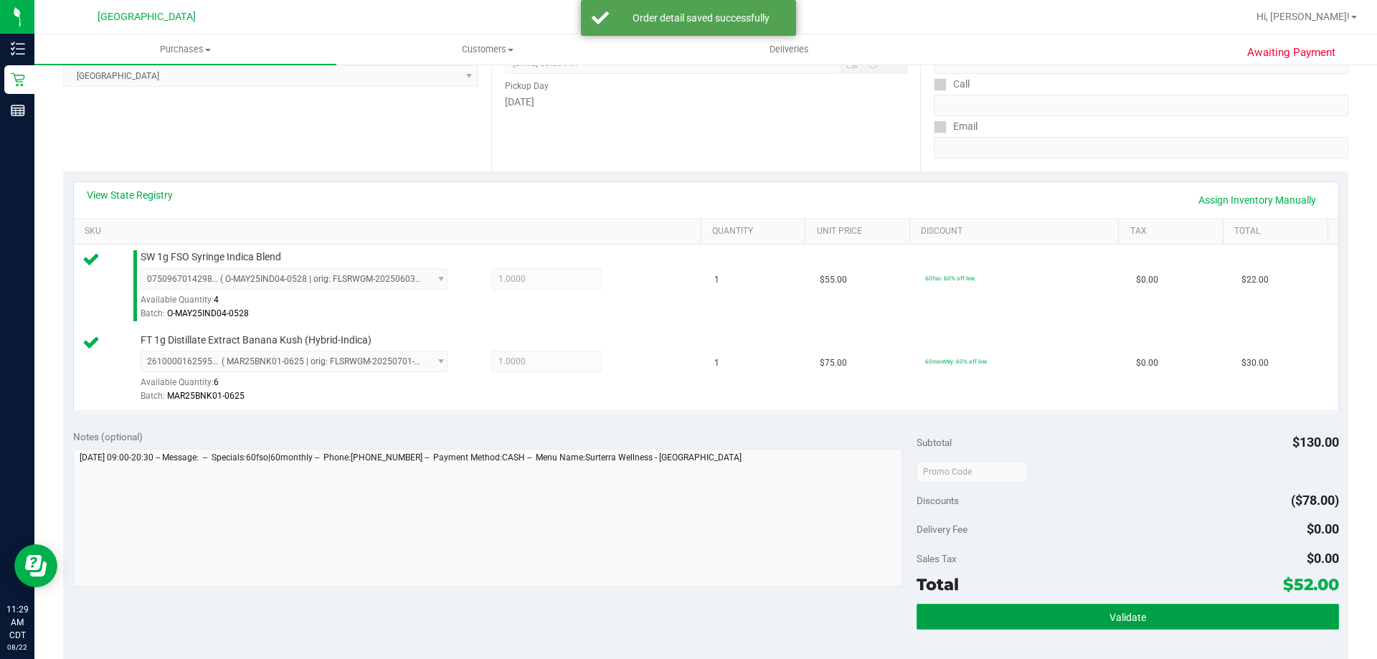
click at [1065, 622] on button "Validate" at bounding box center [1127, 617] width 422 height 26
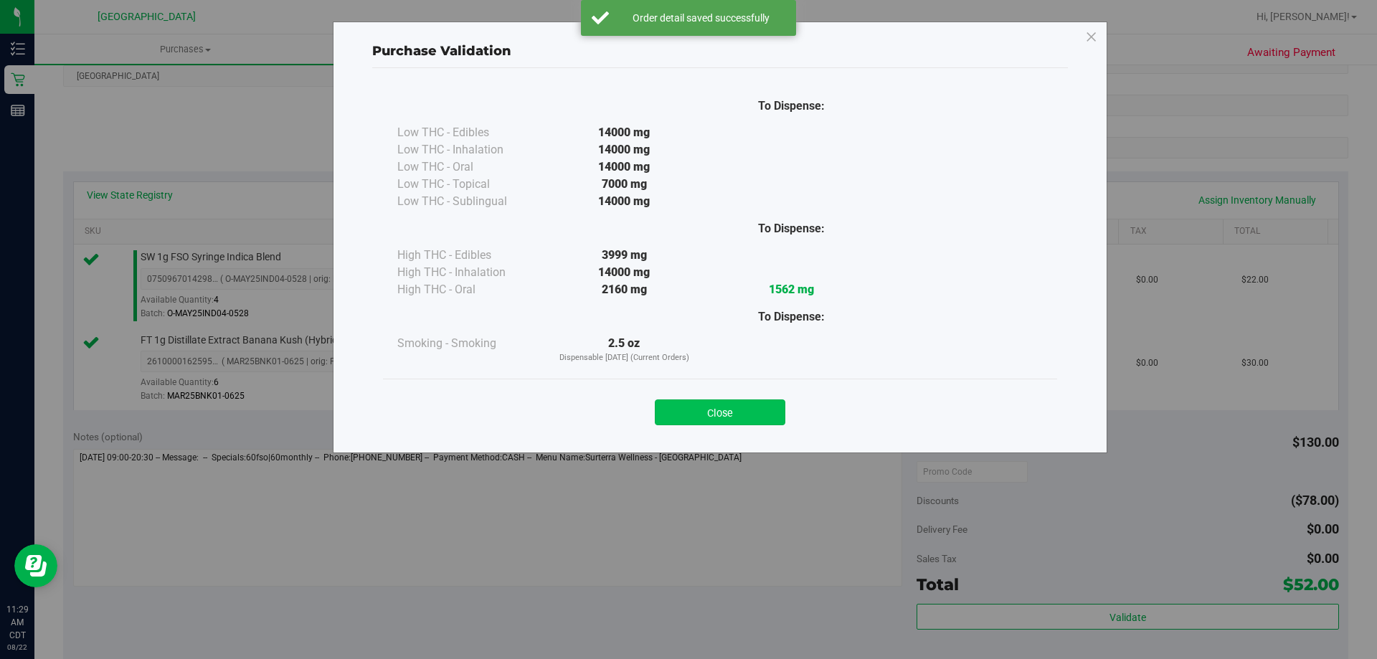
click at [754, 411] on button "Close" at bounding box center [720, 412] width 130 height 26
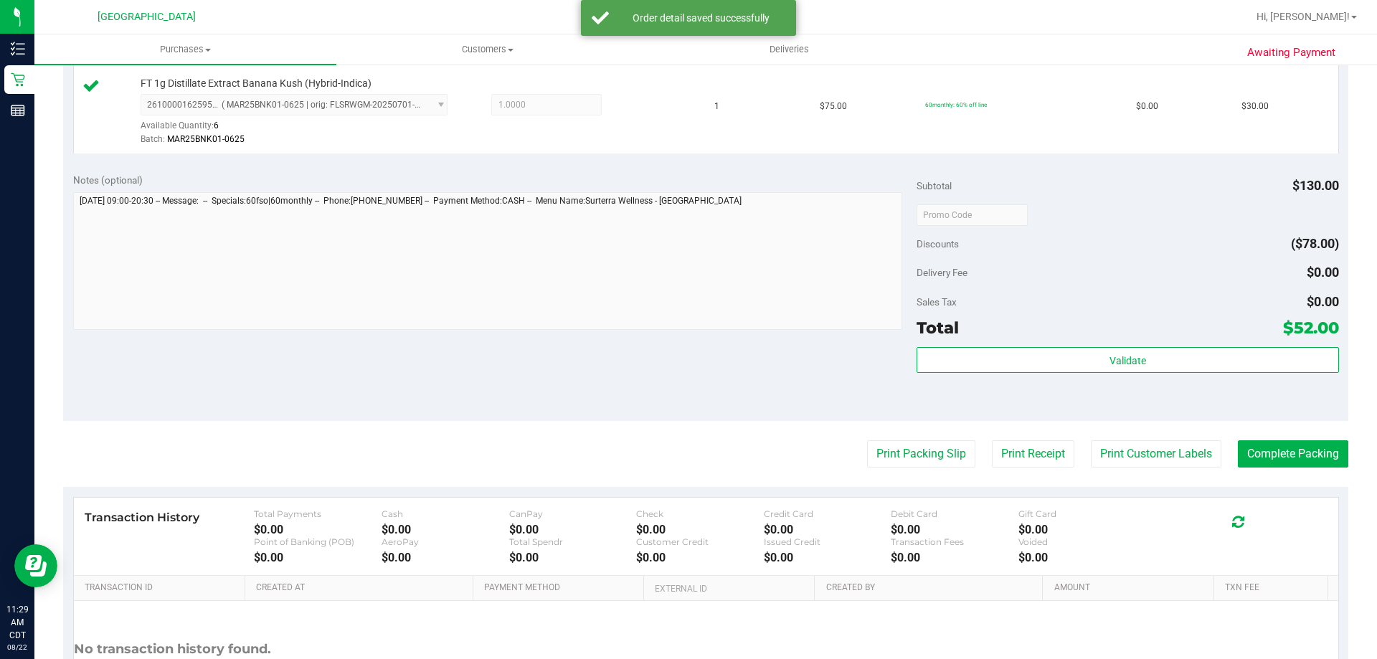
scroll to position [502, 0]
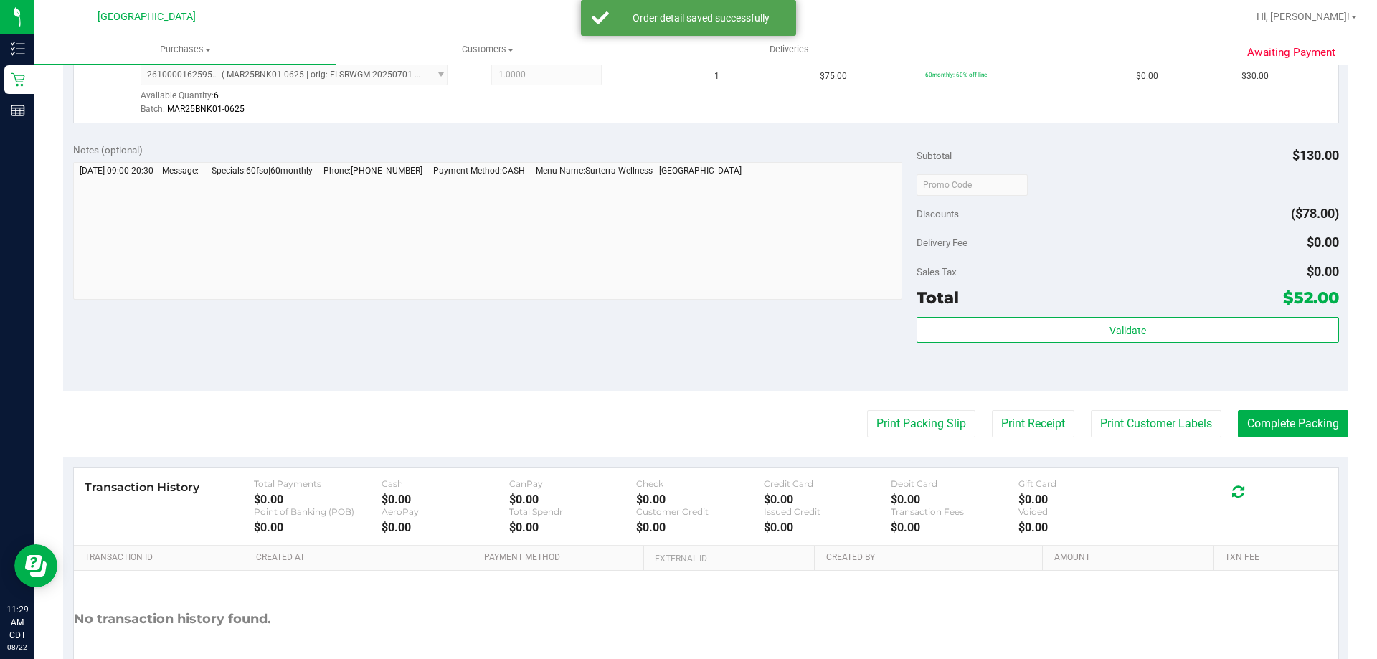
click at [916, 402] on purchase-details "Back Edit Purchase Cancel Purchase View Profile # 11826512 BioTrack ID: - Submi…" at bounding box center [705, 150] width 1285 height 1149
click at [919, 418] on button "Print Packing Slip" at bounding box center [921, 423] width 108 height 27
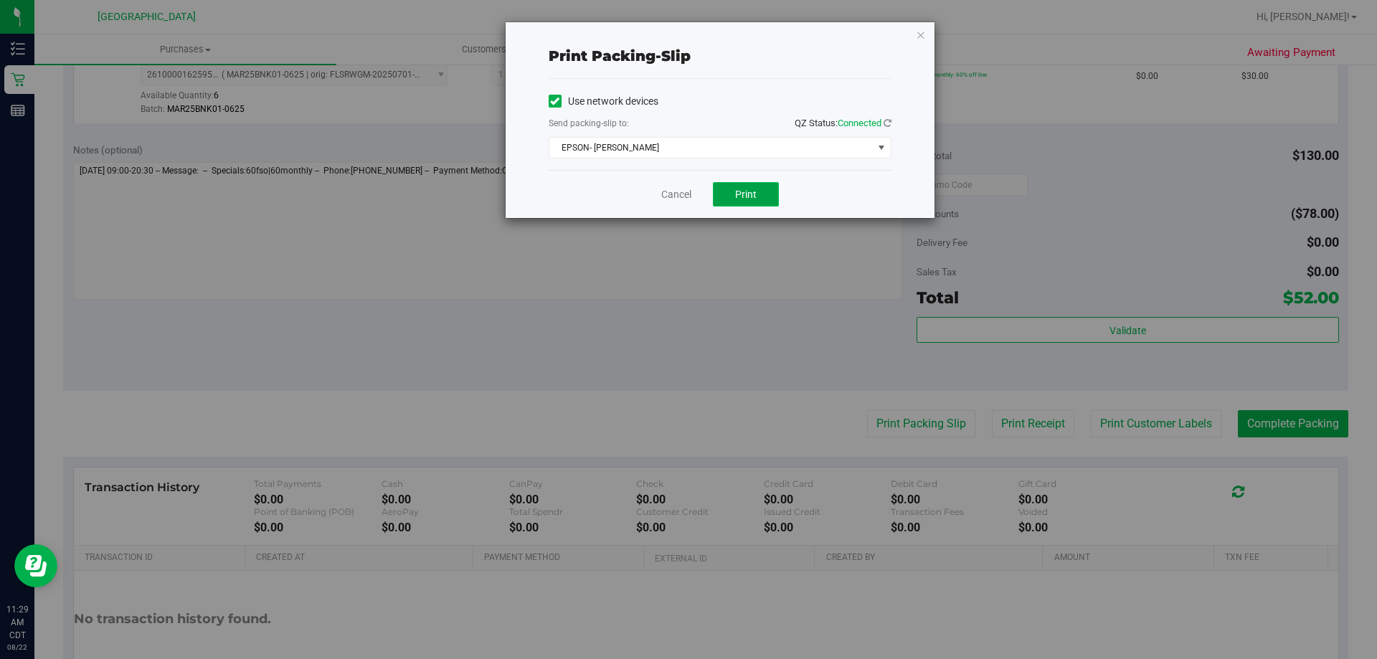
click at [749, 186] on button "Print" at bounding box center [746, 194] width 66 height 24
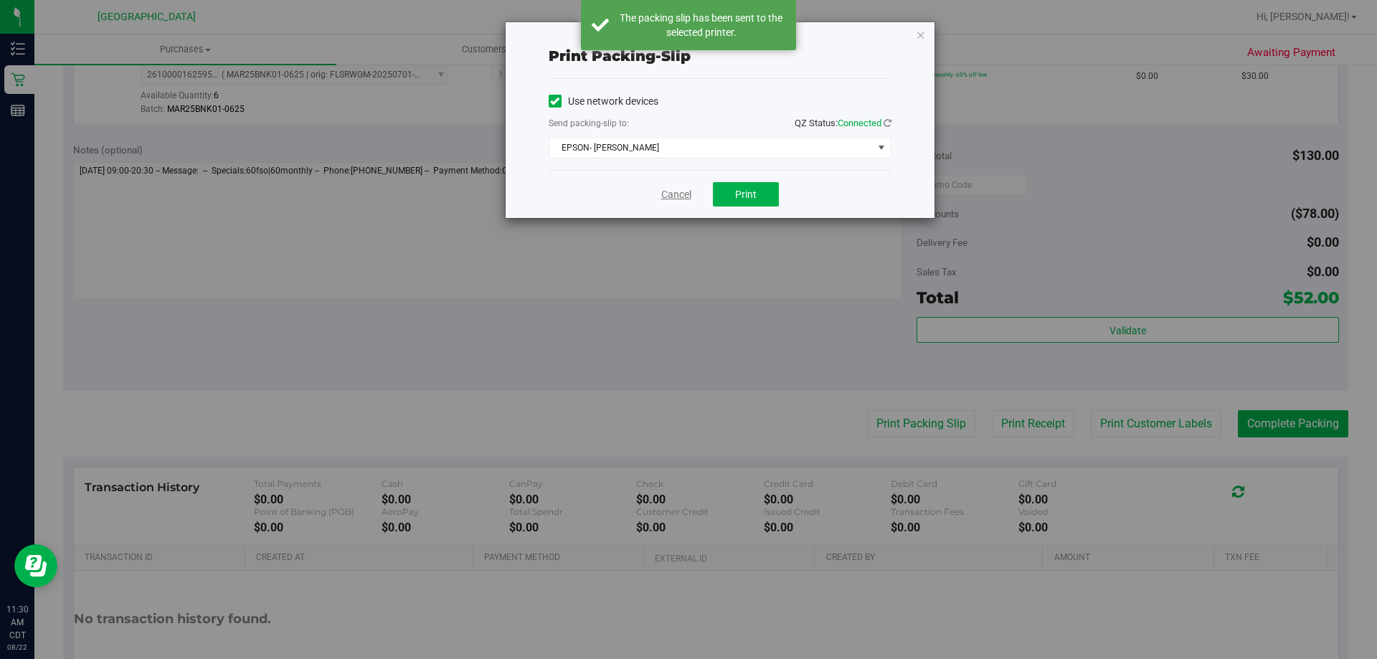
click at [677, 196] on link "Cancel" at bounding box center [676, 194] width 30 height 15
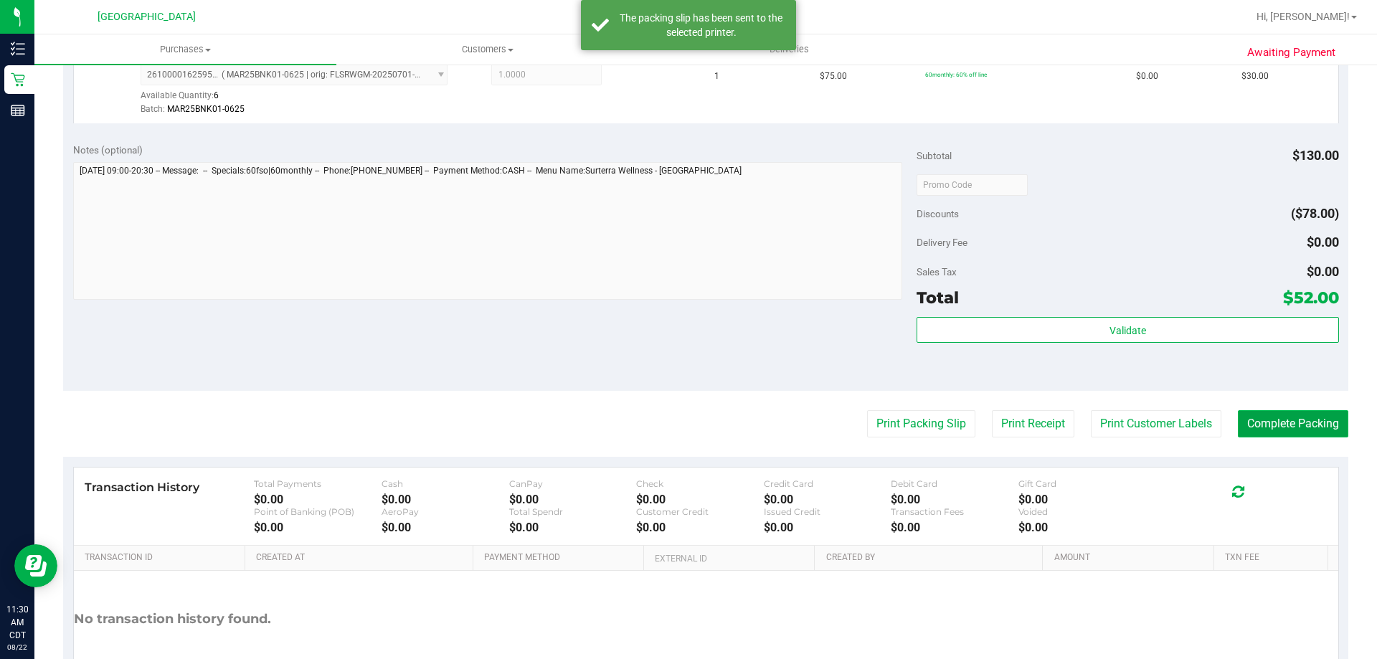
click at [1302, 437] on button "Complete Packing" at bounding box center [1292, 423] width 110 height 27
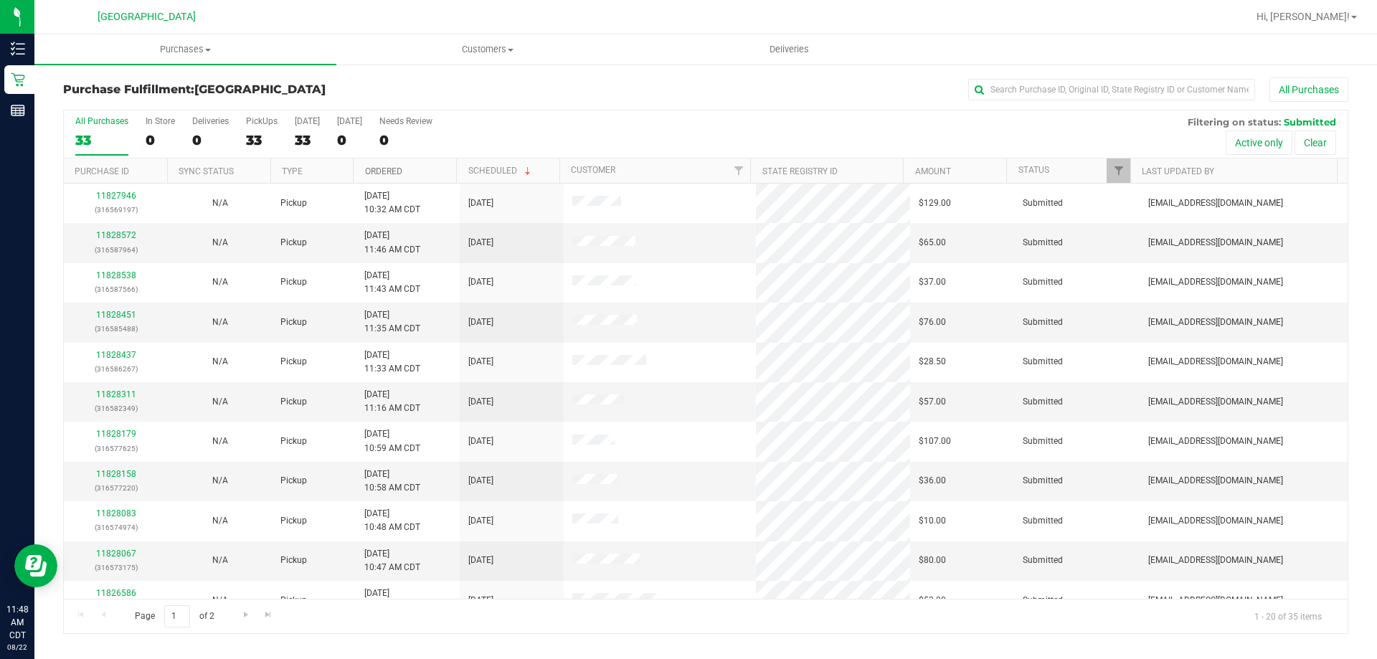
click at [394, 170] on link "Ordered" at bounding box center [383, 171] width 37 height 10
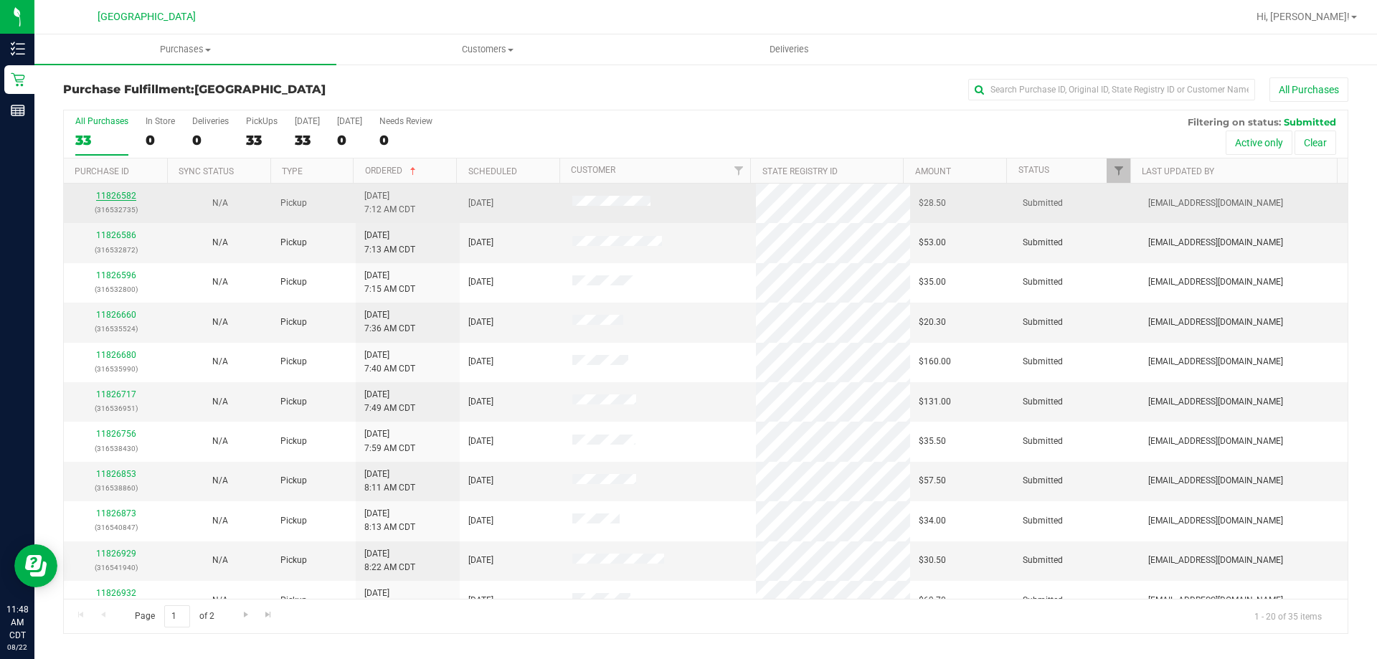
click at [122, 192] on link "11826582" at bounding box center [116, 196] width 40 height 10
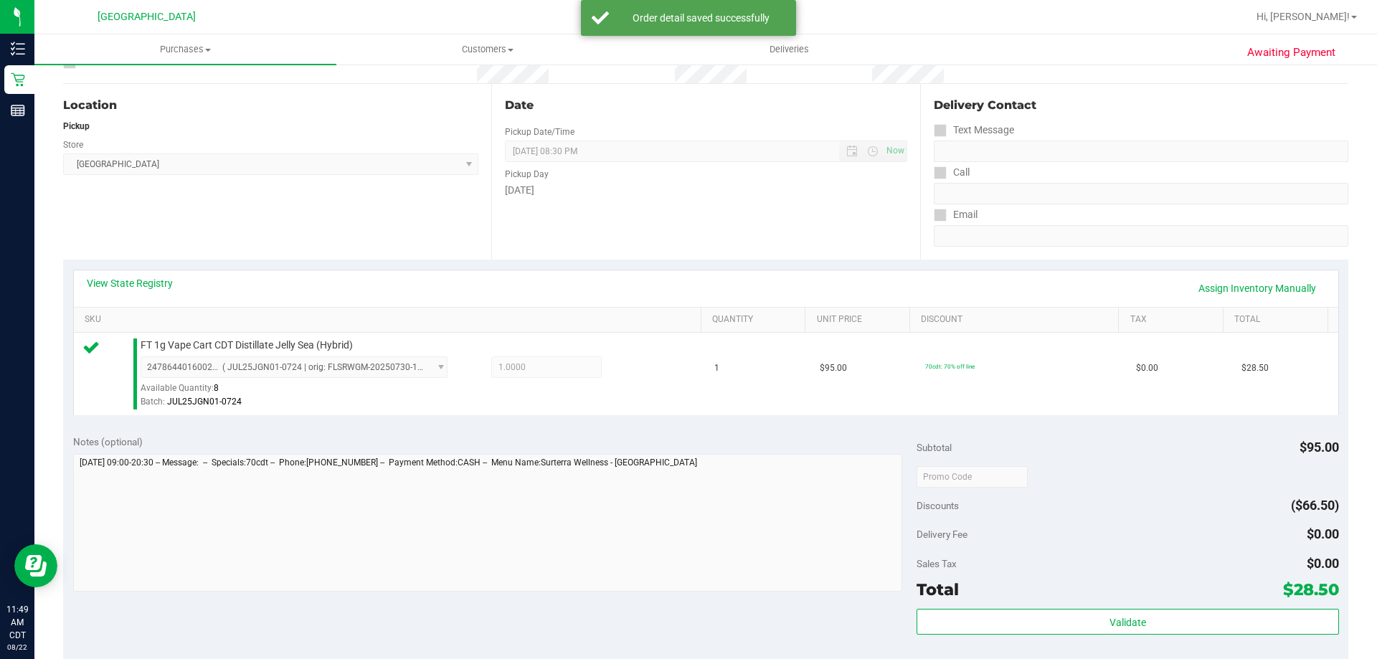
scroll to position [143, 0]
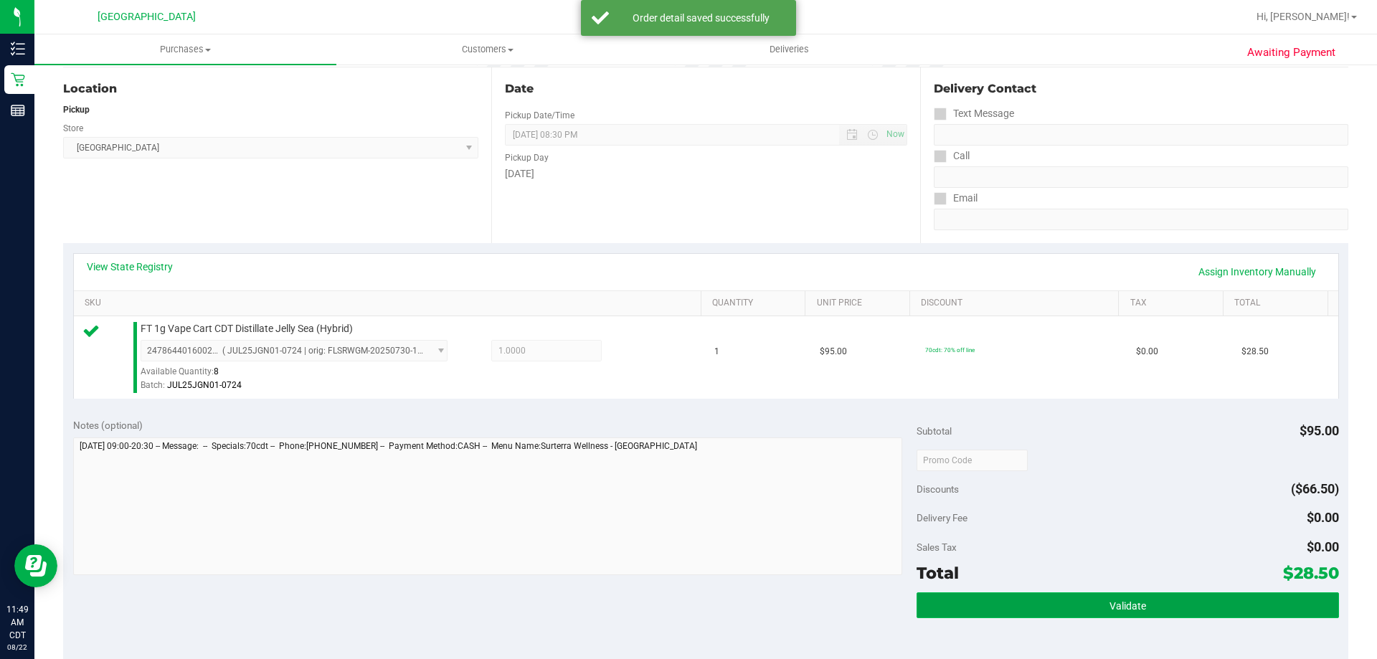
click at [1024, 609] on button "Validate" at bounding box center [1127, 605] width 422 height 26
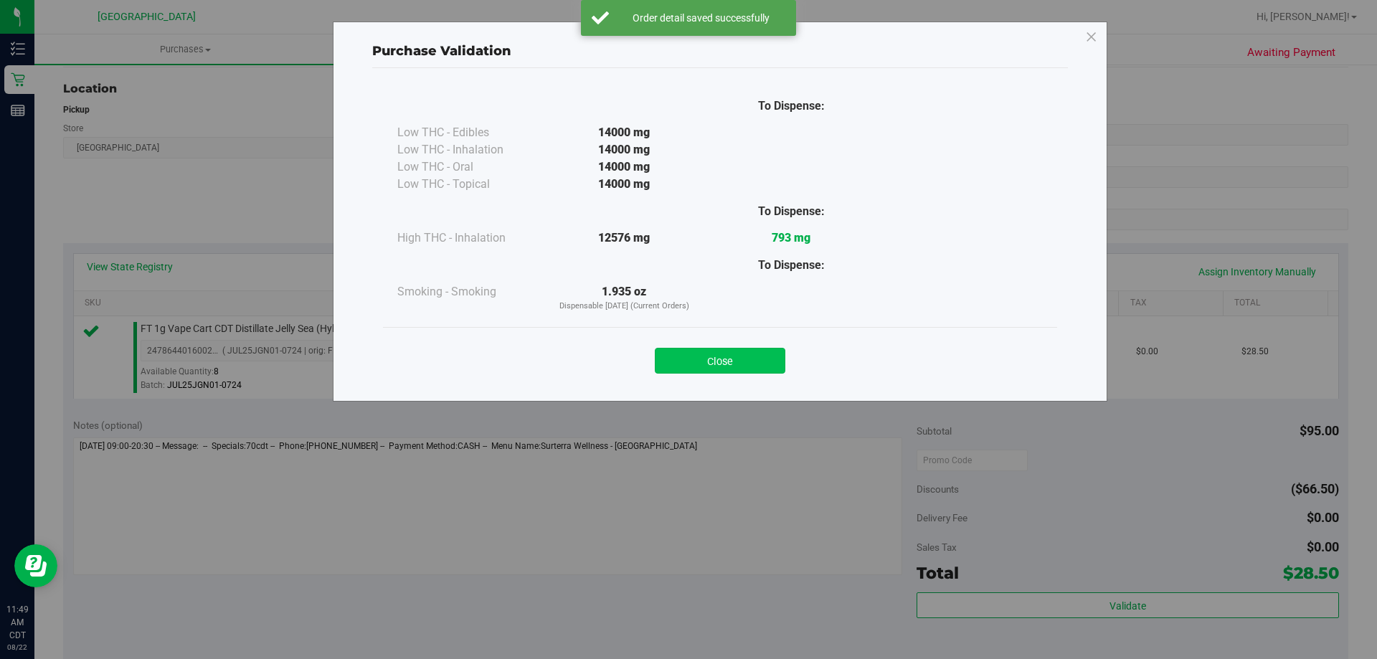
click at [753, 364] on button "Close" at bounding box center [720, 361] width 130 height 26
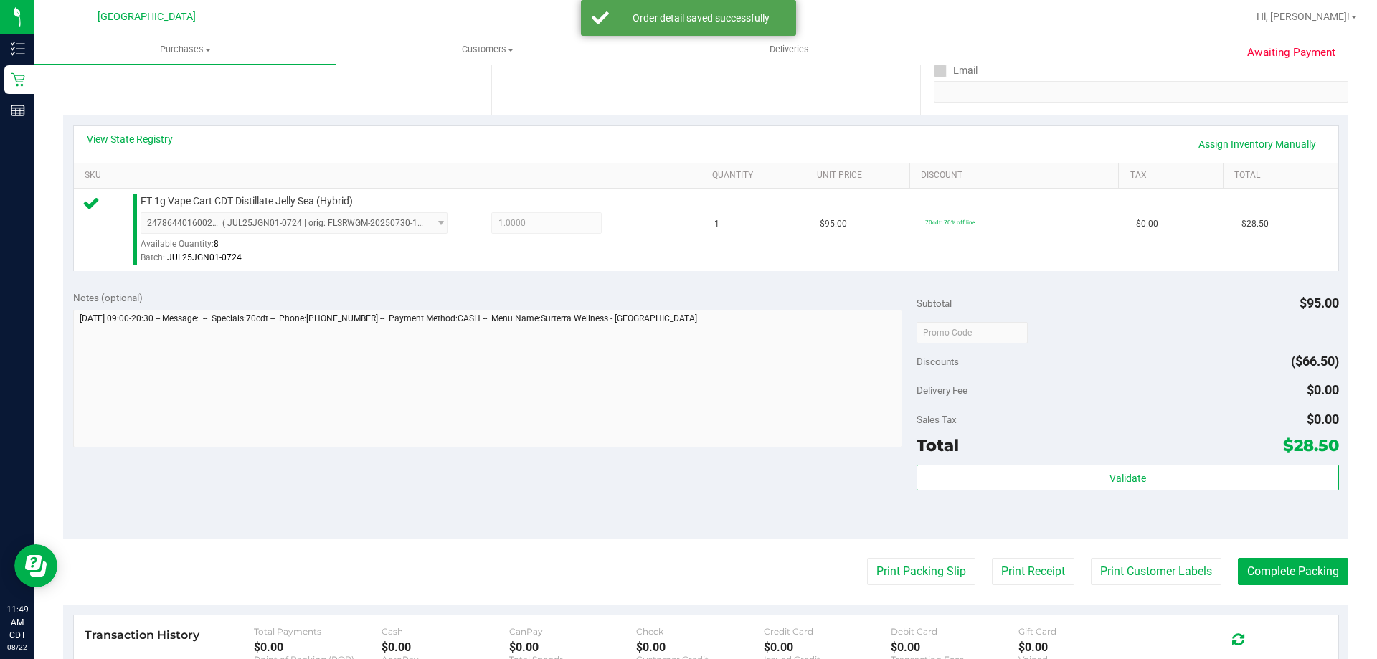
scroll to position [430, 0]
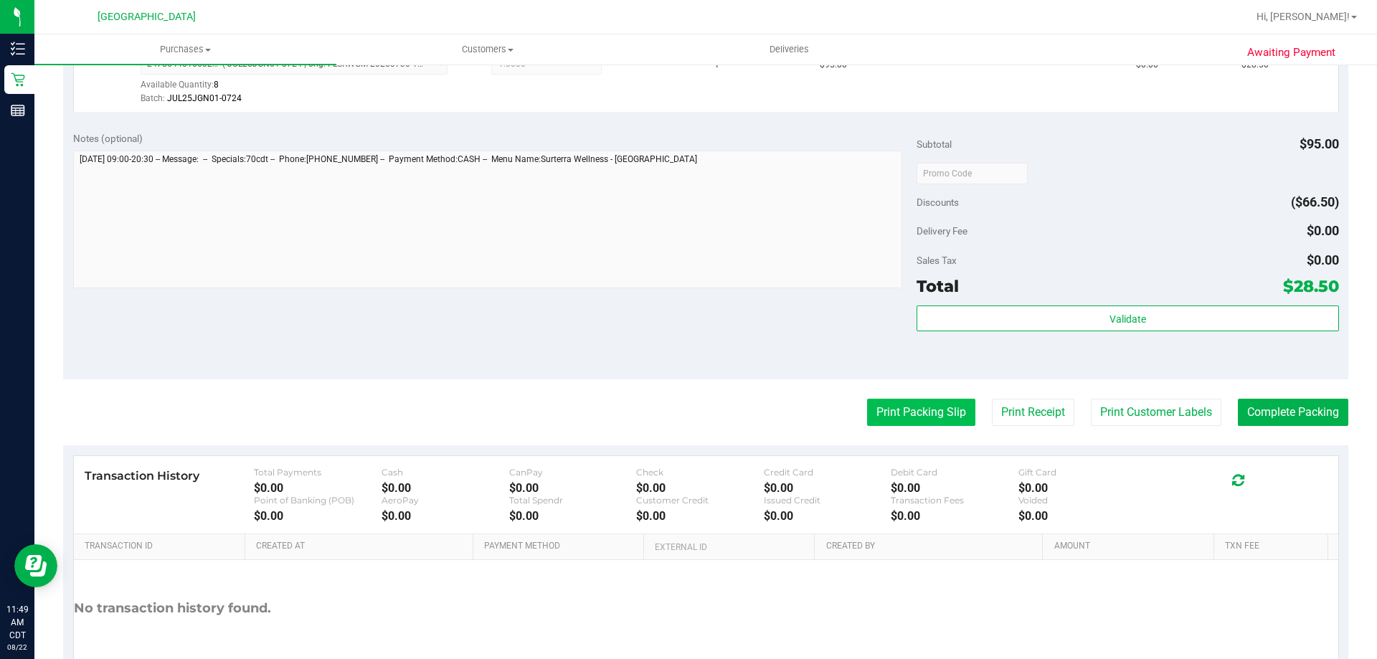
click at [901, 412] on button "Print Packing Slip" at bounding box center [921, 412] width 108 height 27
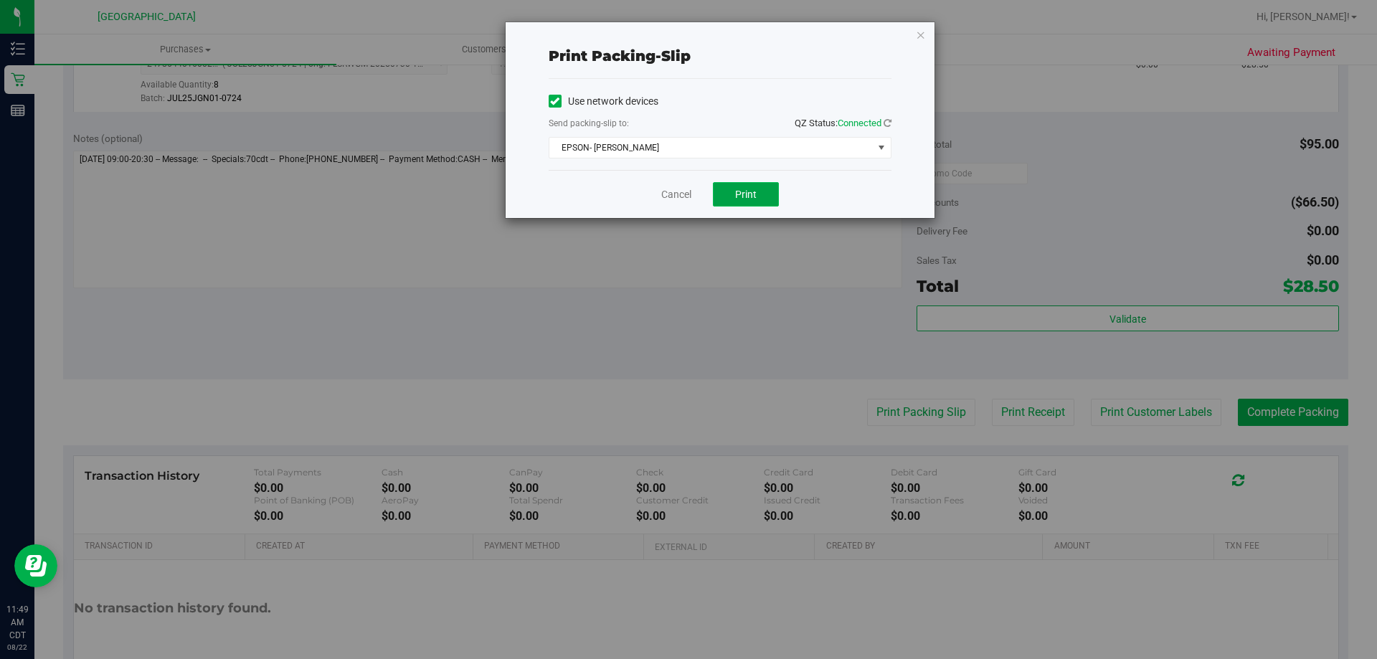
click at [759, 191] on button "Print" at bounding box center [746, 194] width 66 height 24
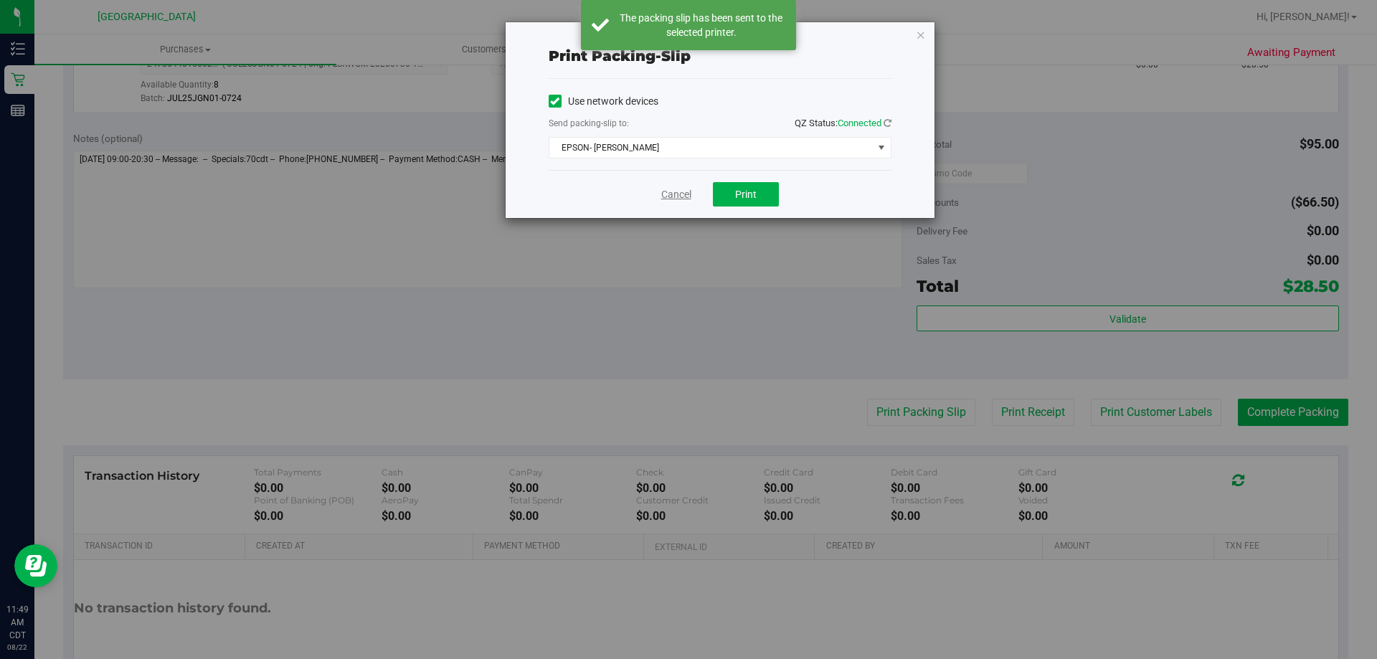
click at [676, 194] on link "Cancel" at bounding box center [676, 194] width 30 height 15
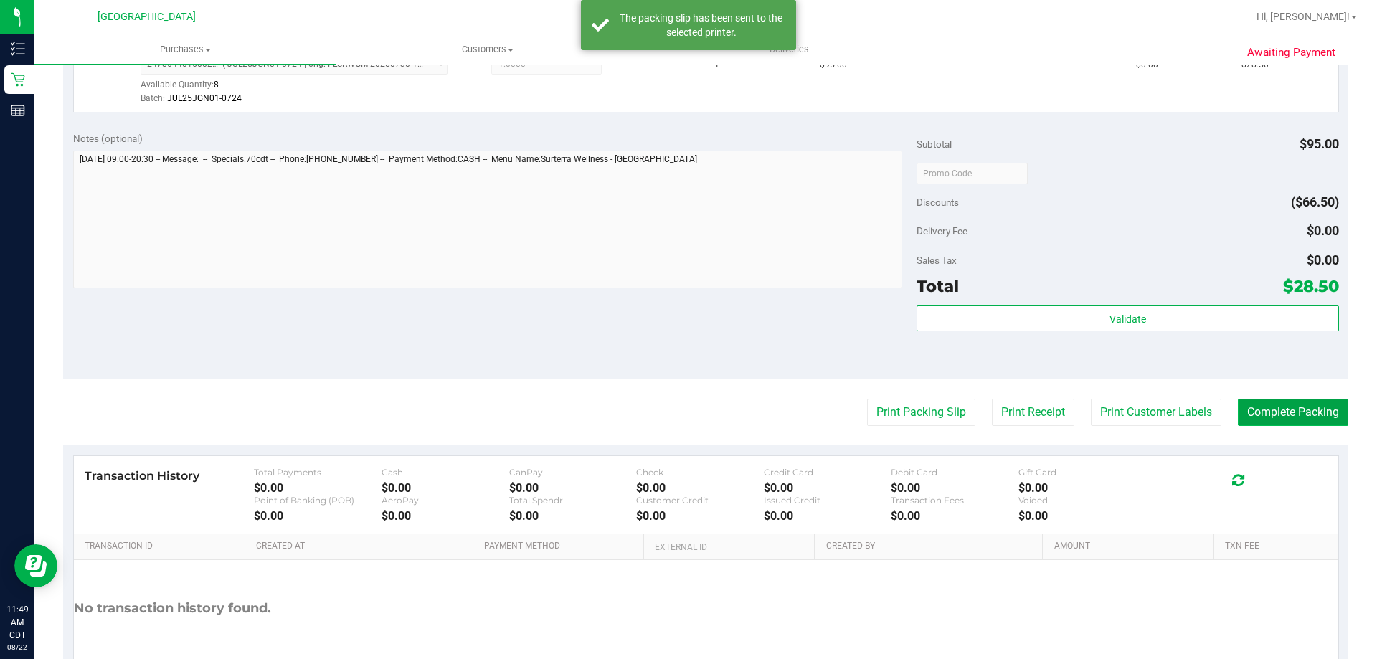
click at [1270, 420] on button "Complete Packing" at bounding box center [1292, 412] width 110 height 27
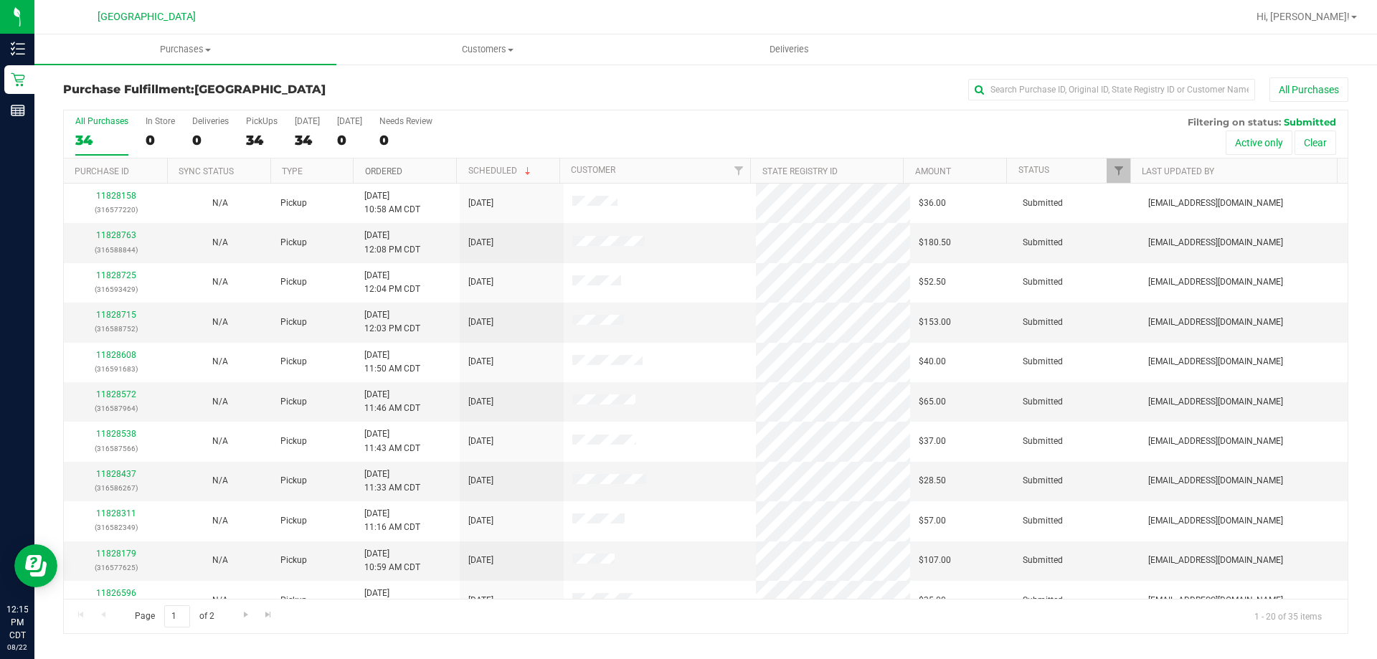
click at [386, 171] on link "Ordered" at bounding box center [383, 171] width 37 height 10
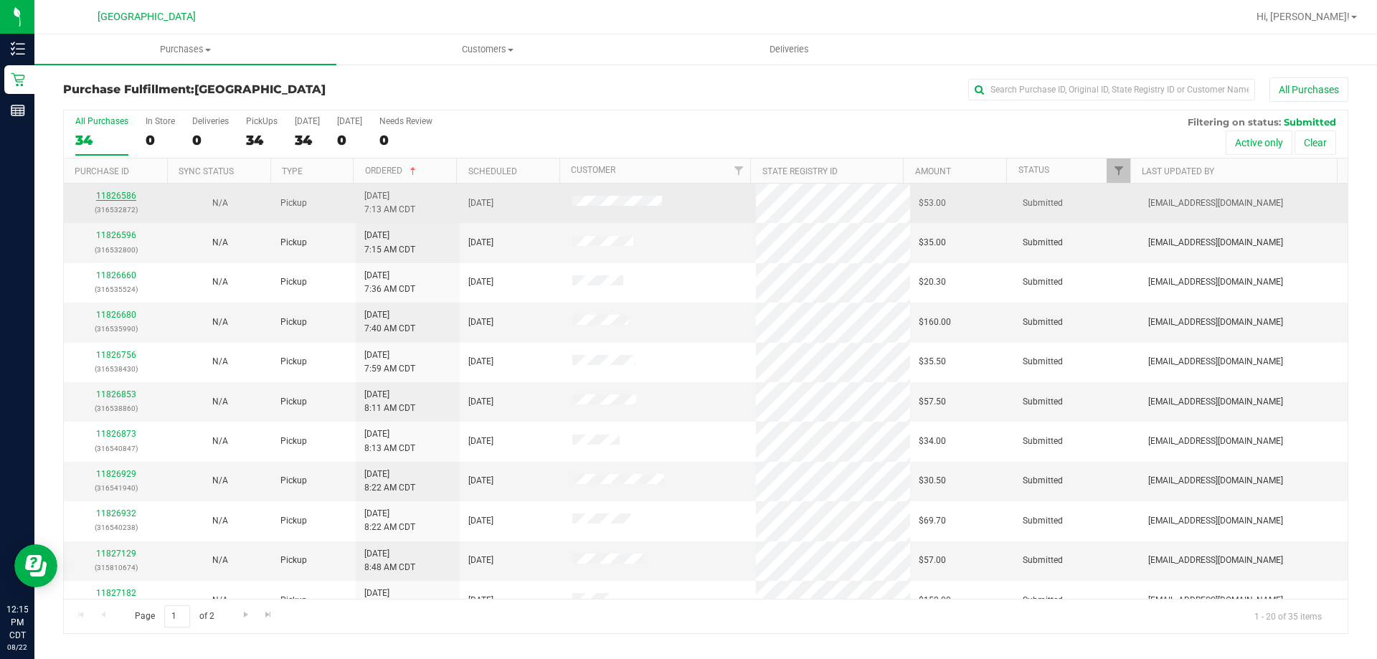
click at [130, 196] on link "11826586" at bounding box center [116, 196] width 40 height 10
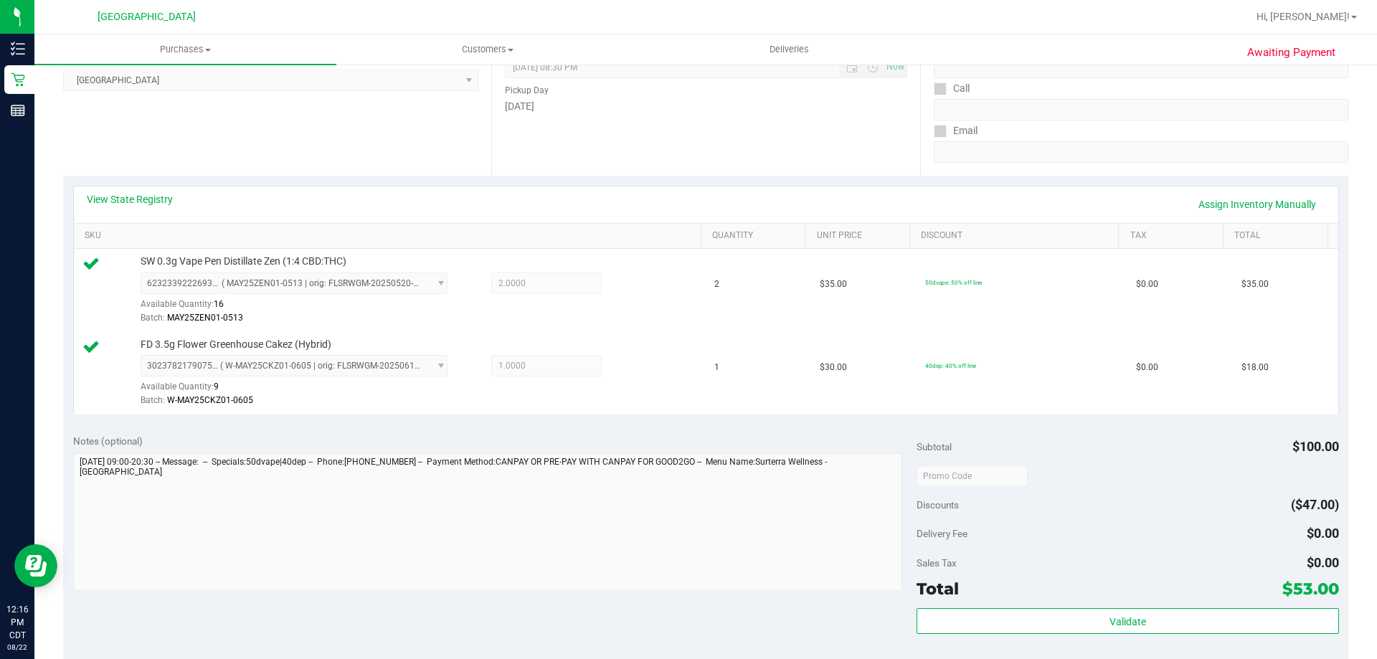
scroll to position [287, 0]
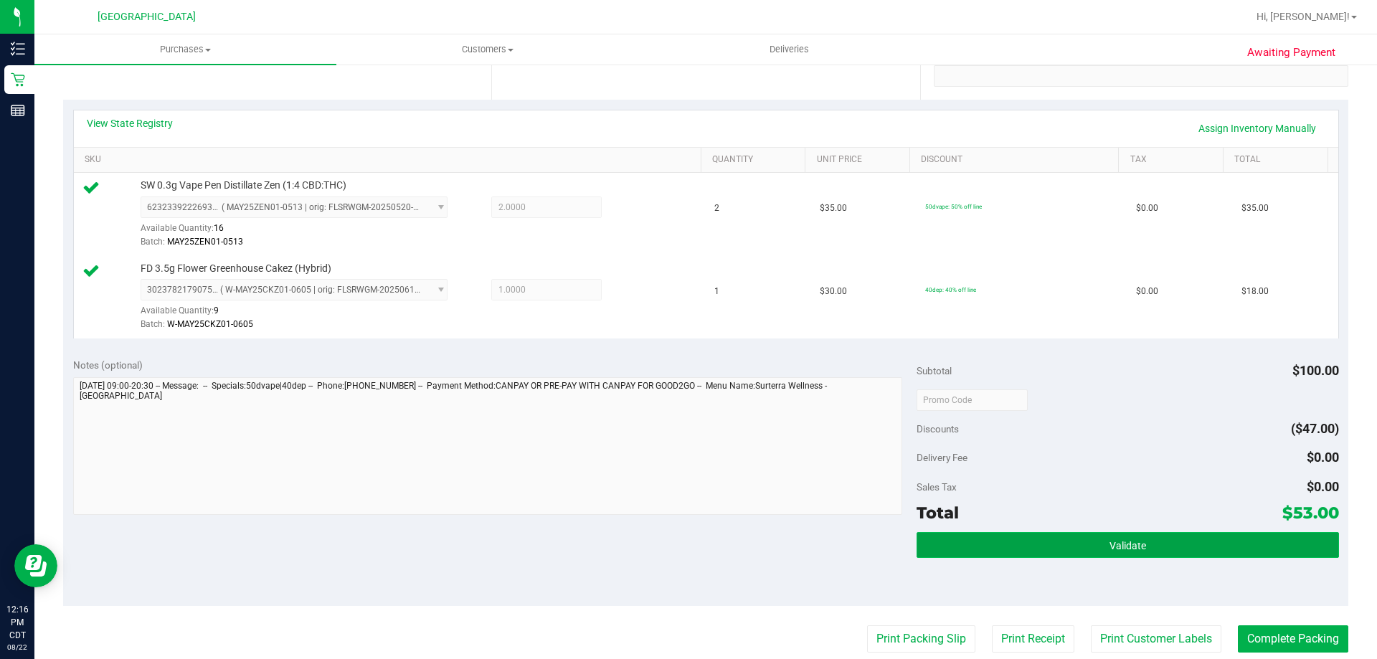
click at [1022, 544] on button "Validate" at bounding box center [1127, 545] width 422 height 26
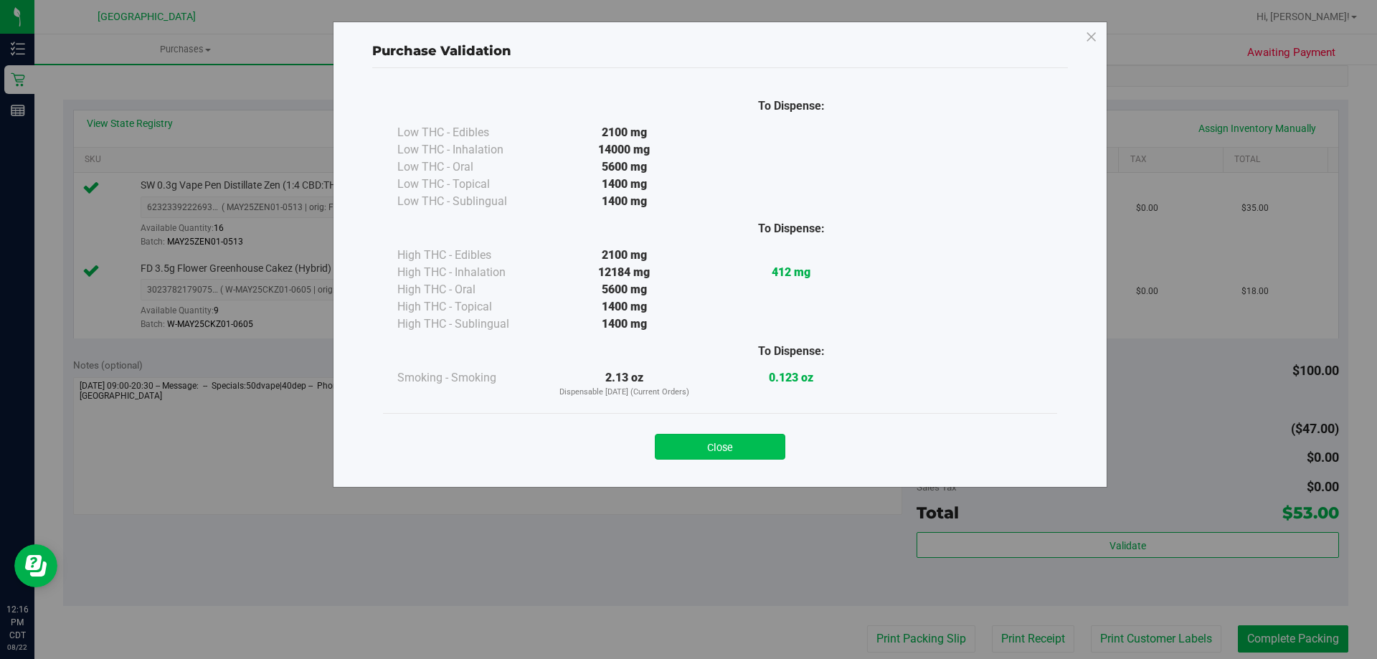
click at [711, 446] on button "Close" at bounding box center [720, 447] width 130 height 26
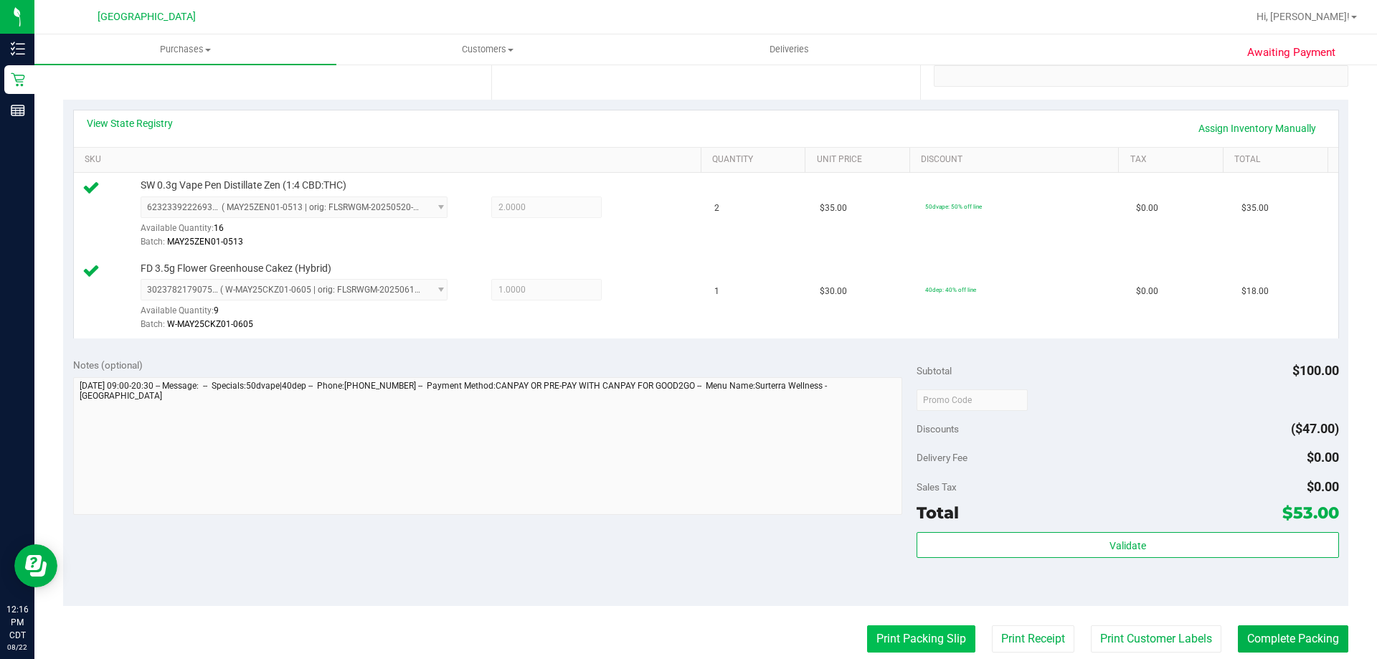
click at [929, 627] on button "Print Packing Slip" at bounding box center [921, 638] width 108 height 27
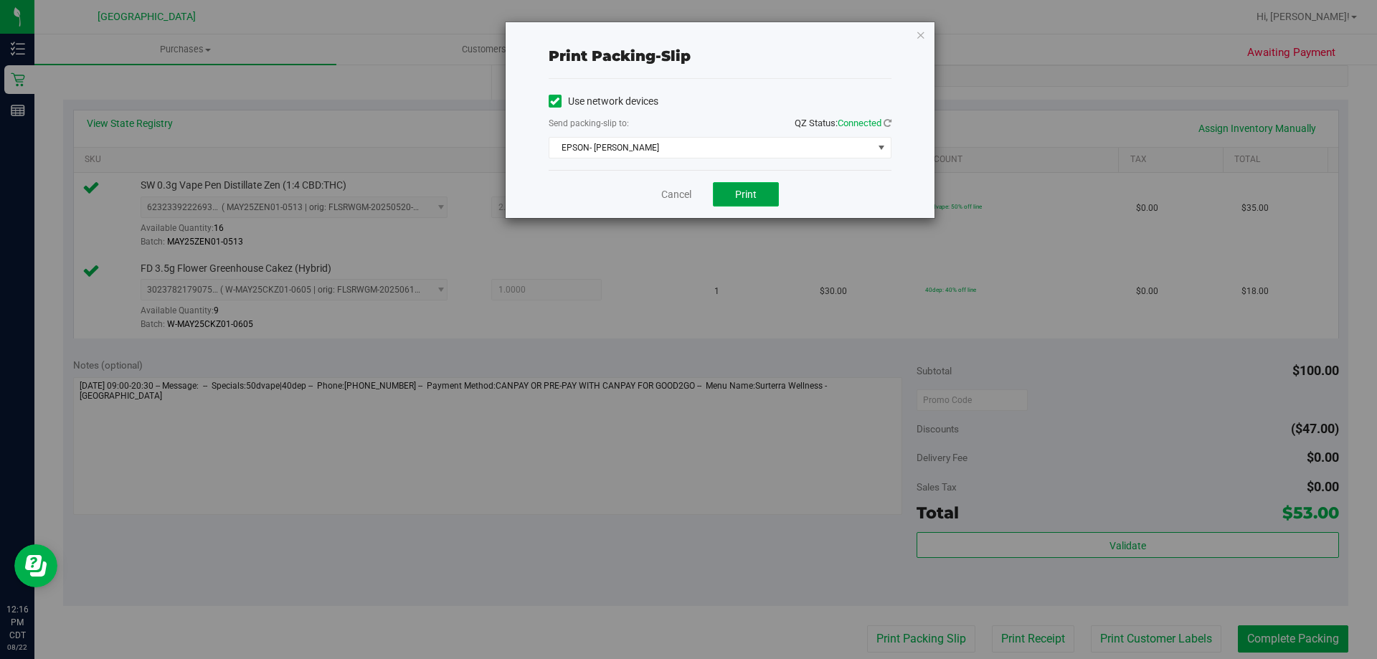
click at [738, 186] on button "Print" at bounding box center [746, 194] width 66 height 24
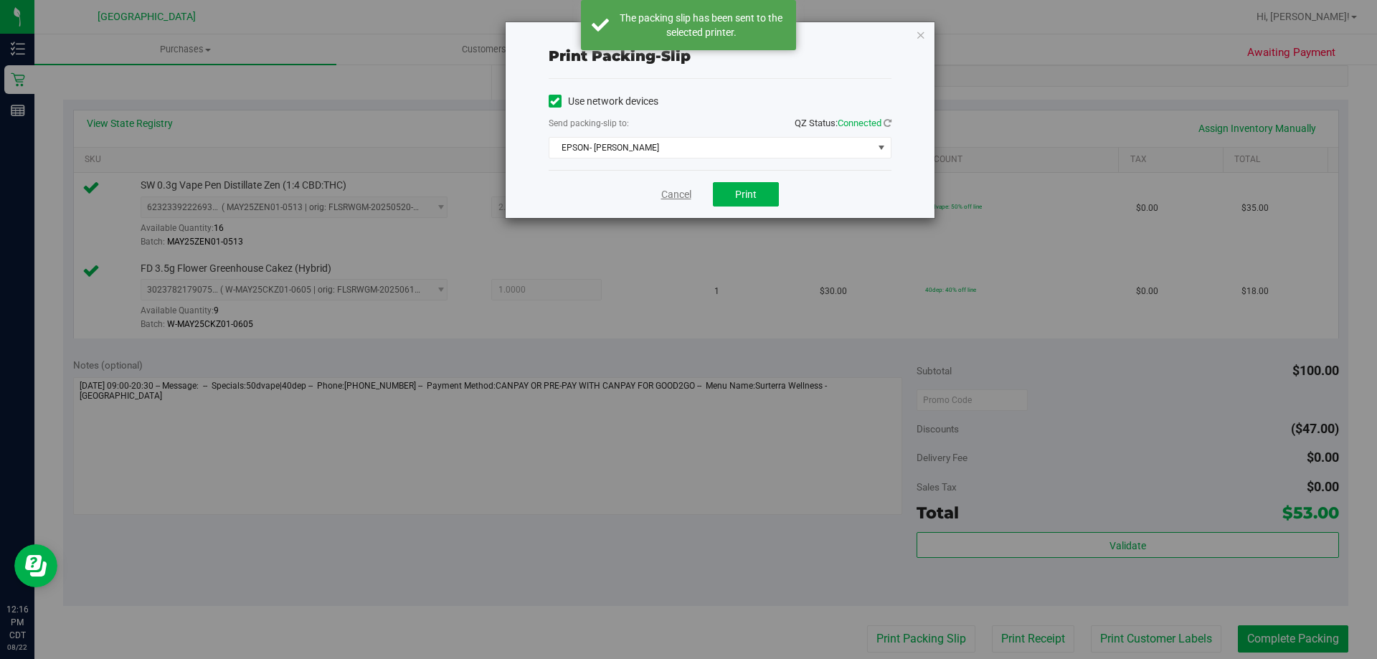
click at [678, 196] on link "Cancel" at bounding box center [676, 194] width 30 height 15
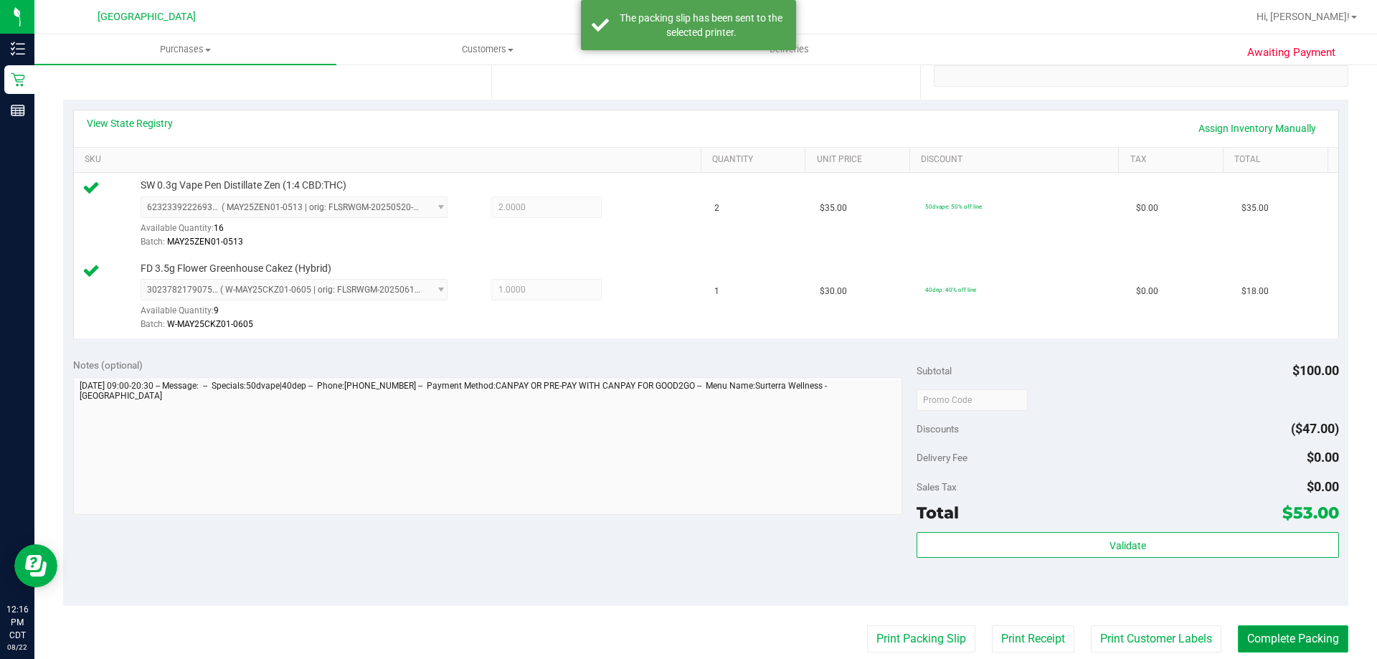
click at [1317, 642] on button "Complete Packing" at bounding box center [1292, 638] width 110 height 27
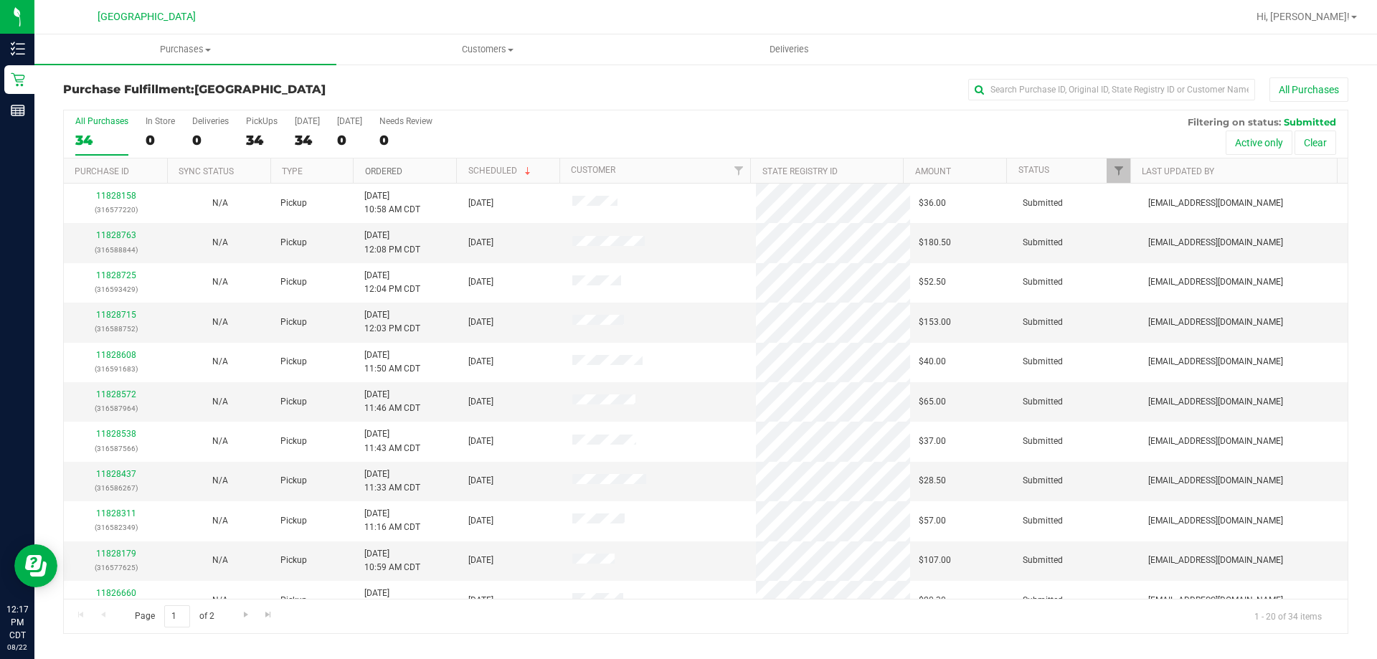
click at [377, 172] on link "Ordered" at bounding box center [383, 171] width 37 height 10
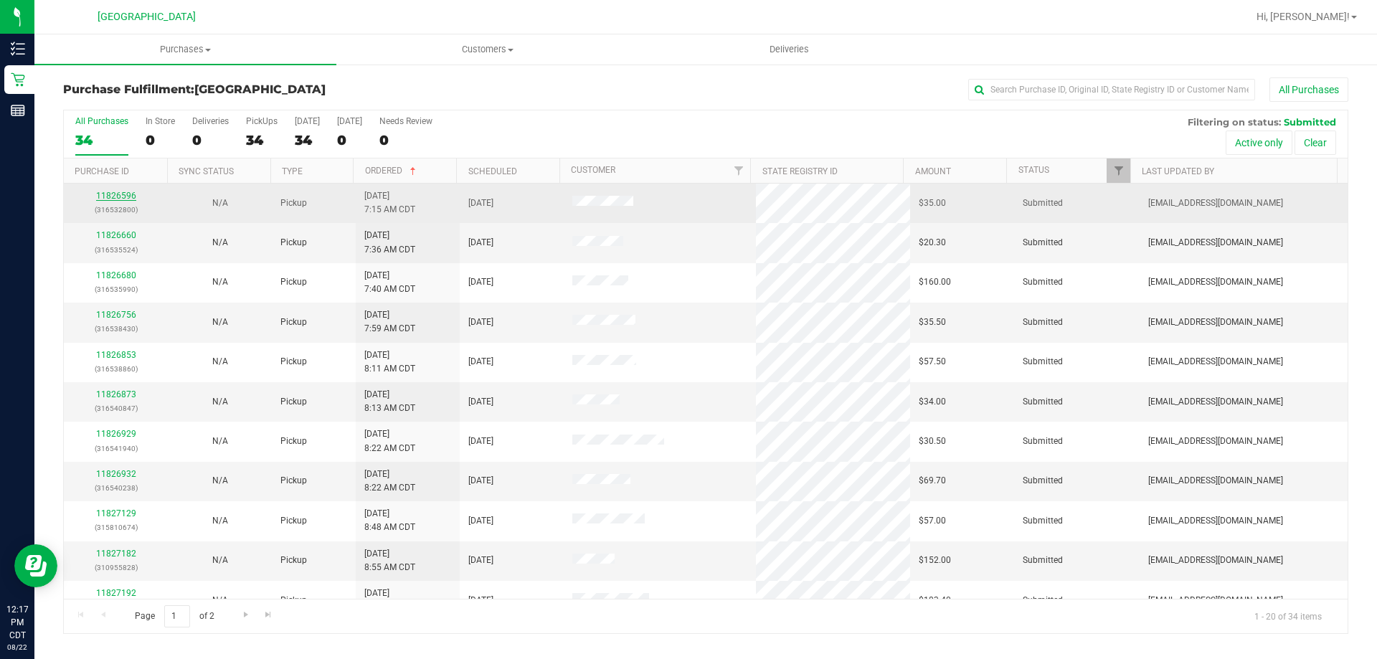
click at [123, 199] on link "11826596" at bounding box center [116, 196] width 40 height 10
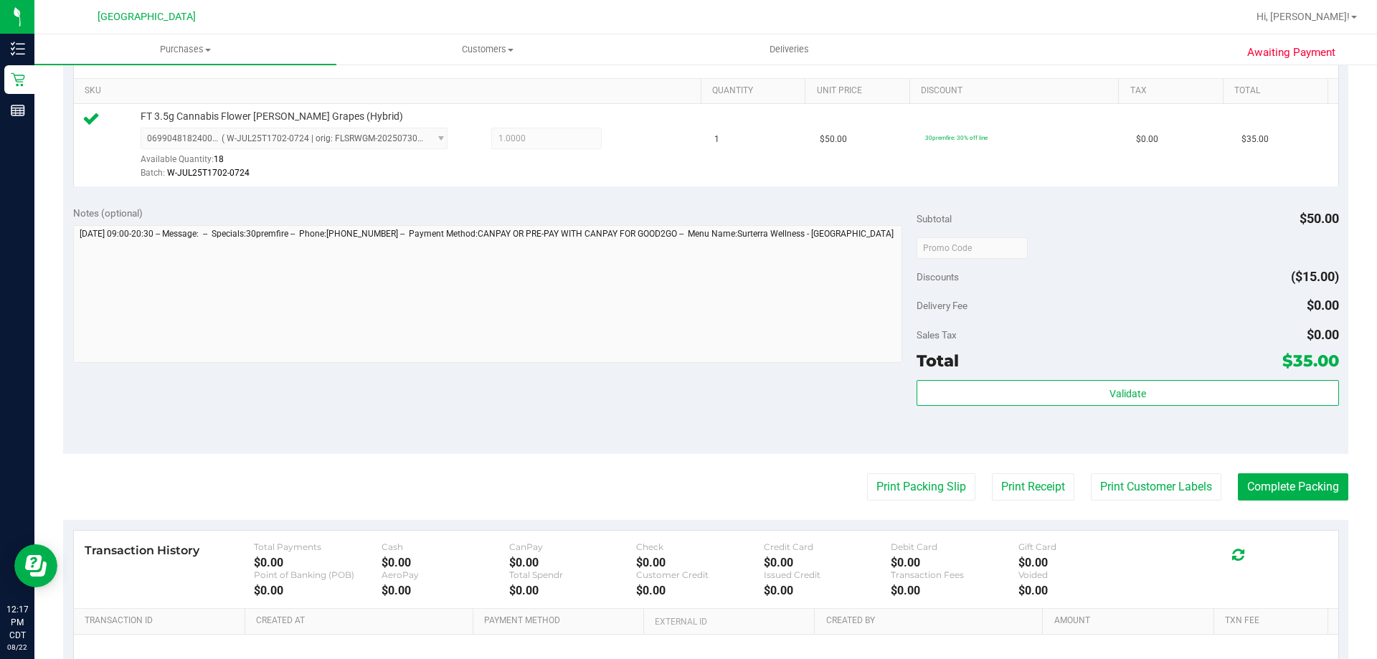
scroll to position [358, 0]
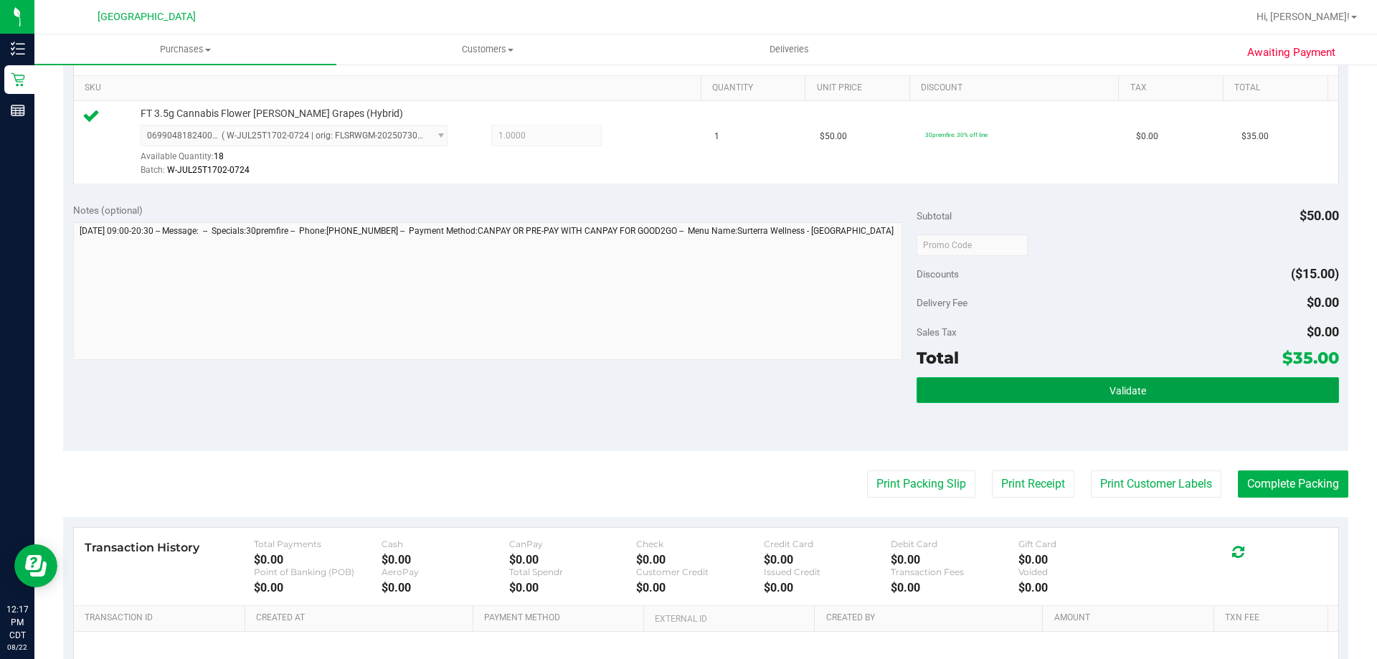
click at [1017, 389] on button "Validate" at bounding box center [1127, 390] width 422 height 26
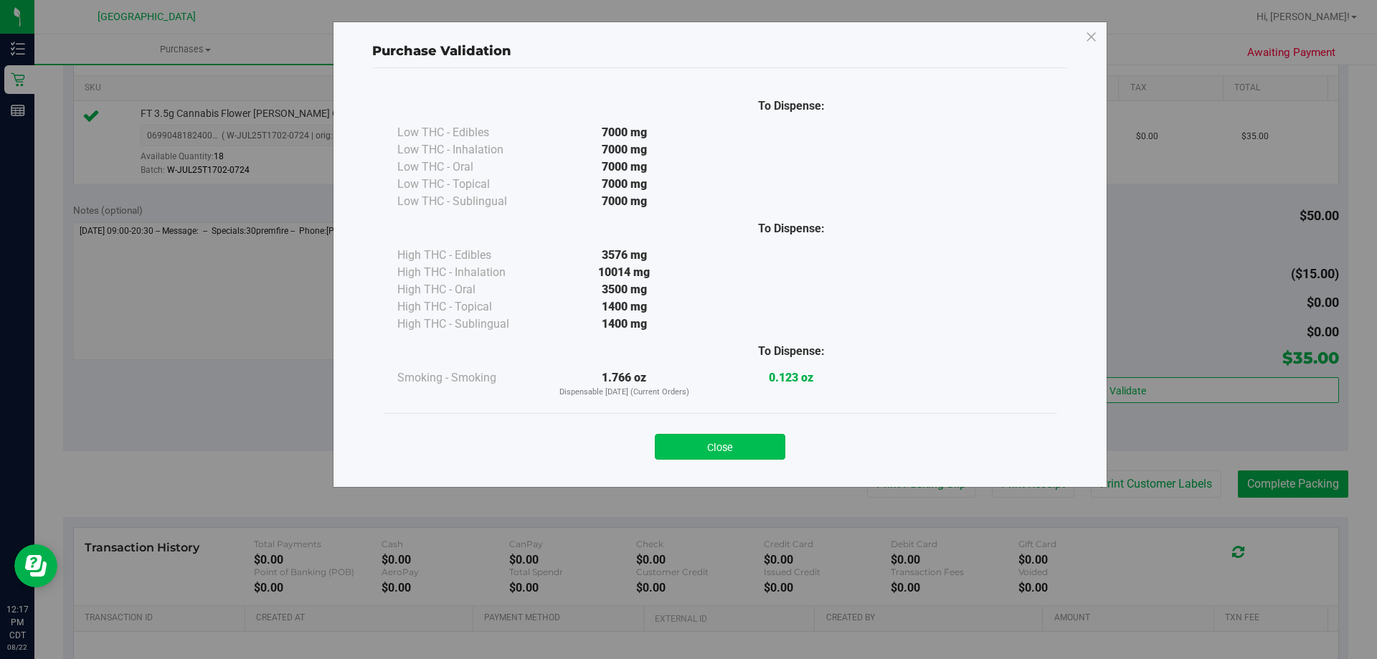
click at [675, 443] on button "Close" at bounding box center [720, 447] width 130 height 26
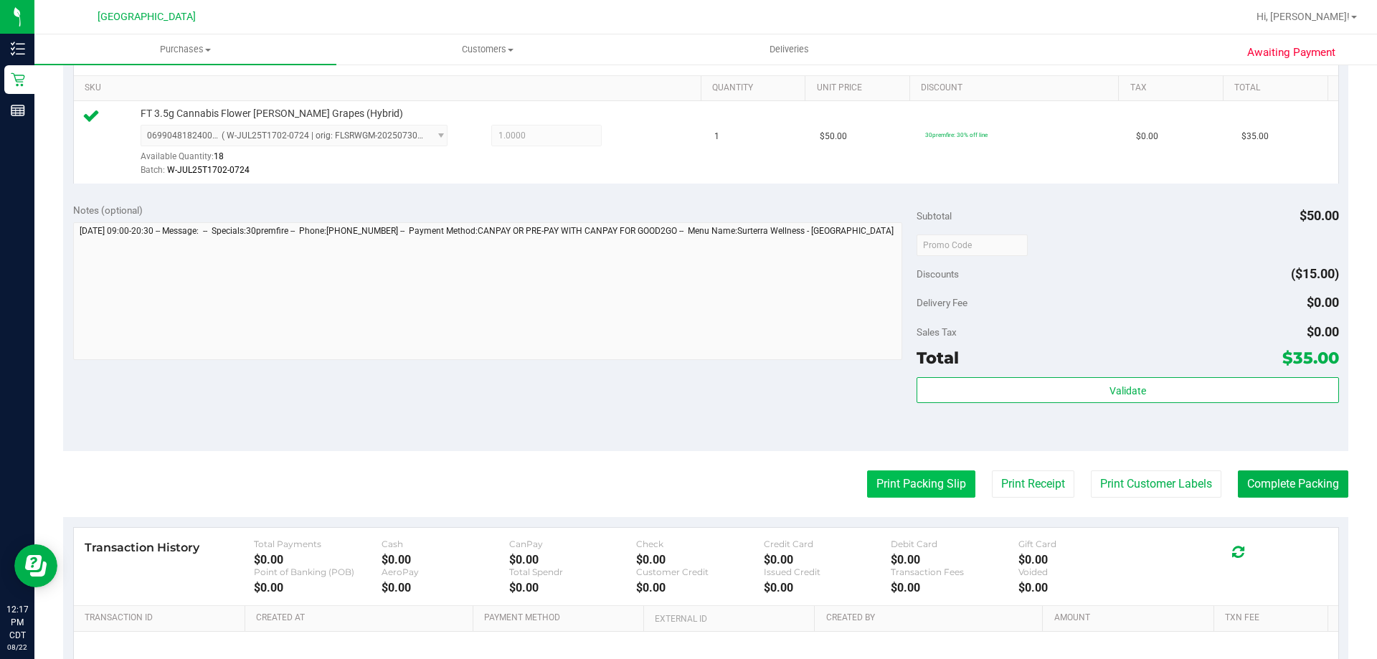
click at [886, 490] on button "Print Packing Slip" at bounding box center [921, 483] width 108 height 27
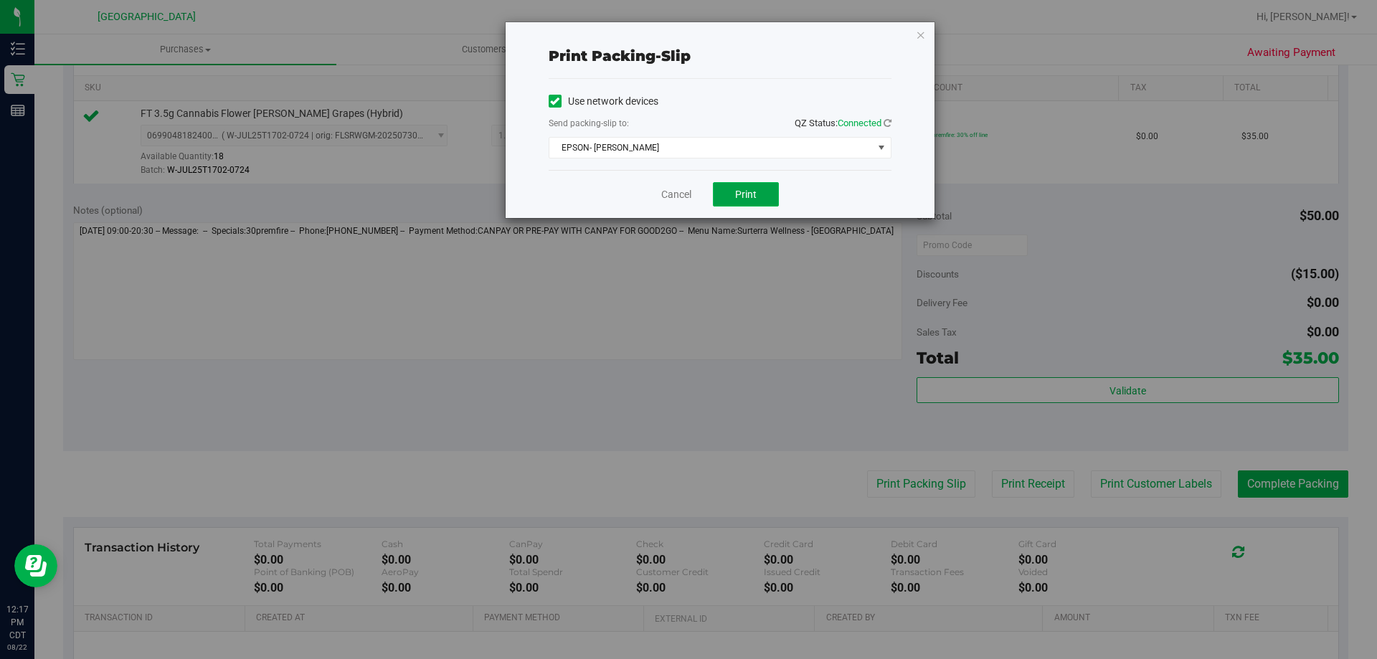
click at [723, 192] on button "Print" at bounding box center [746, 194] width 66 height 24
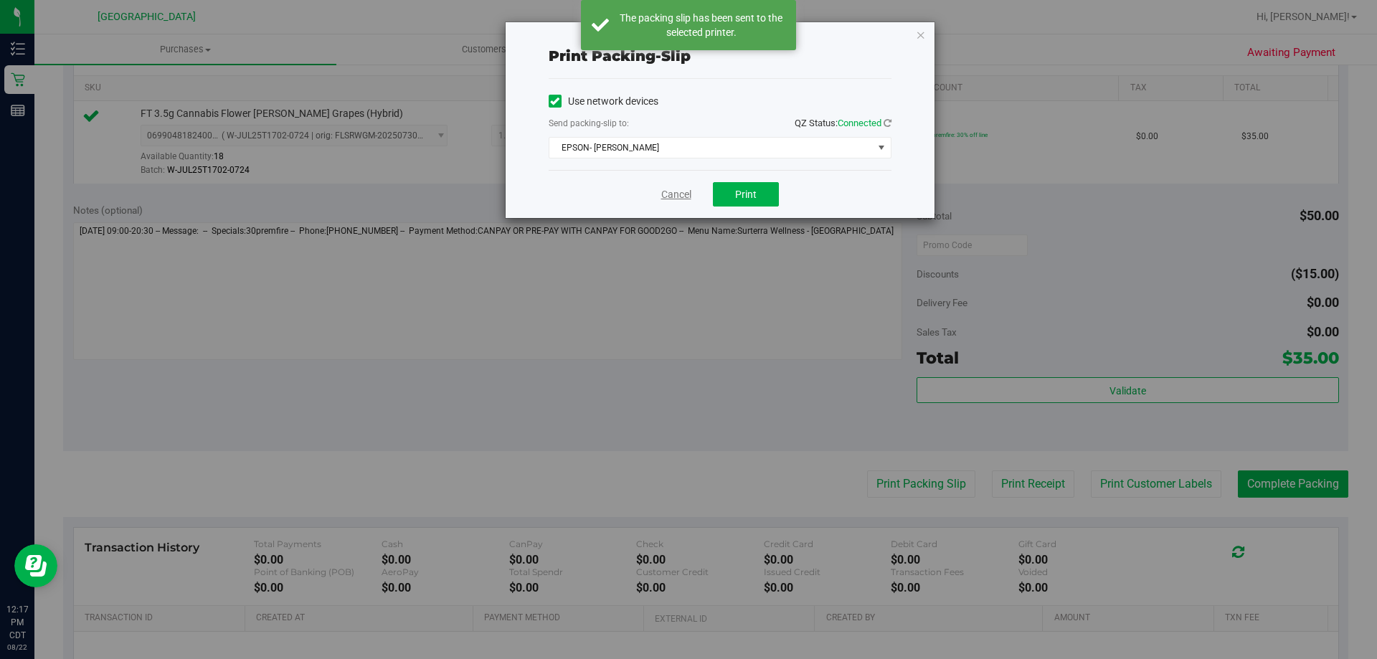
click at [673, 192] on link "Cancel" at bounding box center [676, 194] width 30 height 15
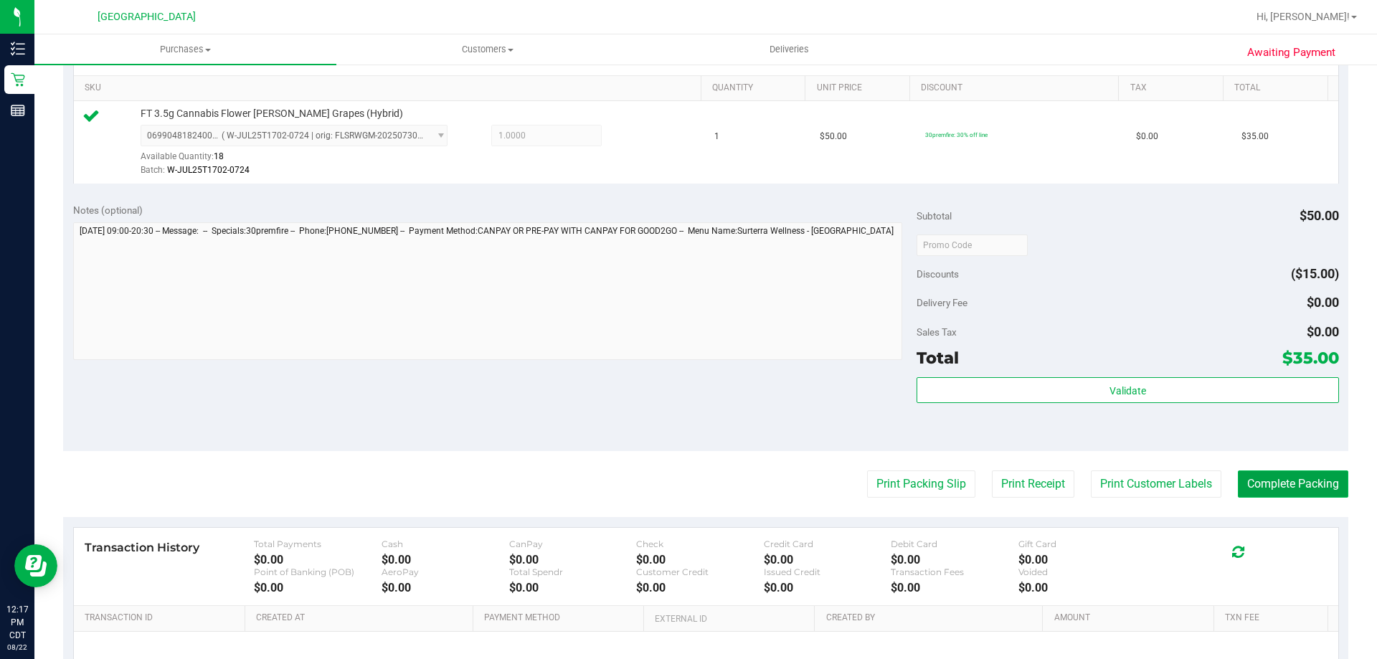
click at [1289, 473] on button "Complete Packing" at bounding box center [1292, 483] width 110 height 27
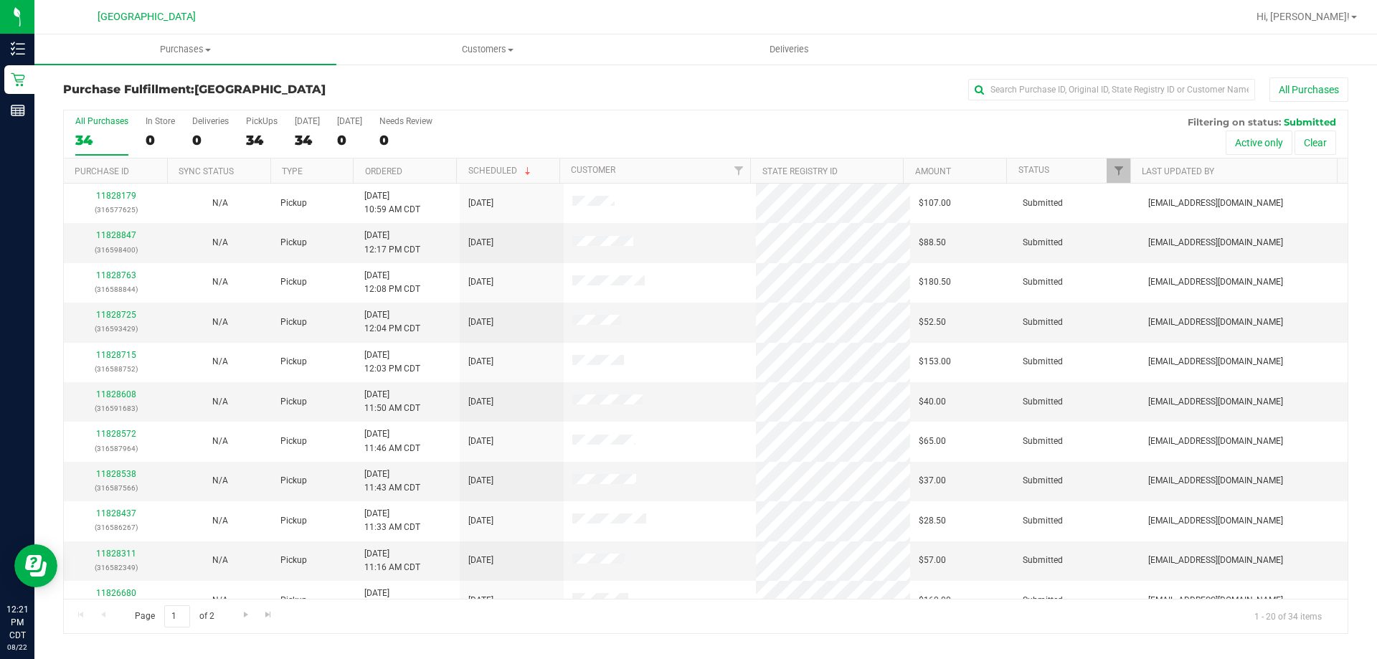
click at [366, 178] on th "Ordered" at bounding box center [404, 170] width 103 height 25
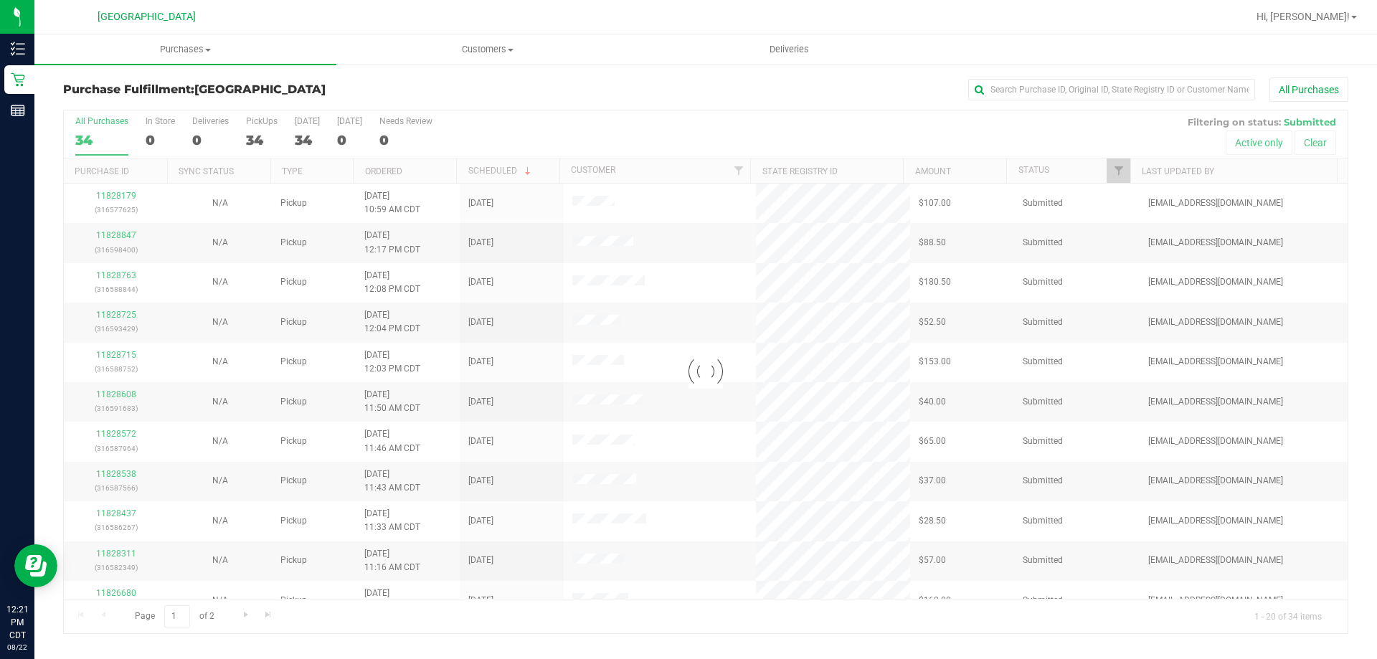
click at [374, 167] on div at bounding box center [705, 371] width 1283 height 523
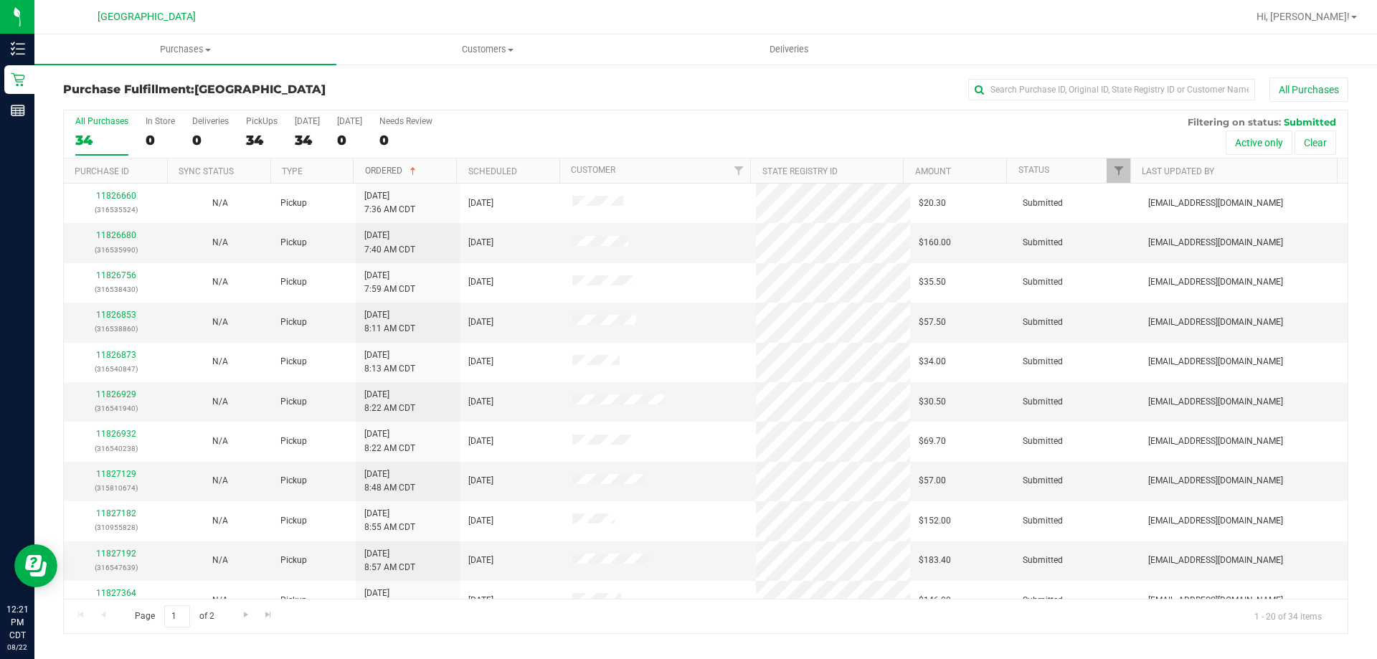
click at [386, 174] on link "Ordered" at bounding box center [392, 171] width 54 height 10
click at [382, 174] on link "Ordered" at bounding box center [392, 171] width 54 height 10
click at [384, 173] on link "Ordered" at bounding box center [383, 171] width 37 height 10
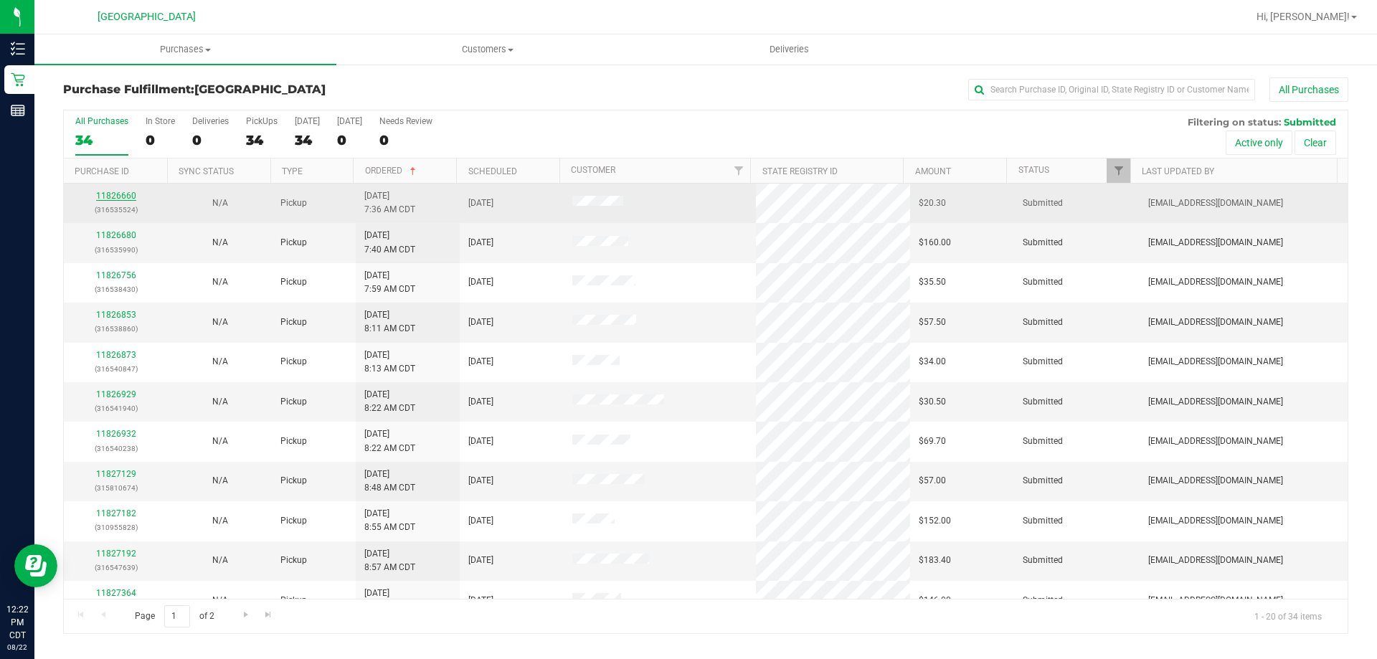
click at [116, 196] on link "11826660" at bounding box center [116, 196] width 40 height 10
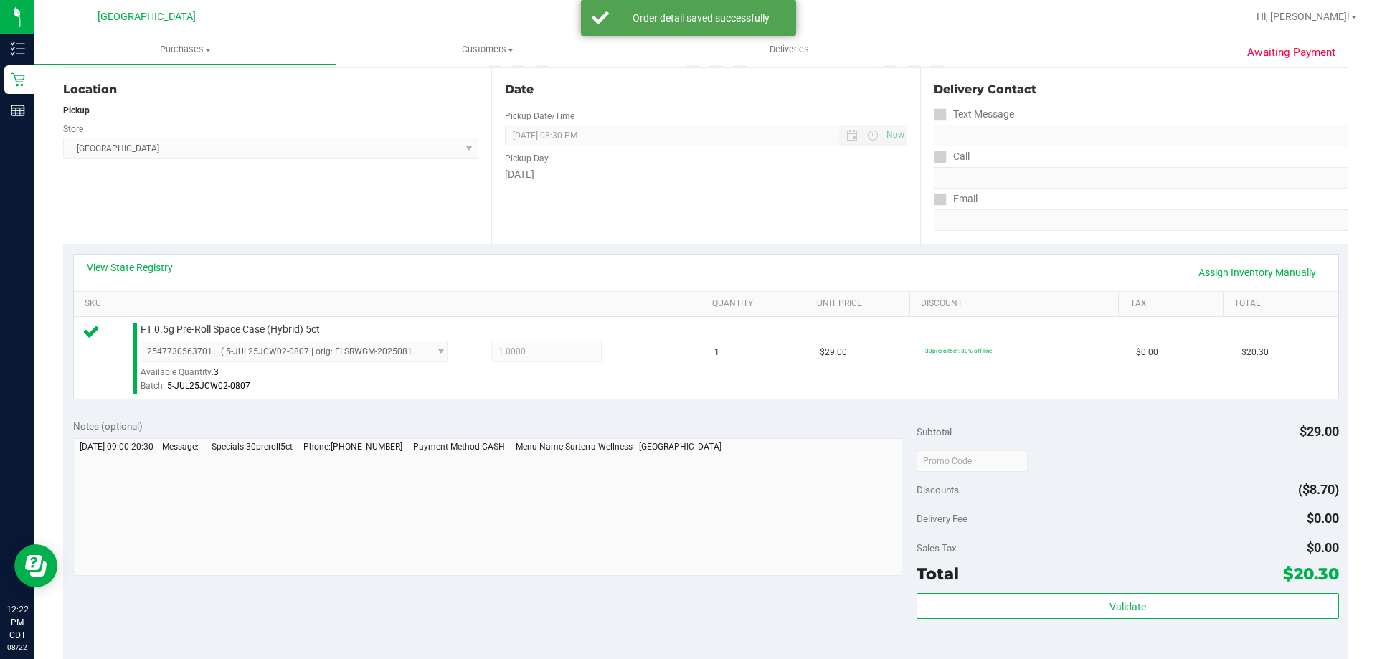
scroll to position [215, 0]
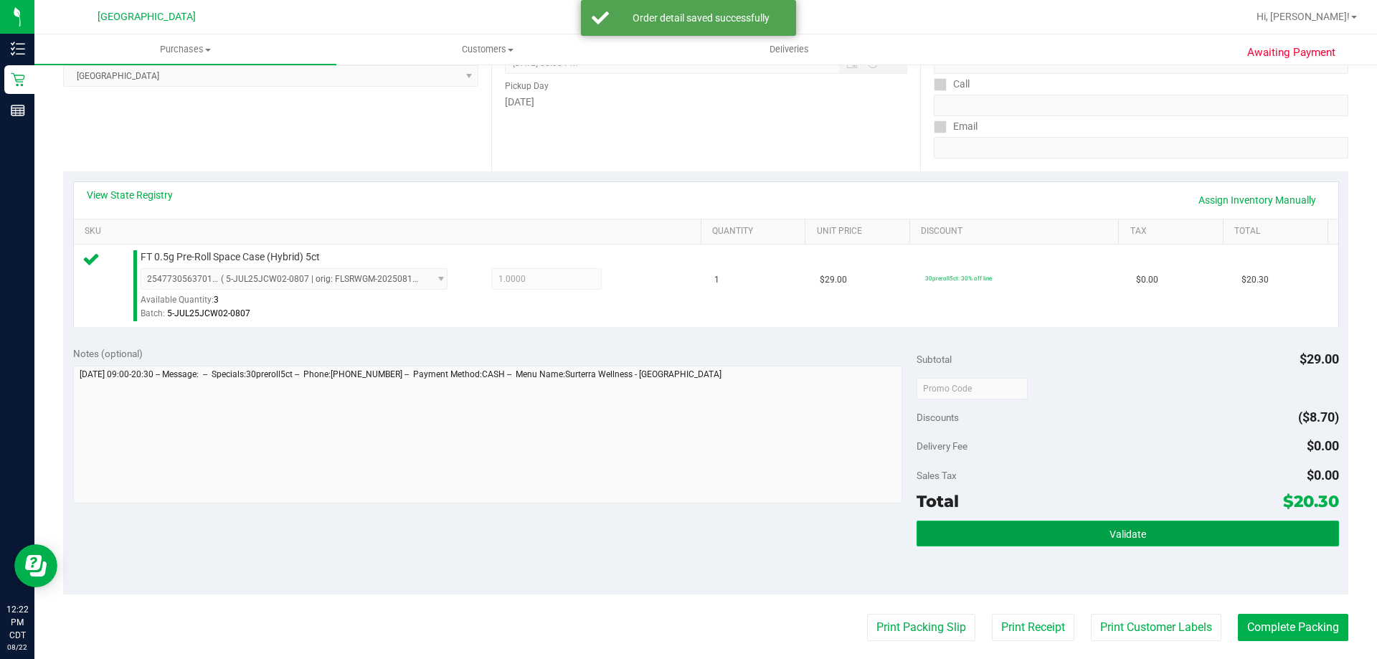
click at [1056, 537] on button "Validate" at bounding box center [1127, 534] width 422 height 26
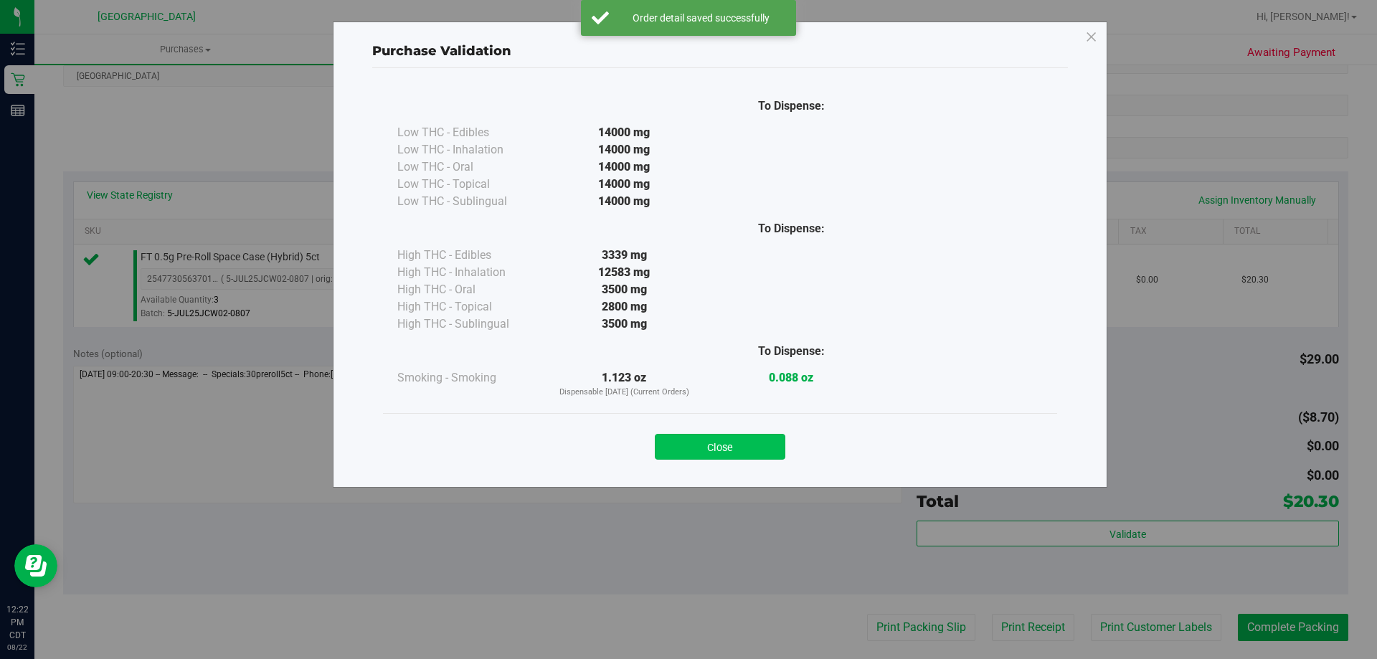
click at [774, 442] on button "Close" at bounding box center [720, 447] width 130 height 26
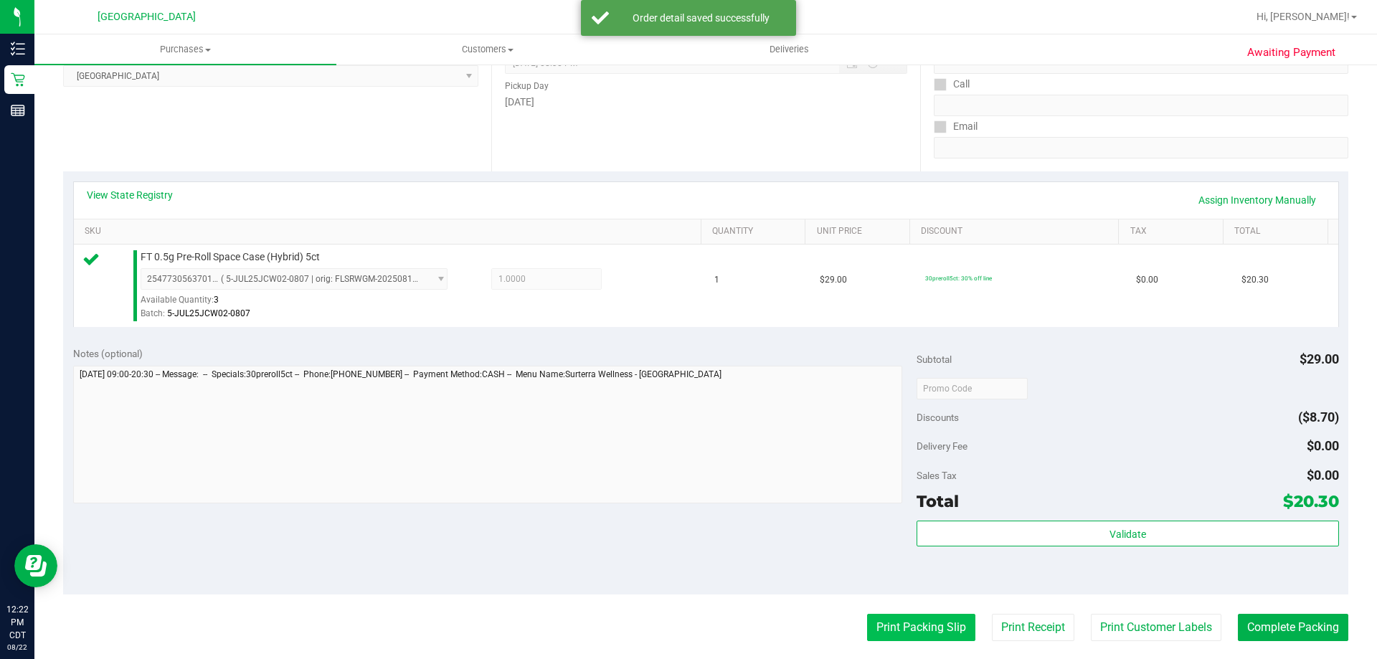
click at [941, 628] on button "Print Packing Slip" at bounding box center [921, 627] width 108 height 27
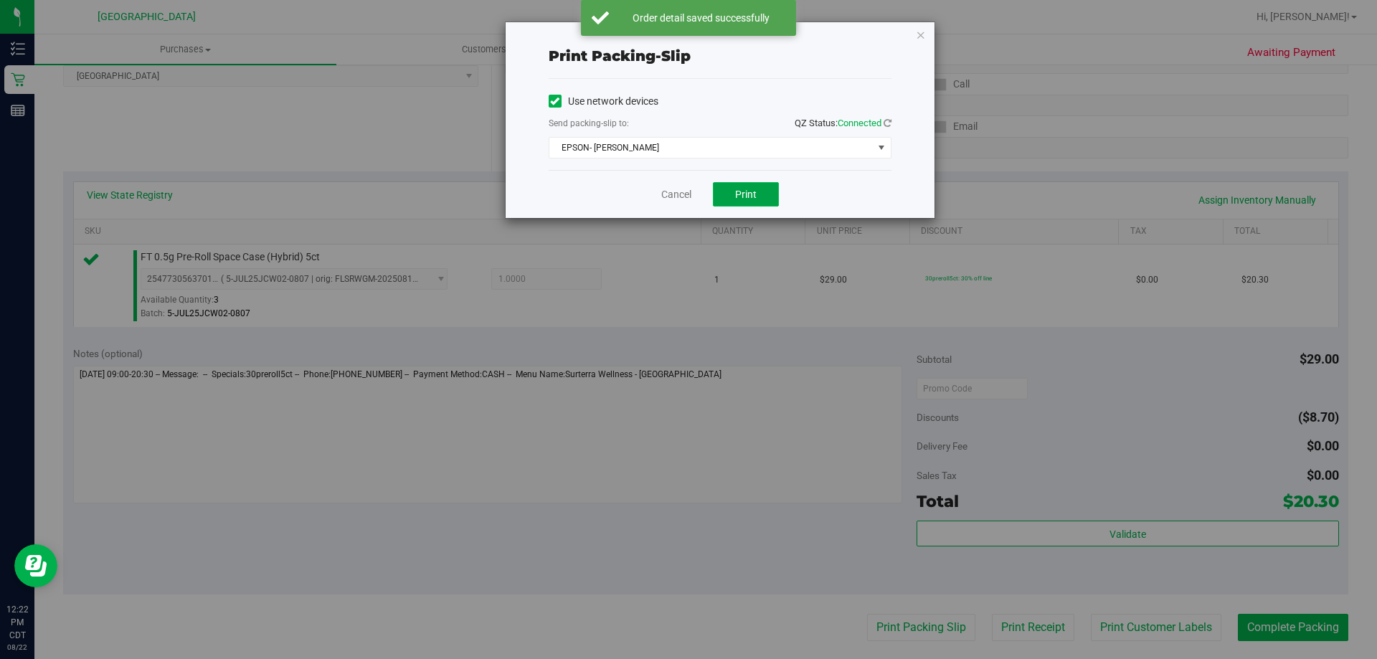
click at [742, 199] on span "Print" at bounding box center [746, 194] width 22 height 11
click at [671, 190] on link "Cancel" at bounding box center [676, 194] width 30 height 15
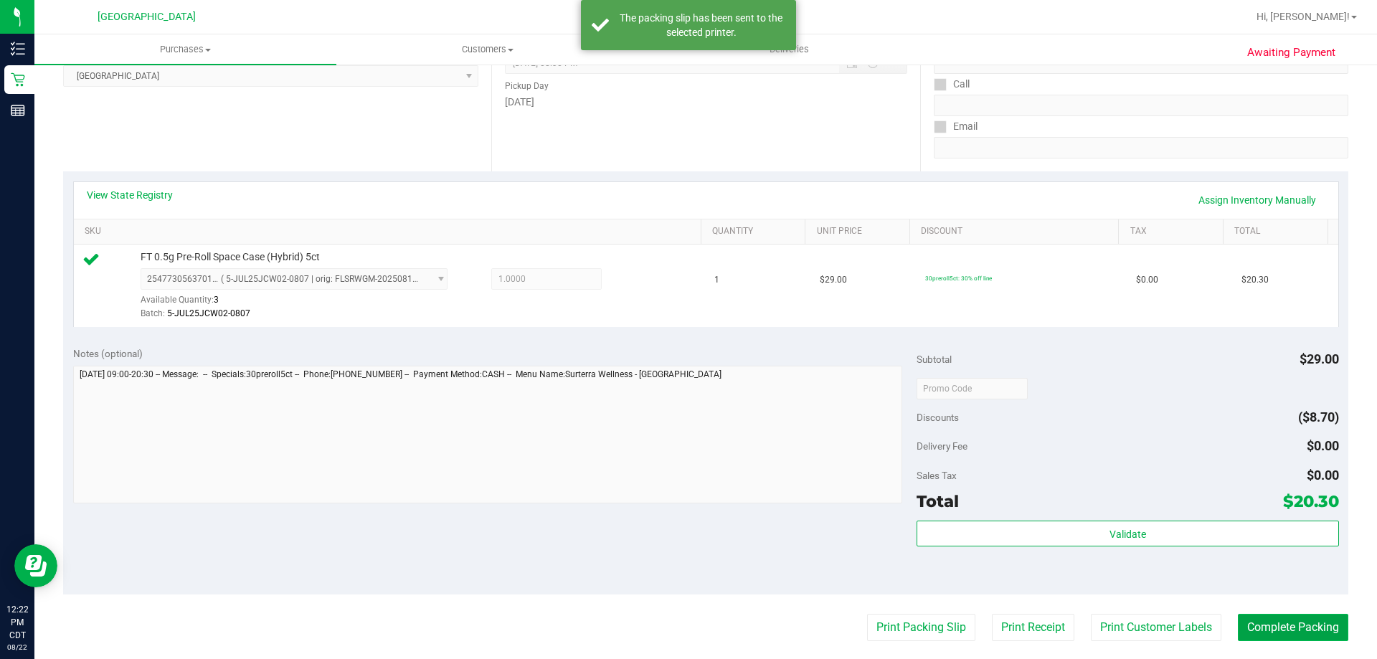
click at [1266, 615] on button "Complete Packing" at bounding box center [1292, 627] width 110 height 27
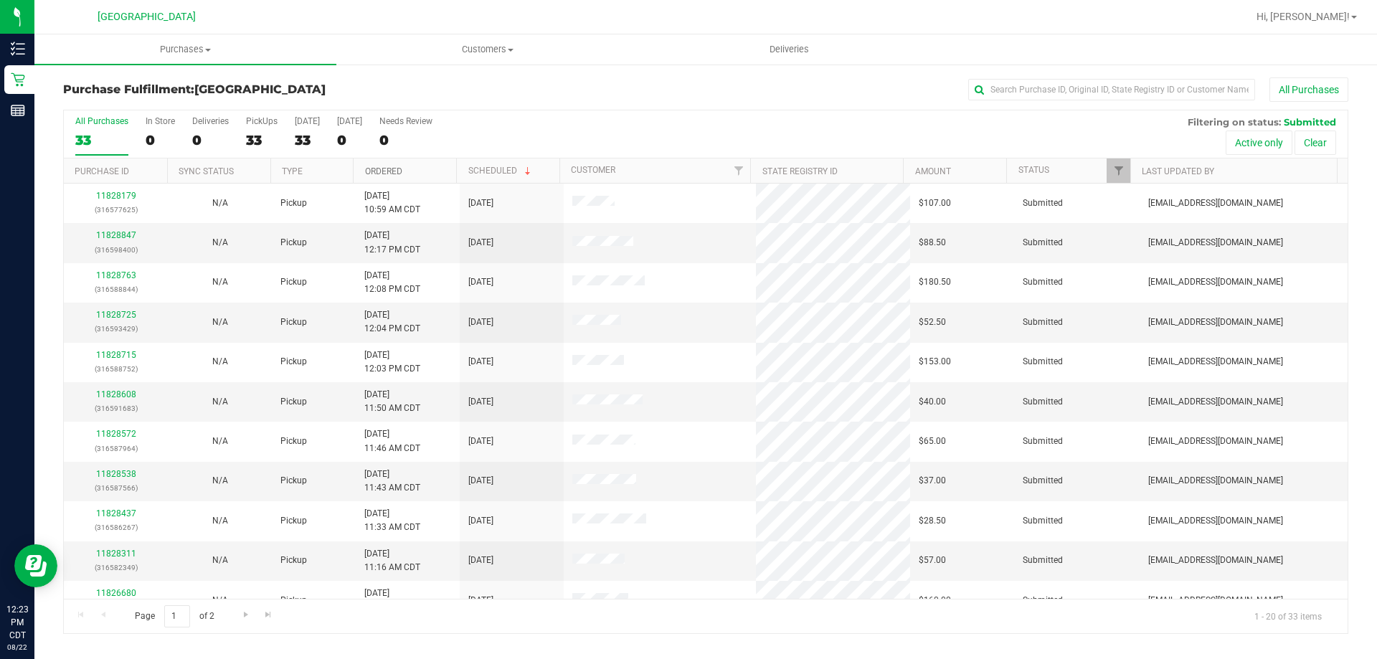
click at [374, 174] on link "Ordered" at bounding box center [383, 171] width 37 height 10
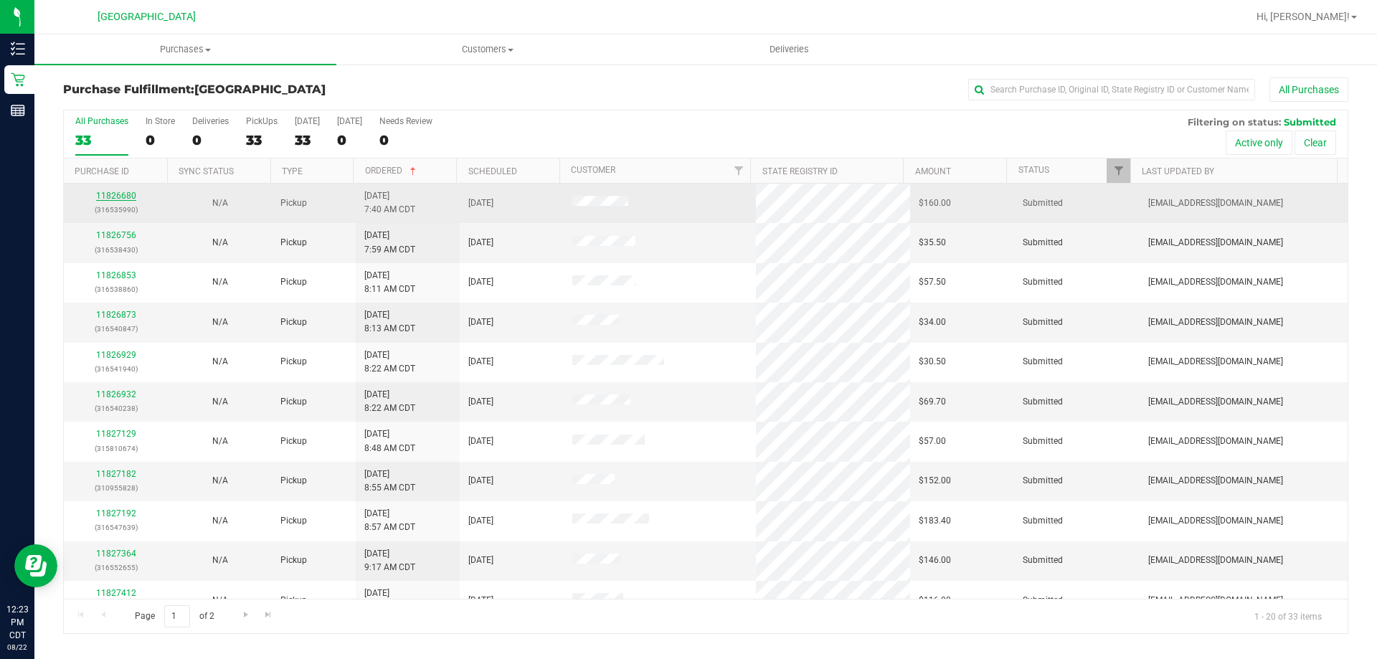
click at [115, 195] on link "11826680" at bounding box center [116, 196] width 40 height 10
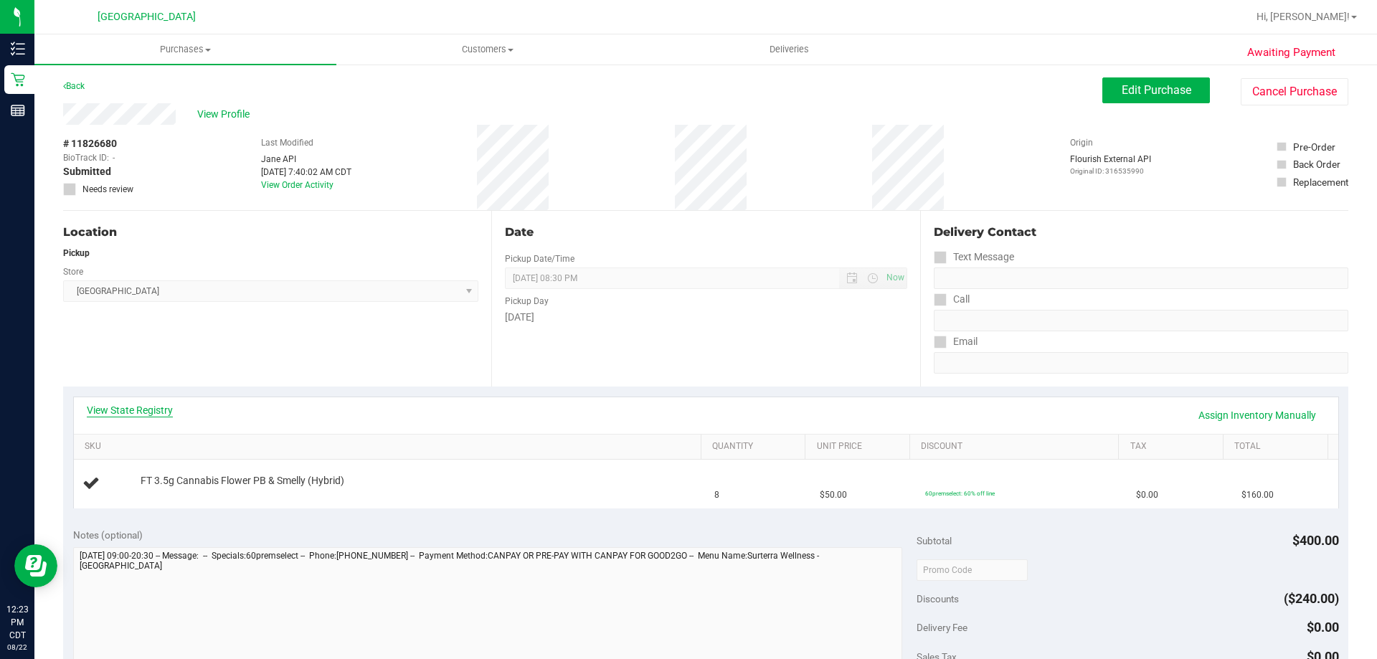
click at [154, 413] on link "View State Registry" at bounding box center [130, 410] width 86 height 14
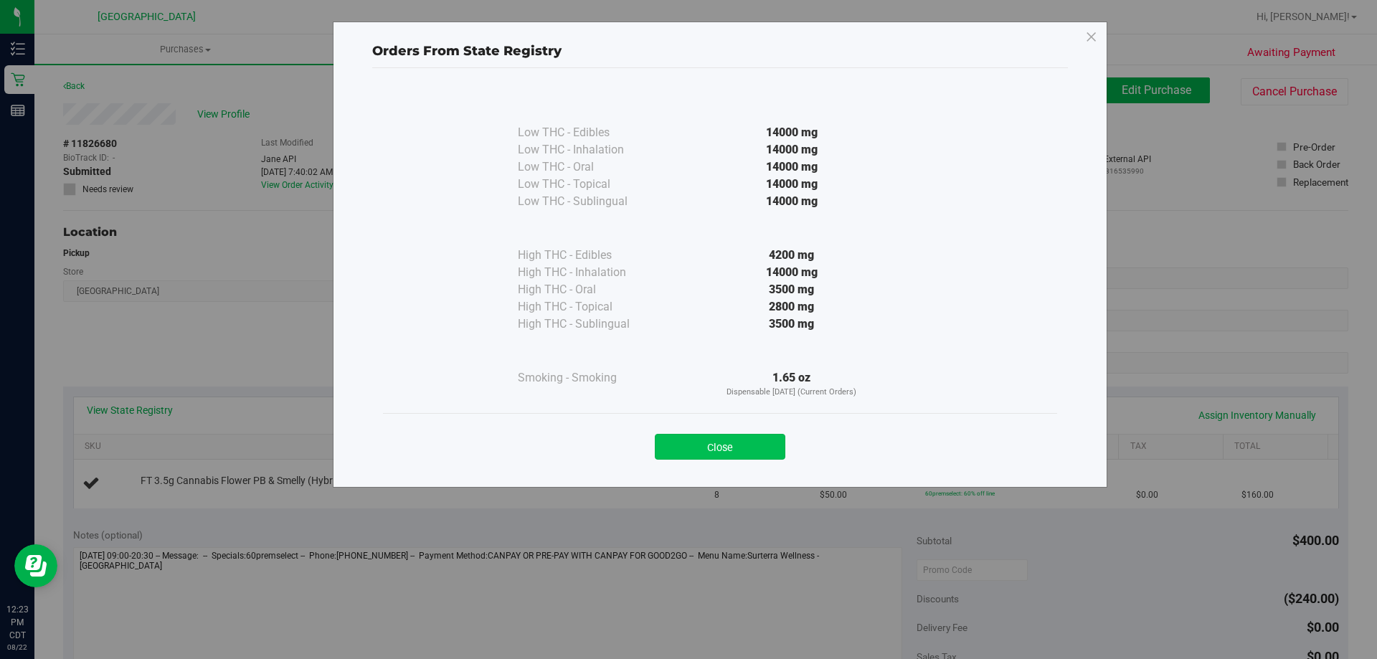
click at [711, 445] on button "Close" at bounding box center [720, 447] width 130 height 26
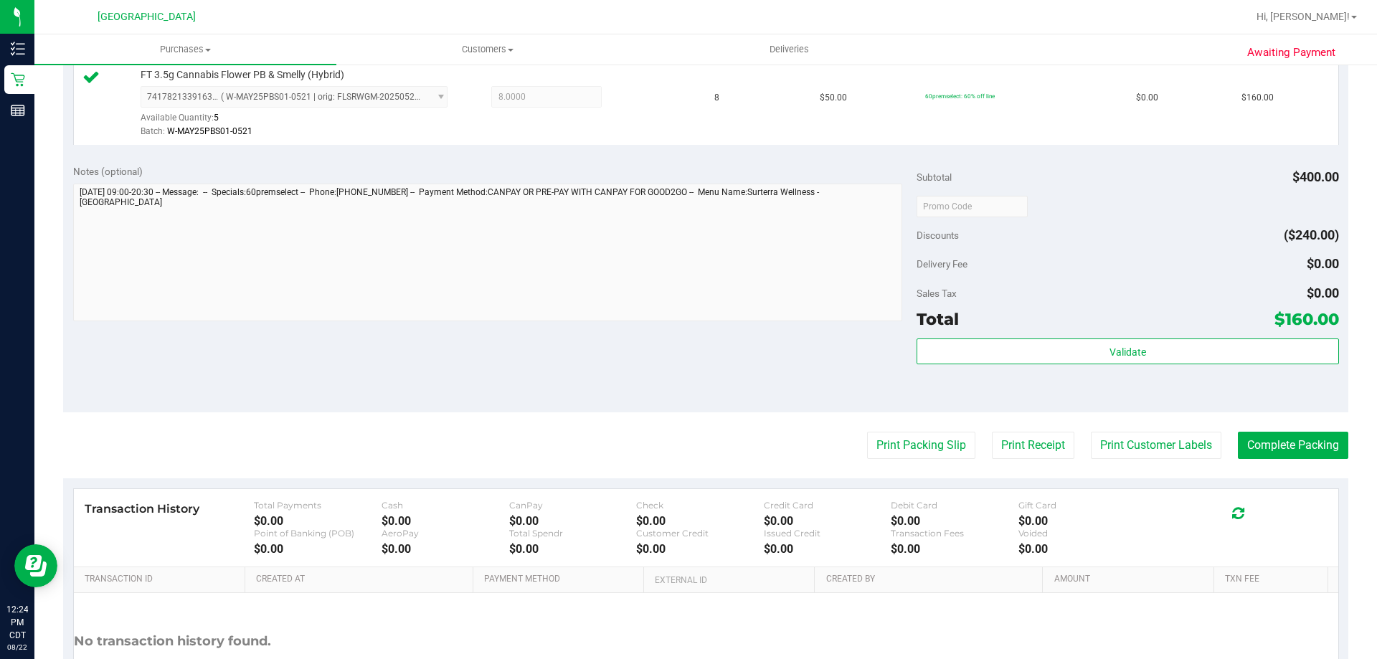
scroll to position [430, 0]
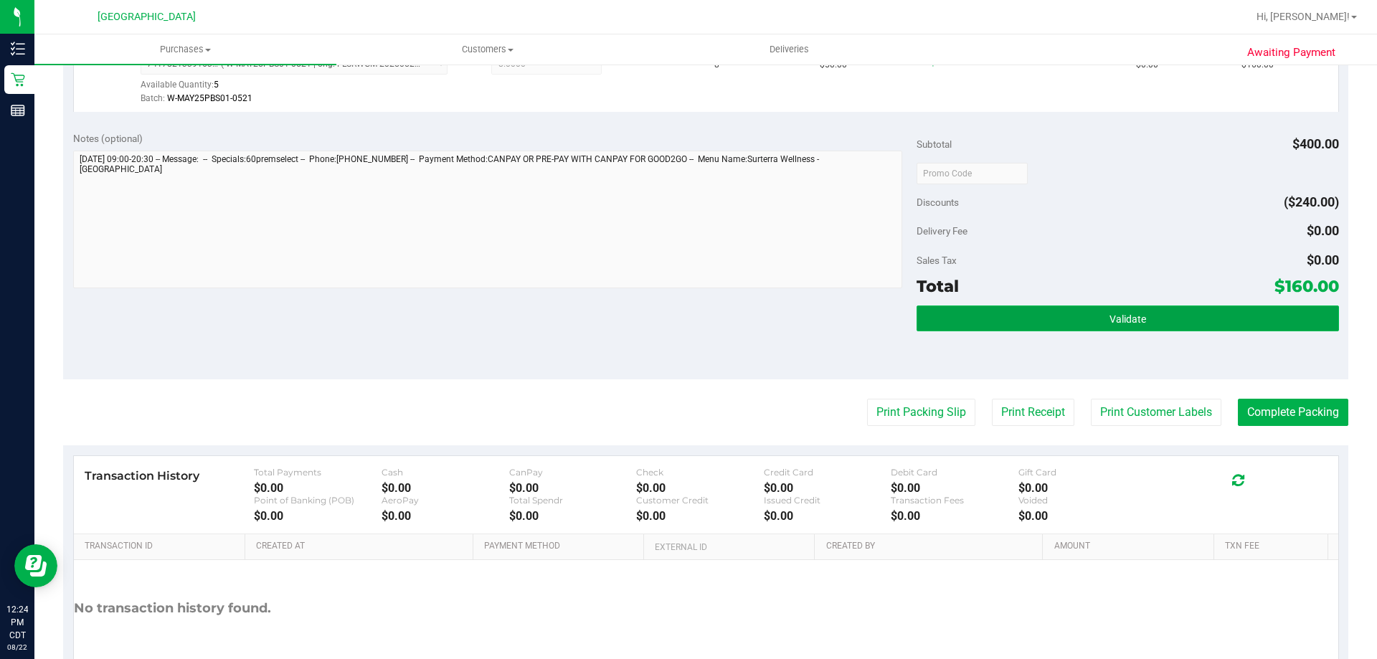
click at [1057, 318] on button "Validate" at bounding box center [1127, 318] width 422 height 26
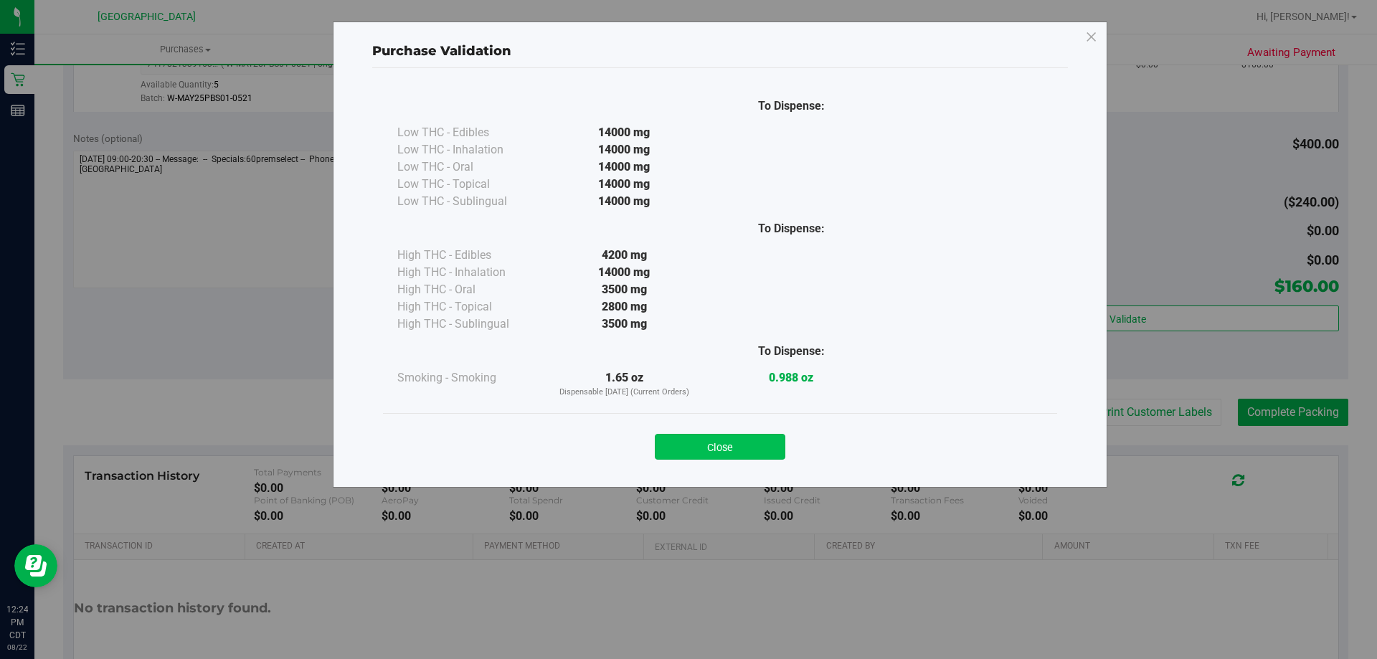
click at [751, 439] on button "Close" at bounding box center [720, 447] width 130 height 26
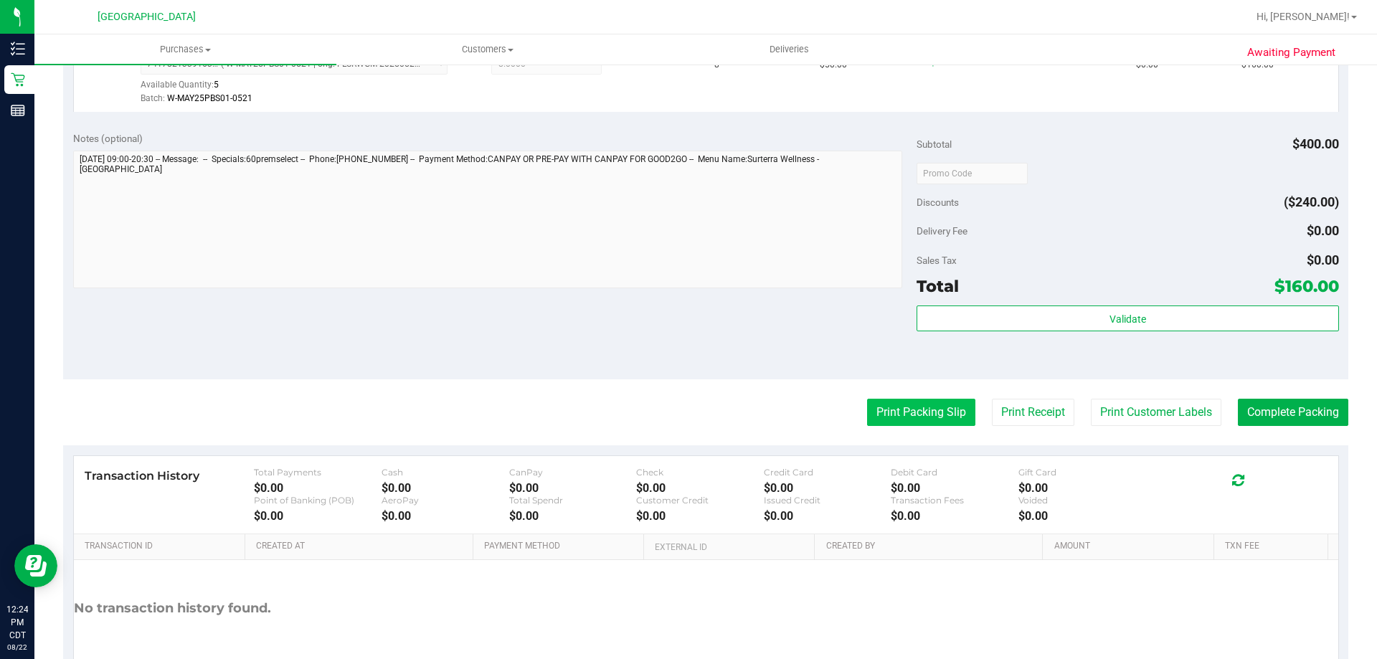
click at [872, 405] on button "Print Packing Slip" at bounding box center [921, 412] width 108 height 27
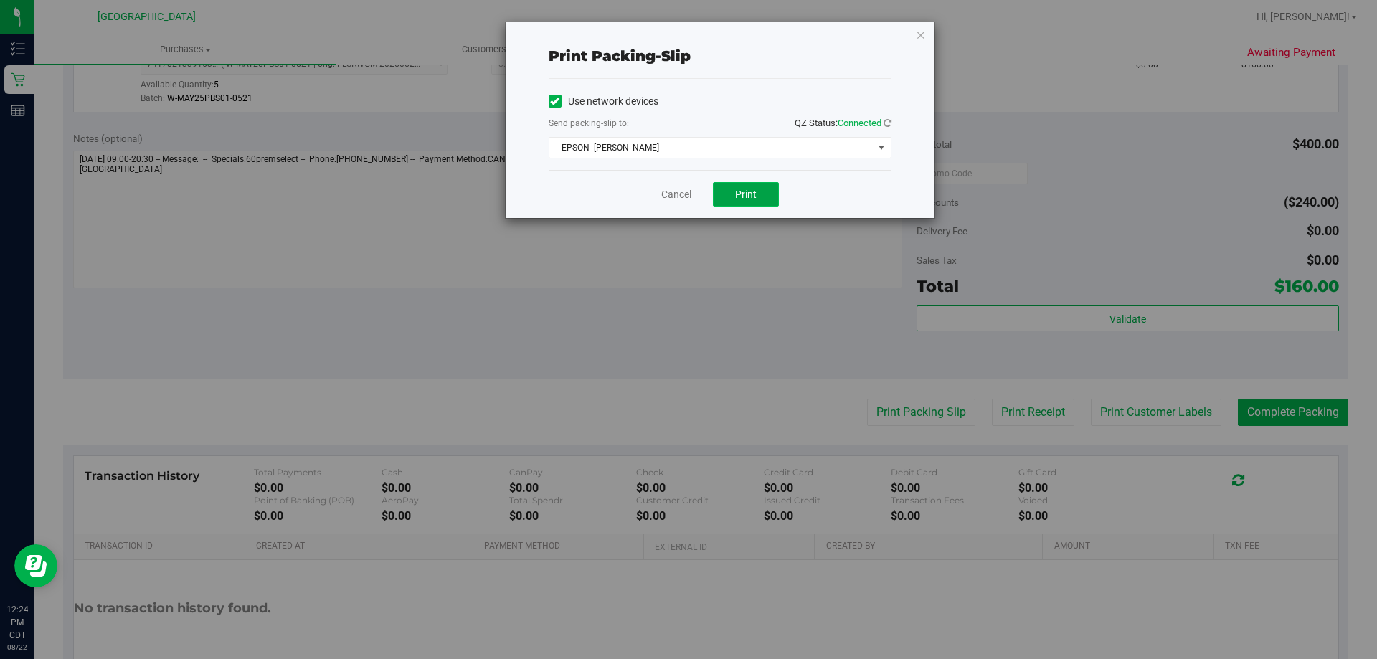
click at [745, 191] on span "Print" at bounding box center [746, 194] width 22 height 11
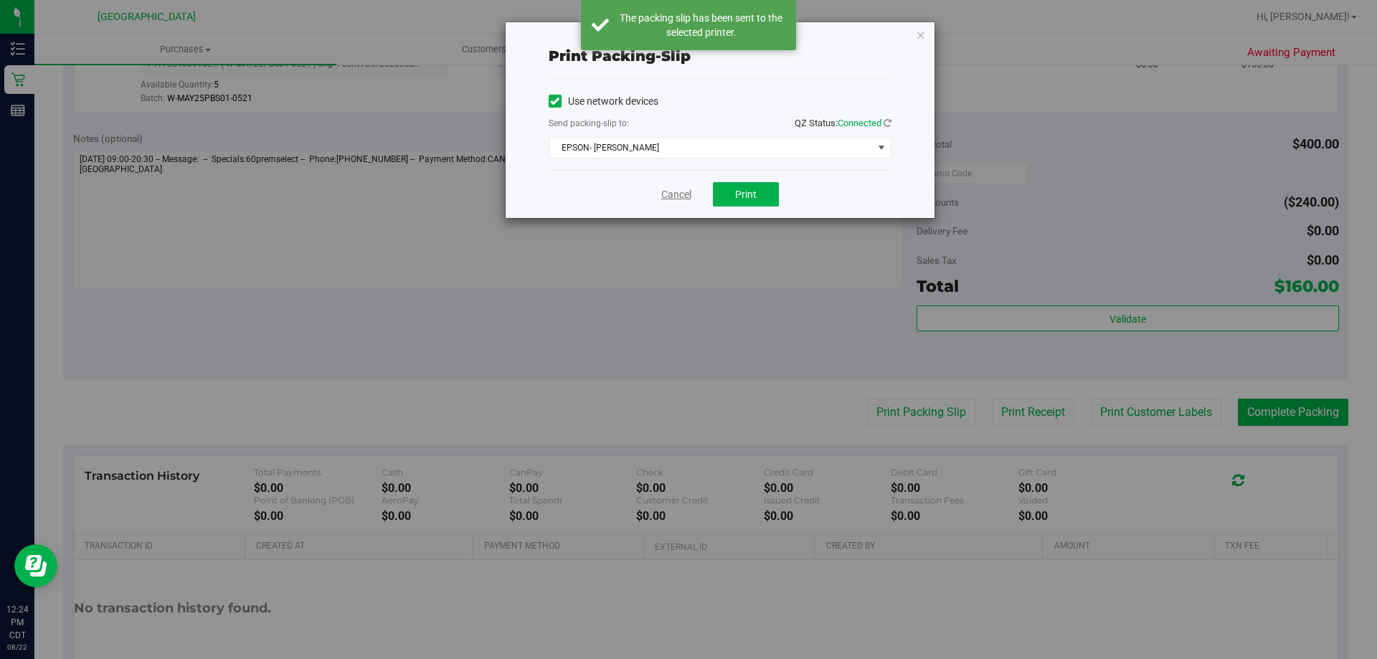
click at [683, 201] on link "Cancel" at bounding box center [676, 194] width 30 height 15
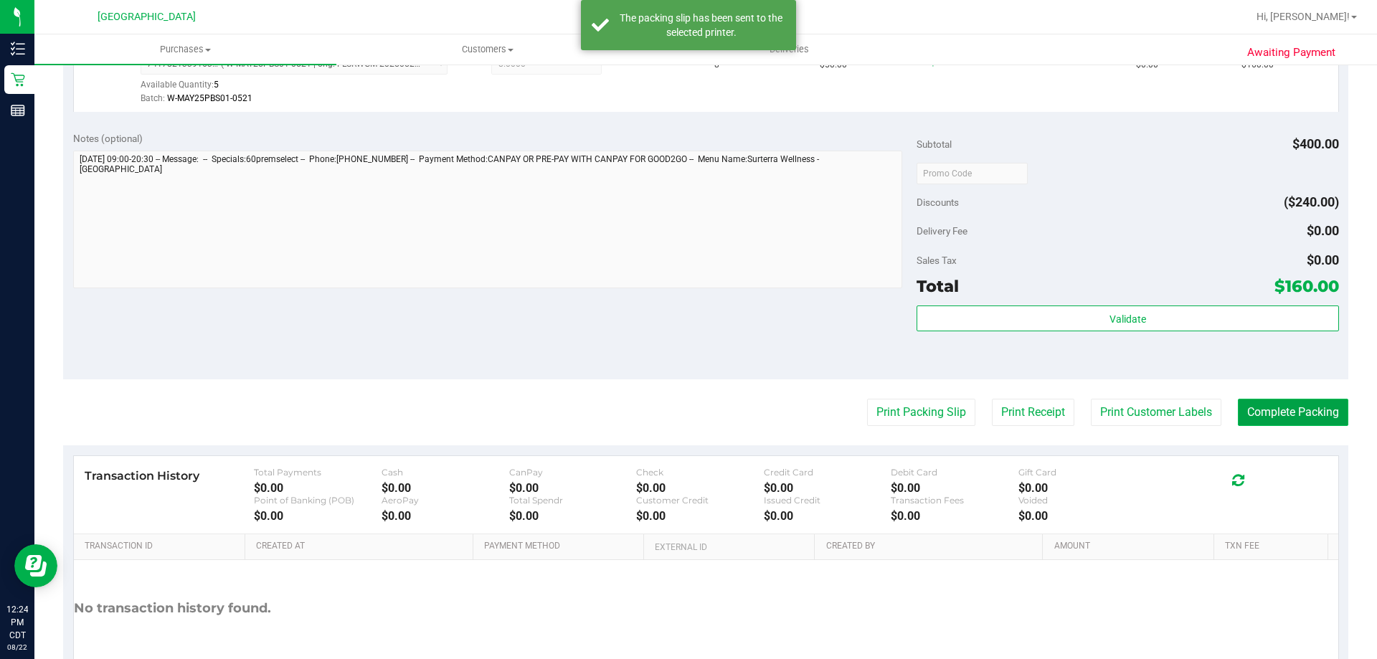
click at [1301, 410] on button "Complete Packing" at bounding box center [1292, 412] width 110 height 27
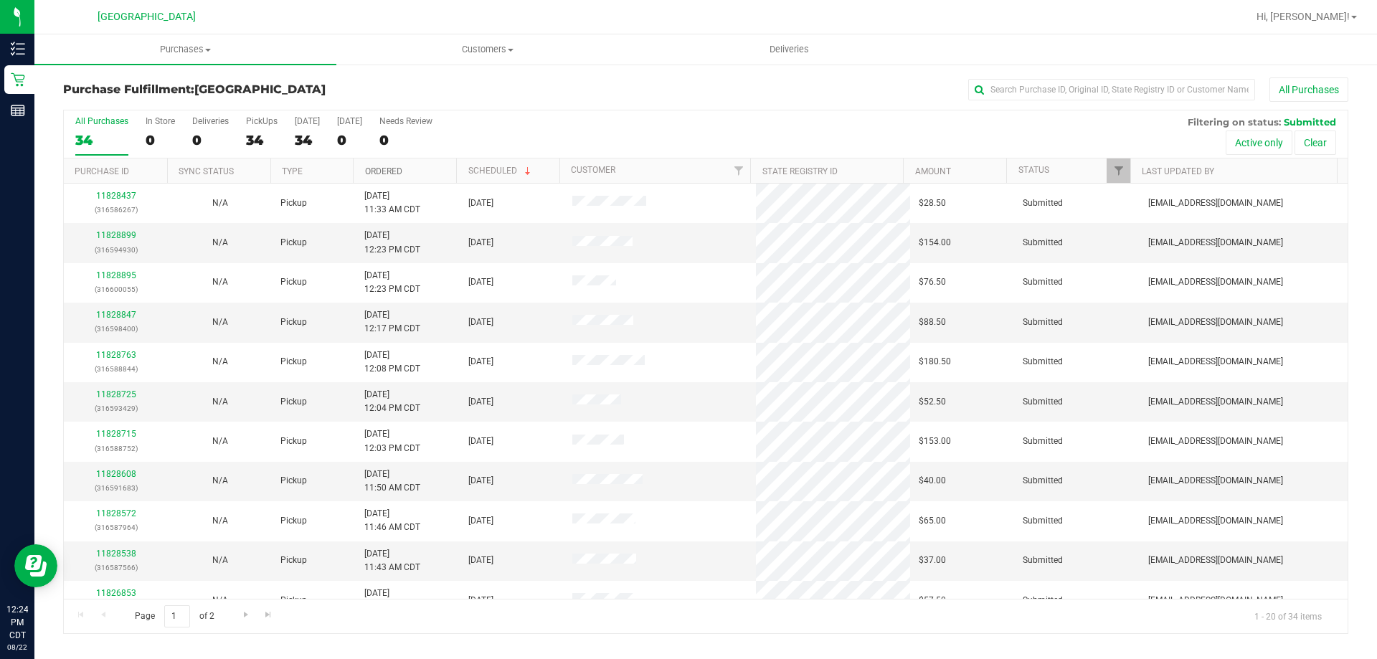
click at [384, 169] on link "Ordered" at bounding box center [383, 171] width 37 height 10
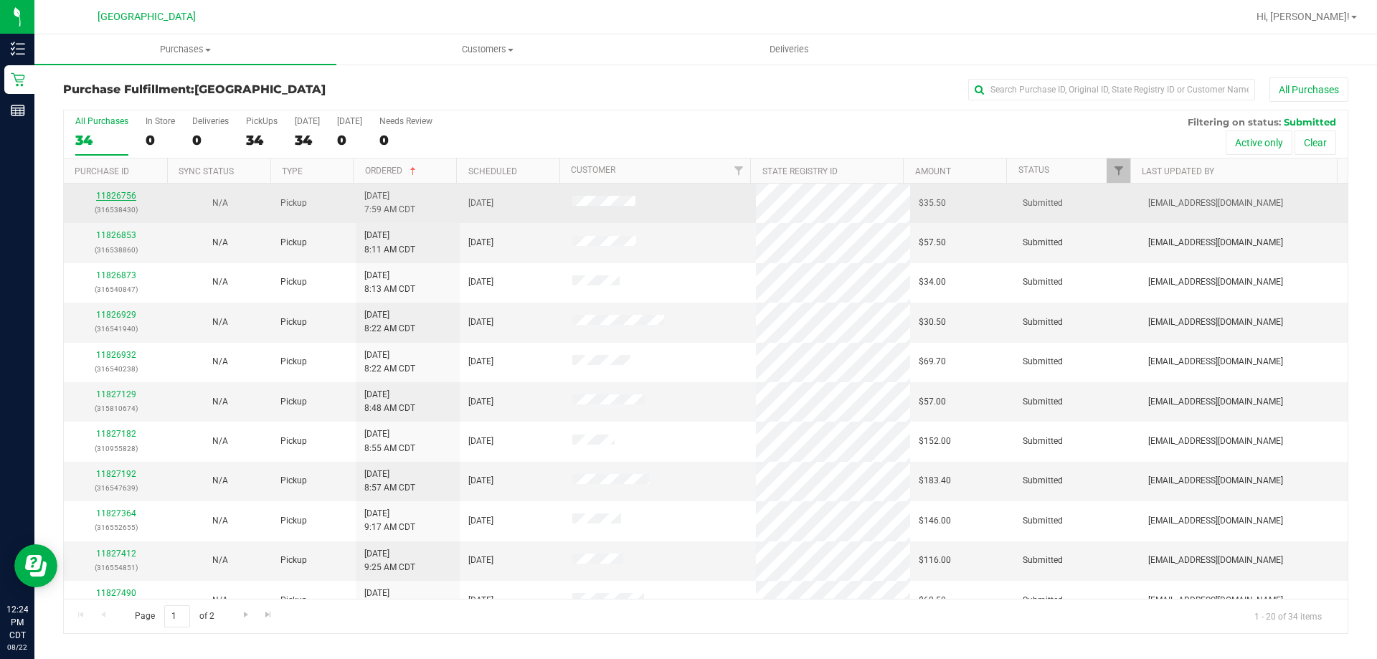
click at [115, 198] on link "11826756" at bounding box center [116, 196] width 40 height 10
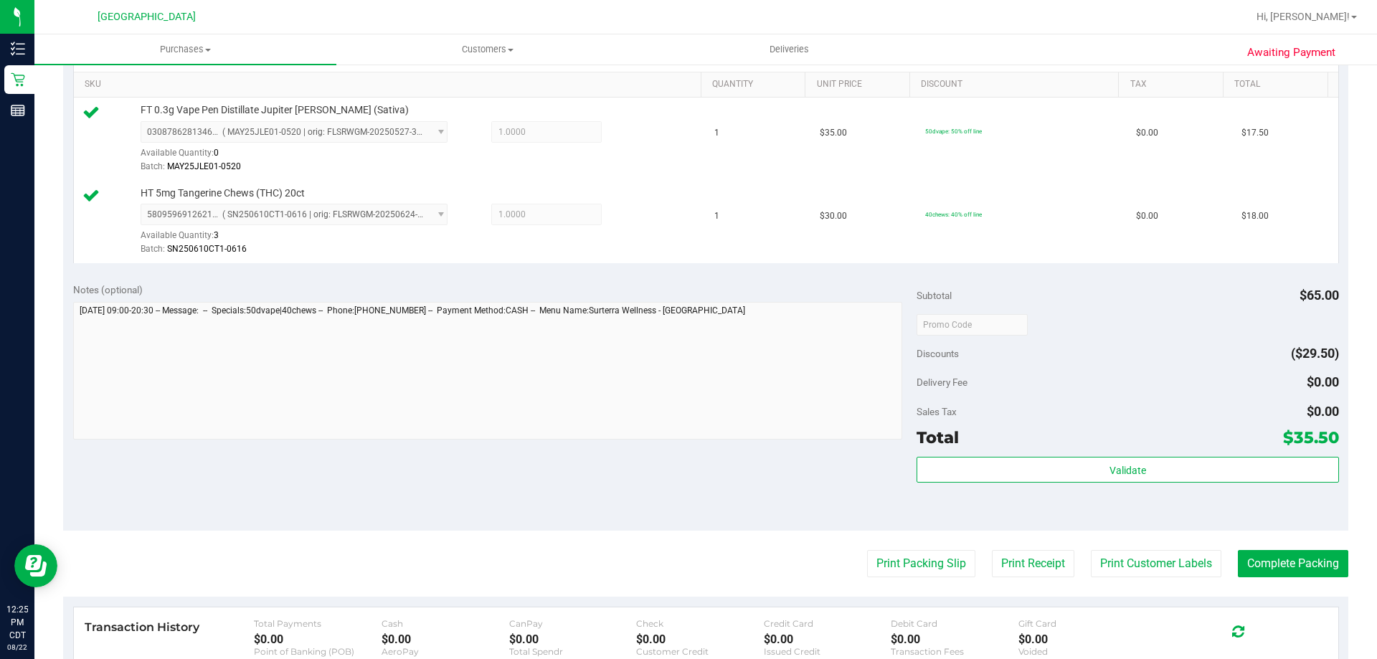
scroll to position [502, 0]
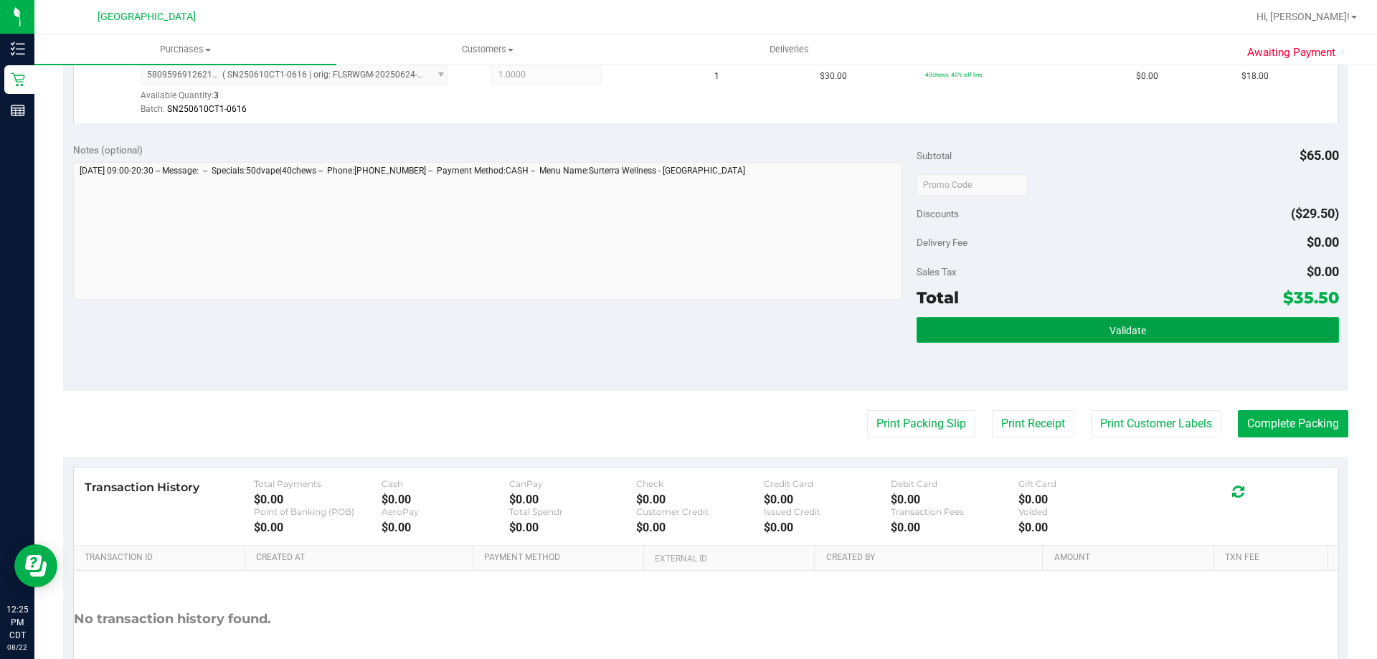
click at [1086, 329] on button "Validate" at bounding box center [1127, 330] width 422 height 26
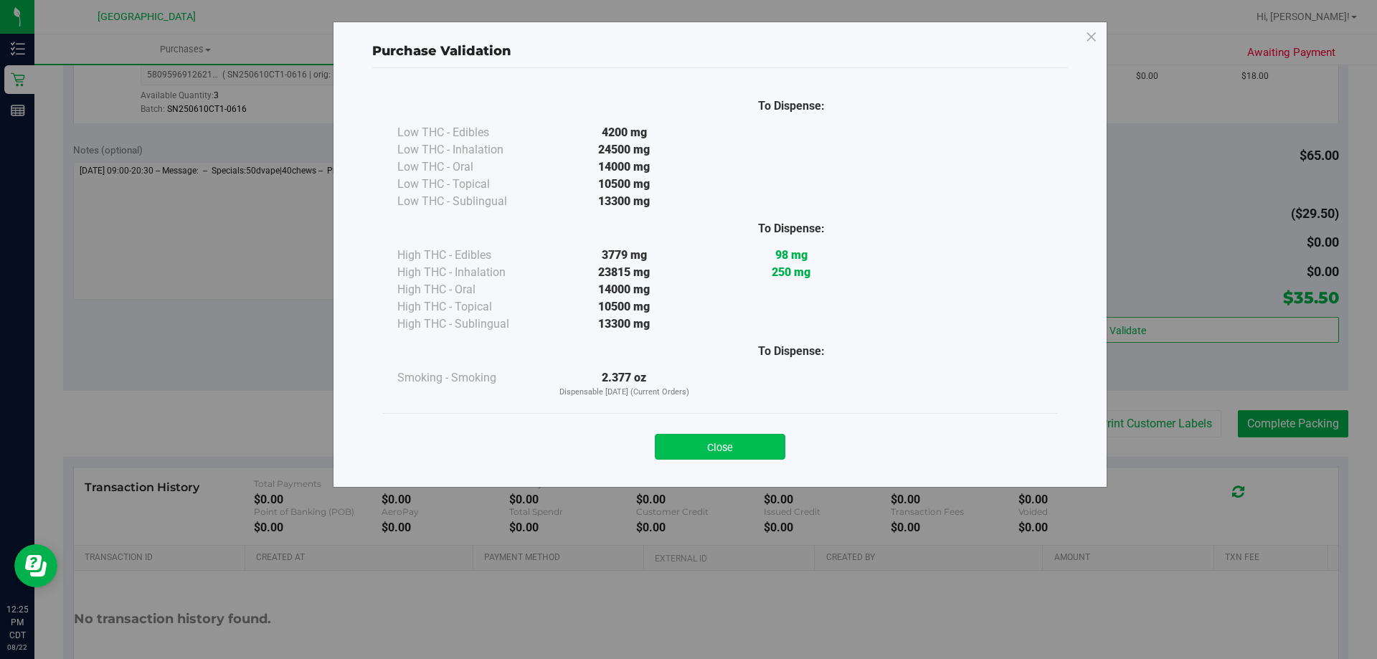
click at [732, 449] on button "Close" at bounding box center [720, 447] width 130 height 26
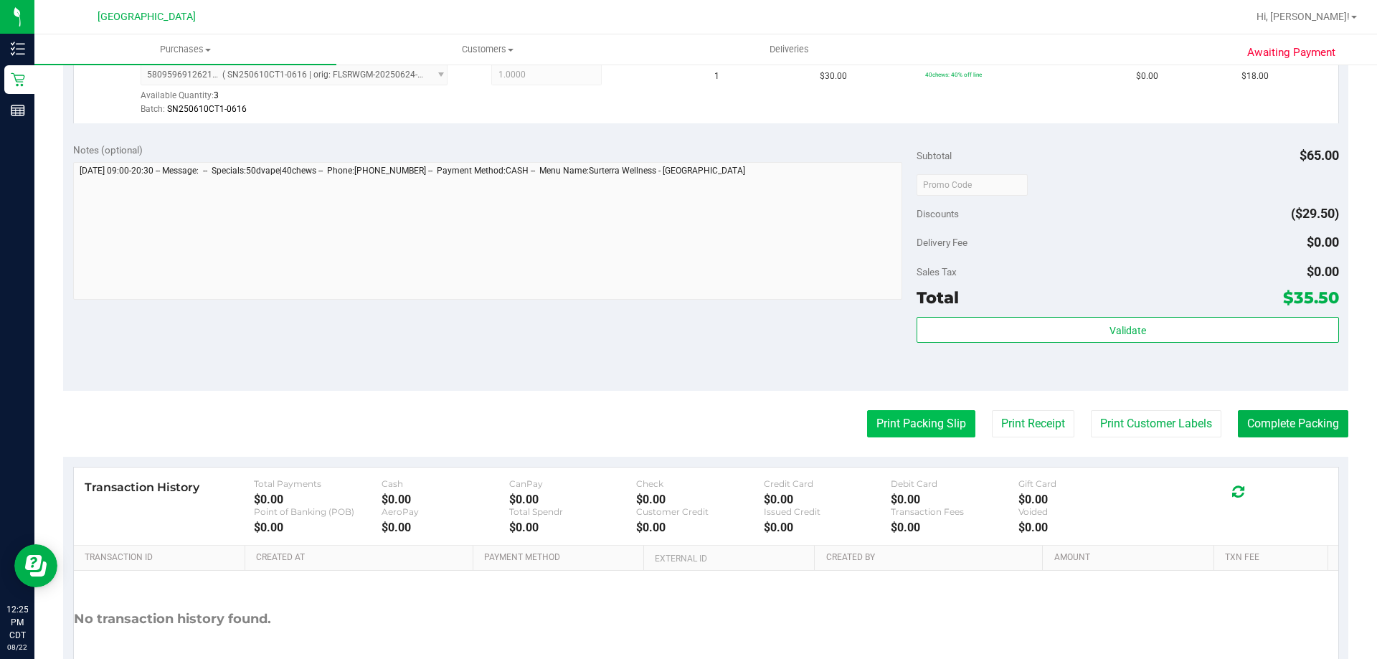
click at [895, 417] on button "Print Packing Slip" at bounding box center [921, 423] width 108 height 27
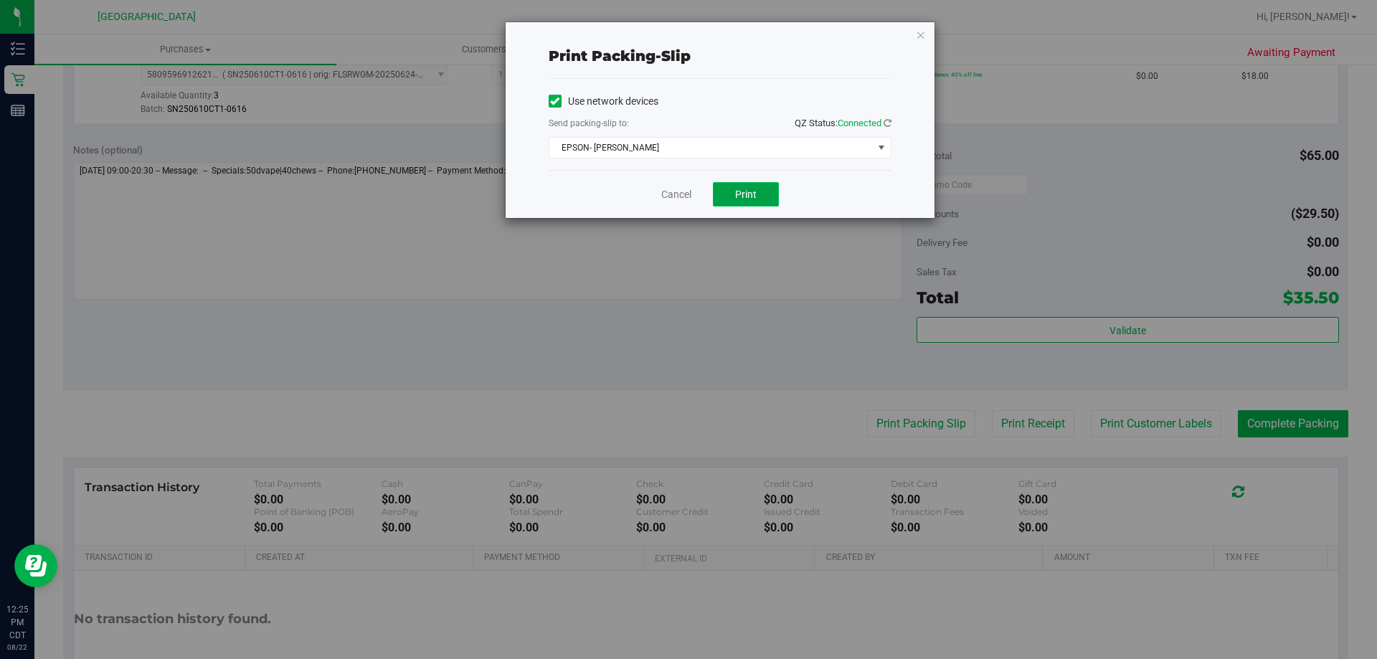
click at [728, 194] on button "Print" at bounding box center [746, 194] width 66 height 24
click at [679, 191] on link "Cancel" at bounding box center [676, 194] width 30 height 15
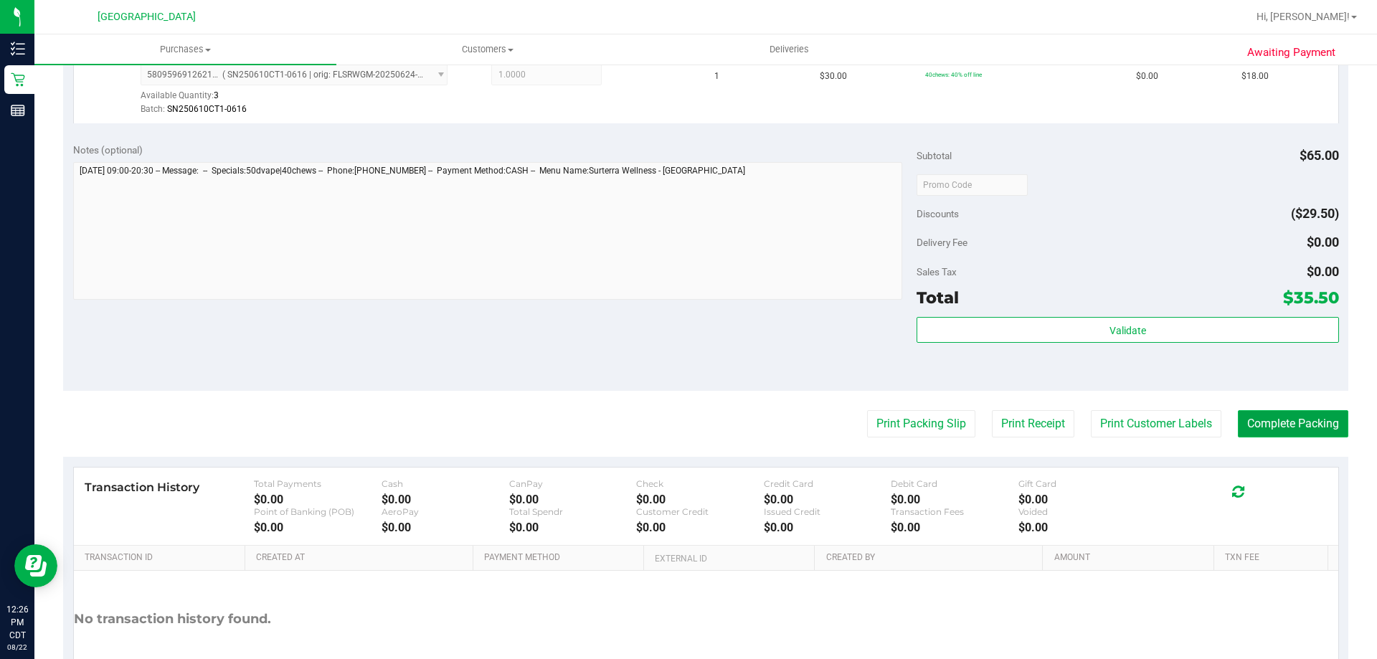
click at [1297, 422] on button "Complete Packing" at bounding box center [1292, 423] width 110 height 27
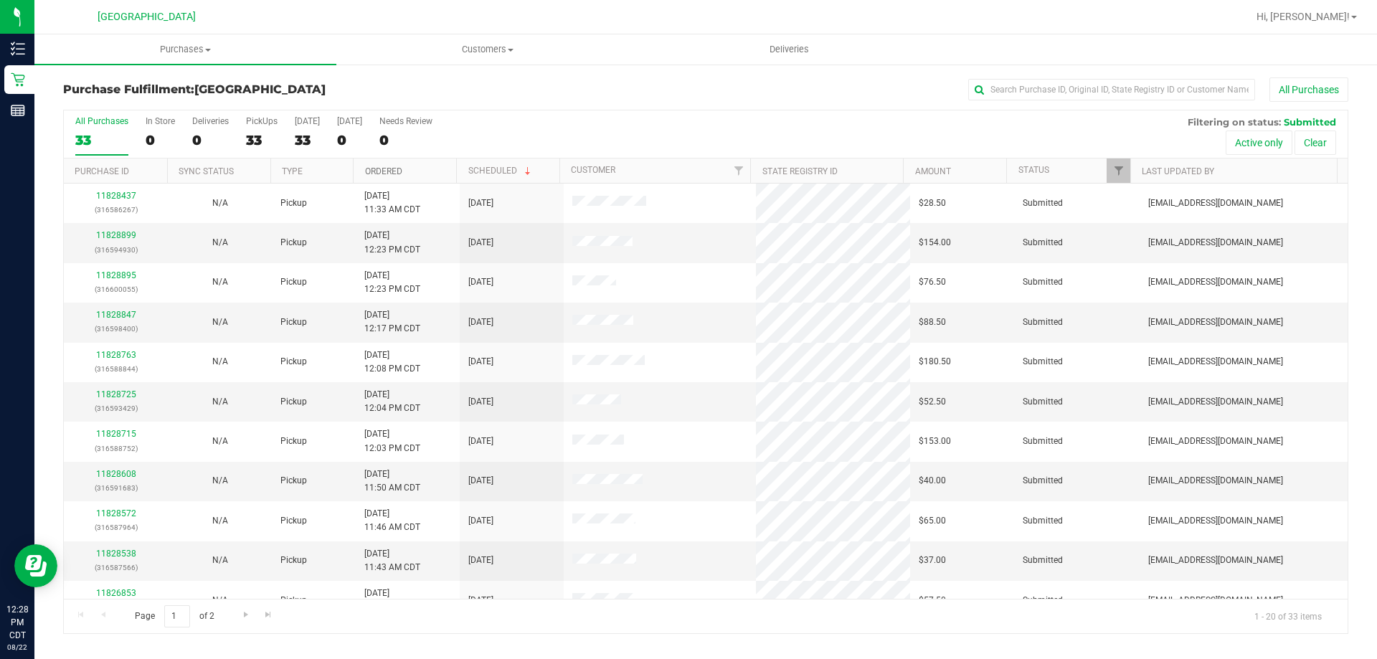
click at [381, 172] on link "Ordered" at bounding box center [383, 171] width 37 height 10
